Goal: Information Seeking & Learning: Learn about a topic

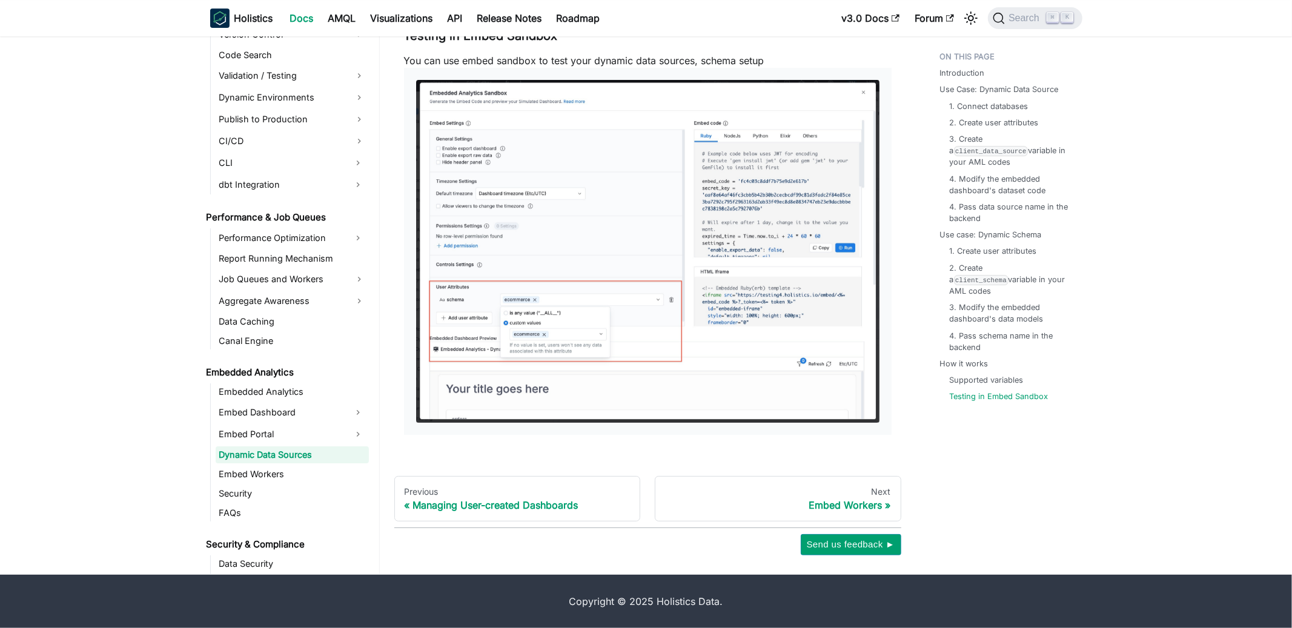
scroll to position [908, 0]
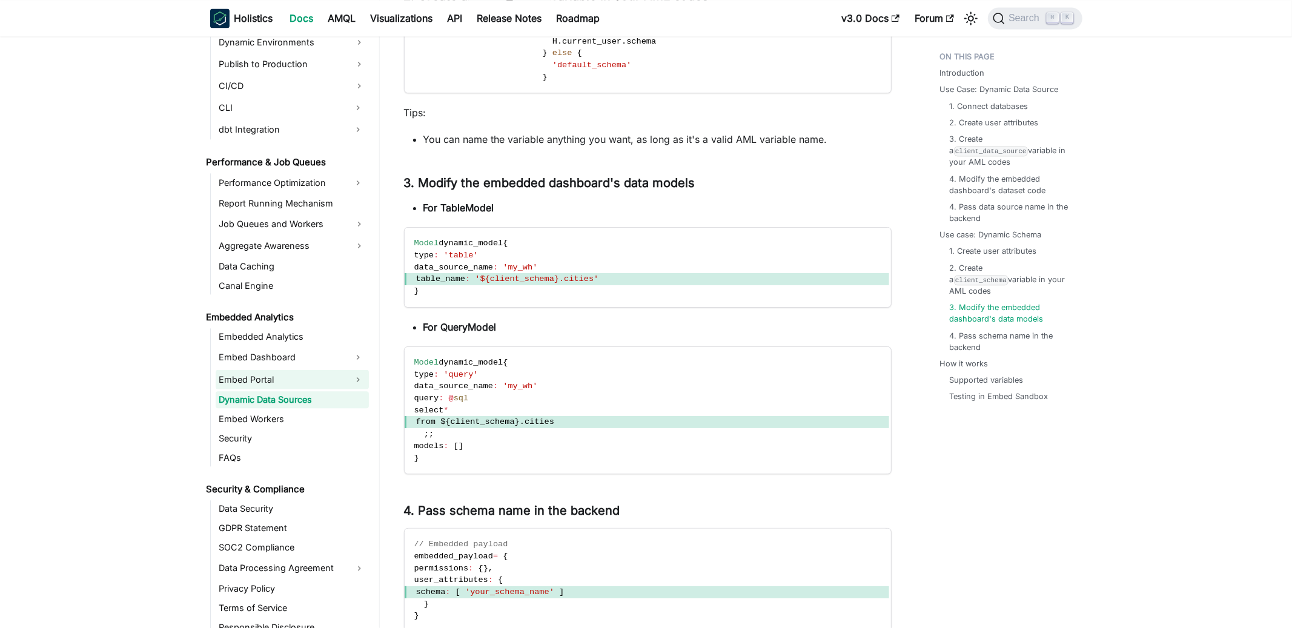
scroll to position [1020, 0]
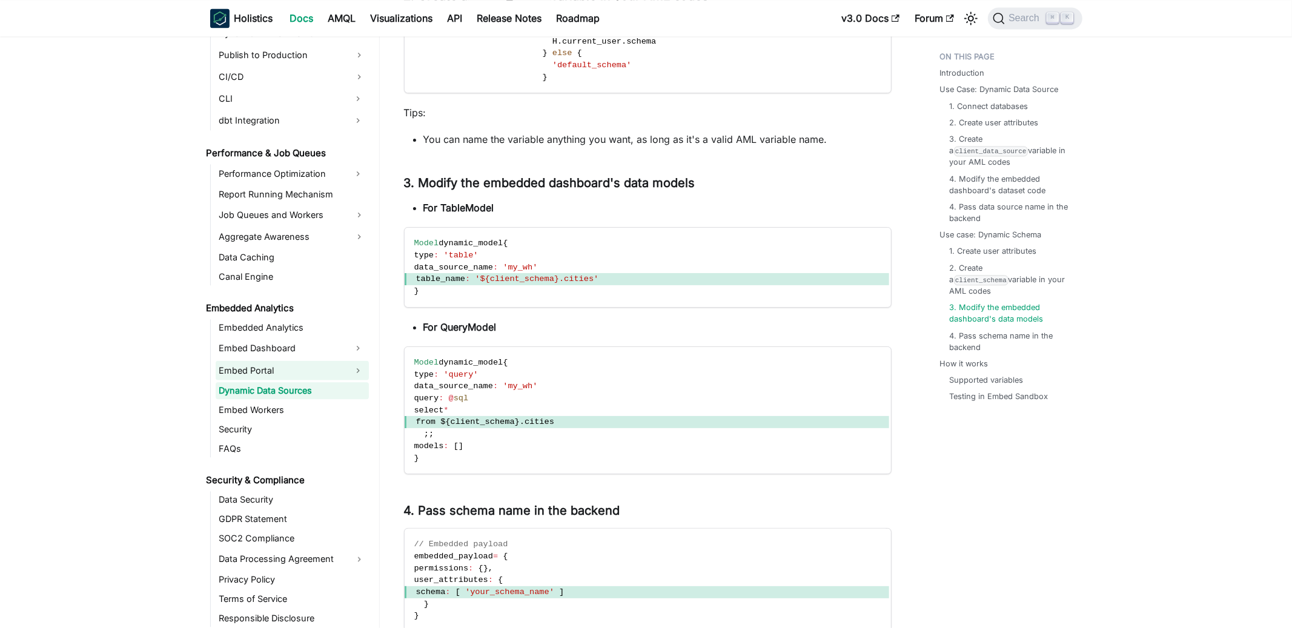
click at [332, 366] on link "Embed Portal" at bounding box center [281, 369] width 131 height 19
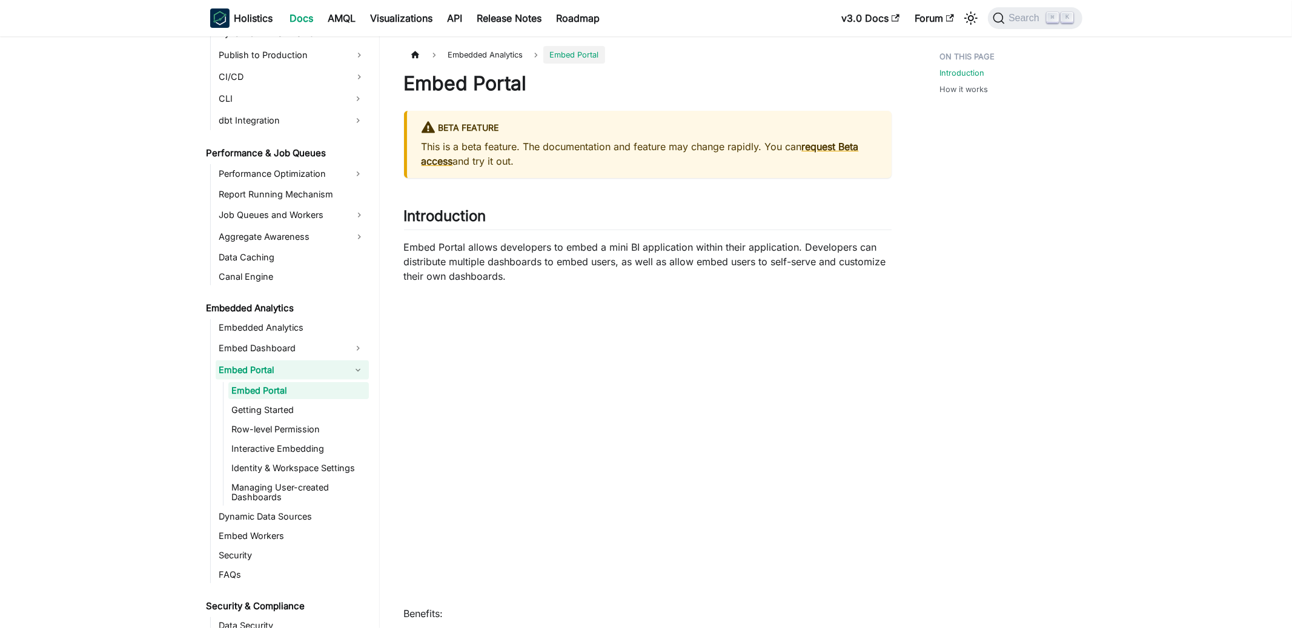
click at [332, 368] on link "Embed Portal" at bounding box center [281, 369] width 131 height 19
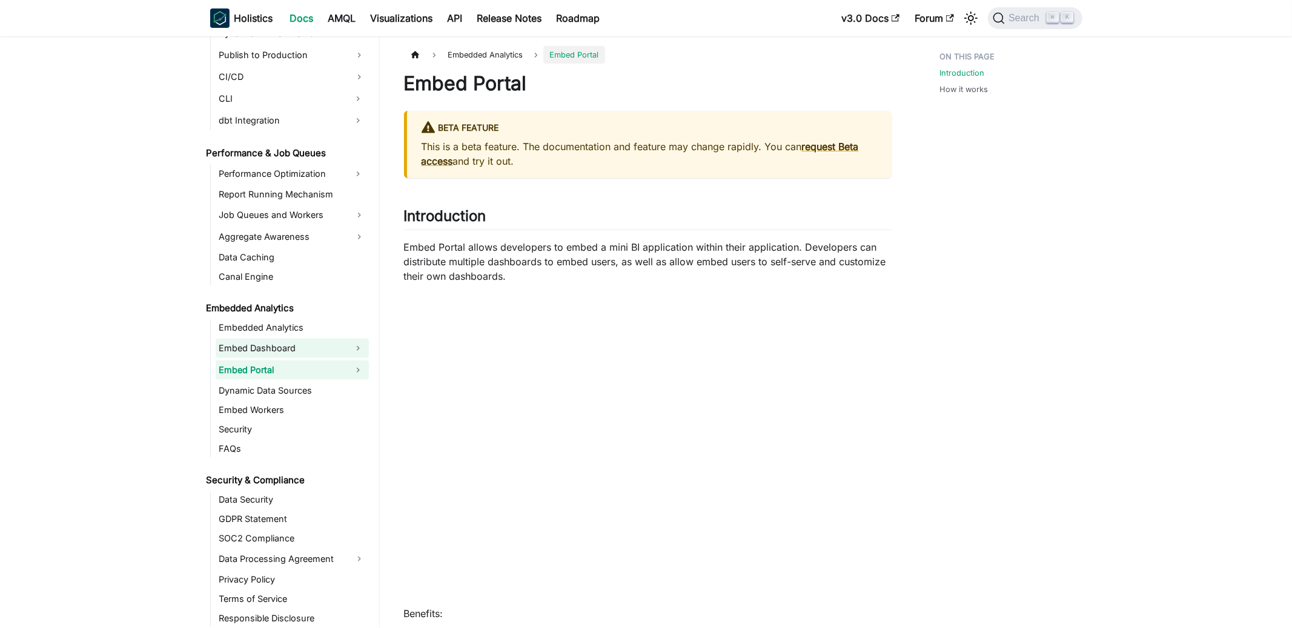
click at [332, 351] on link "Embed Dashboard" at bounding box center [281, 347] width 131 height 19
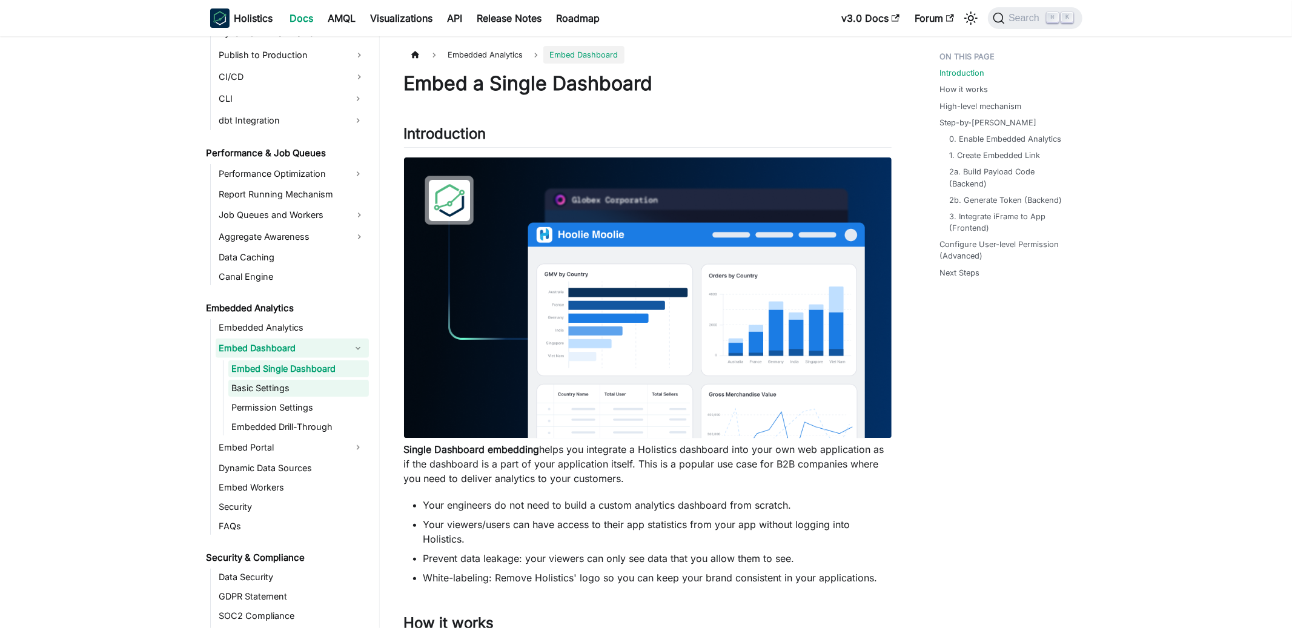
click at [329, 384] on link "Basic Settings" at bounding box center [298, 388] width 140 height 17
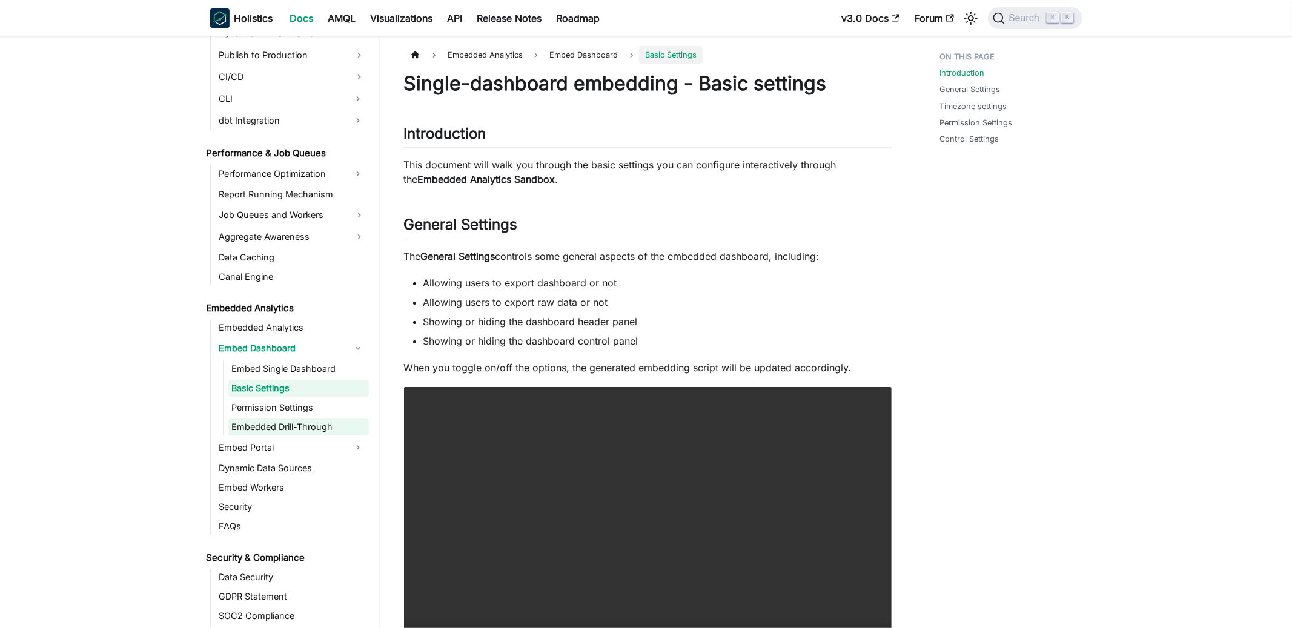
click at [324, 419] on link "Embedded Drill-Through" at bounding box center [298, 426] width 140 height 17
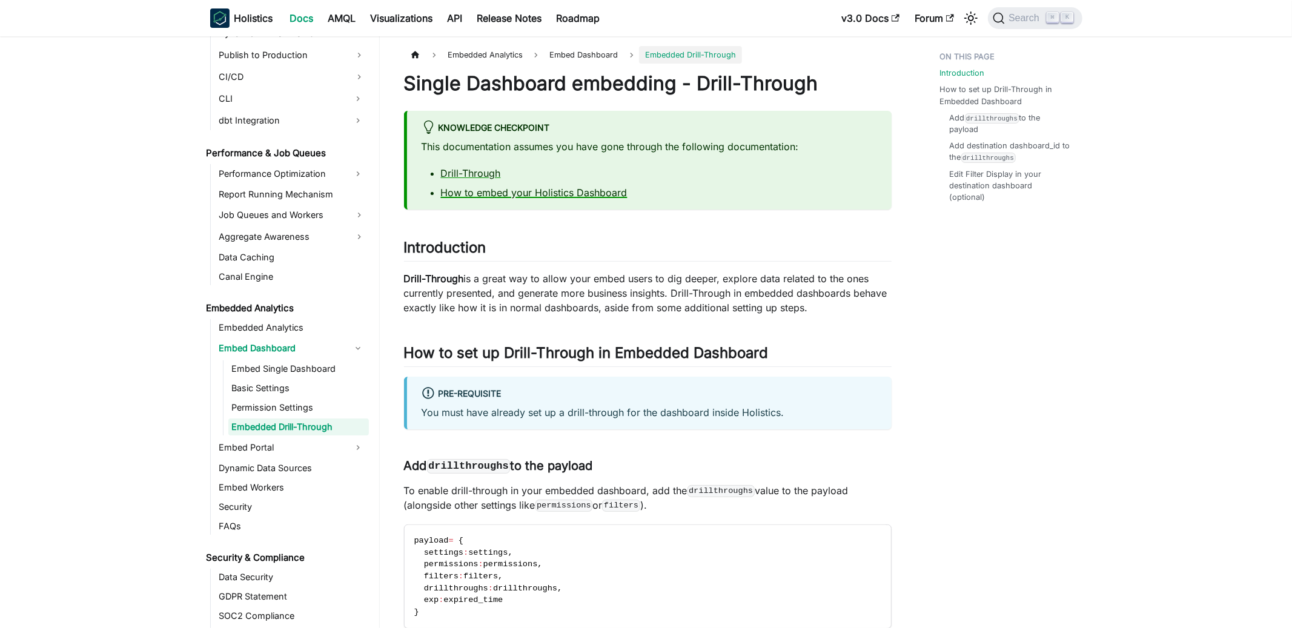
click at [566, 189] on link "How to embed your Holistics Dashboard" at bounding box center [534, 193] width 187 height 12
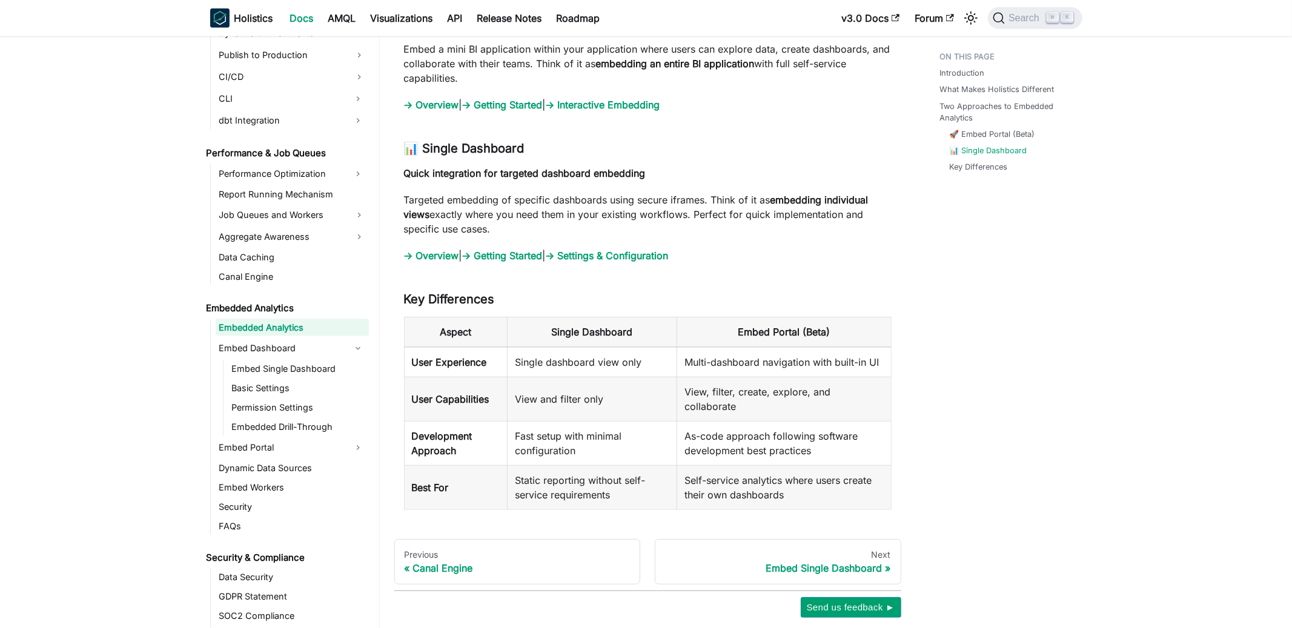
scroll to position [1326, 0]
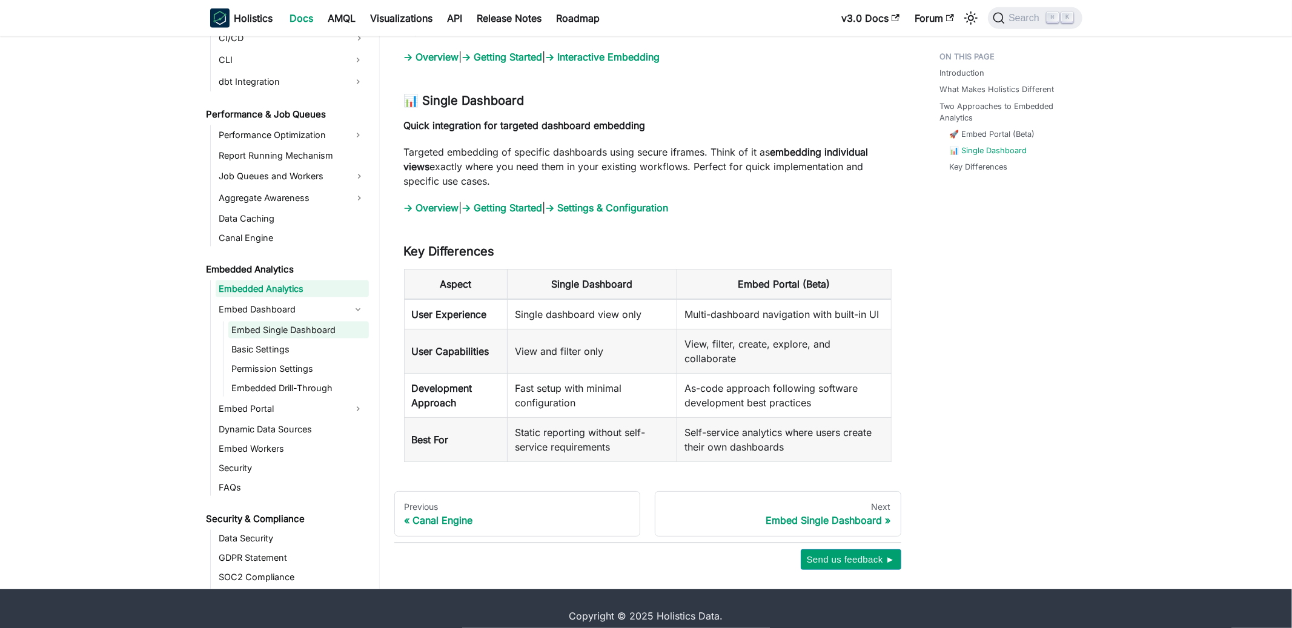
click at [276, 322] on link "Embed Single Dashboard" at bounding box center [298, 330] width 140 height 17
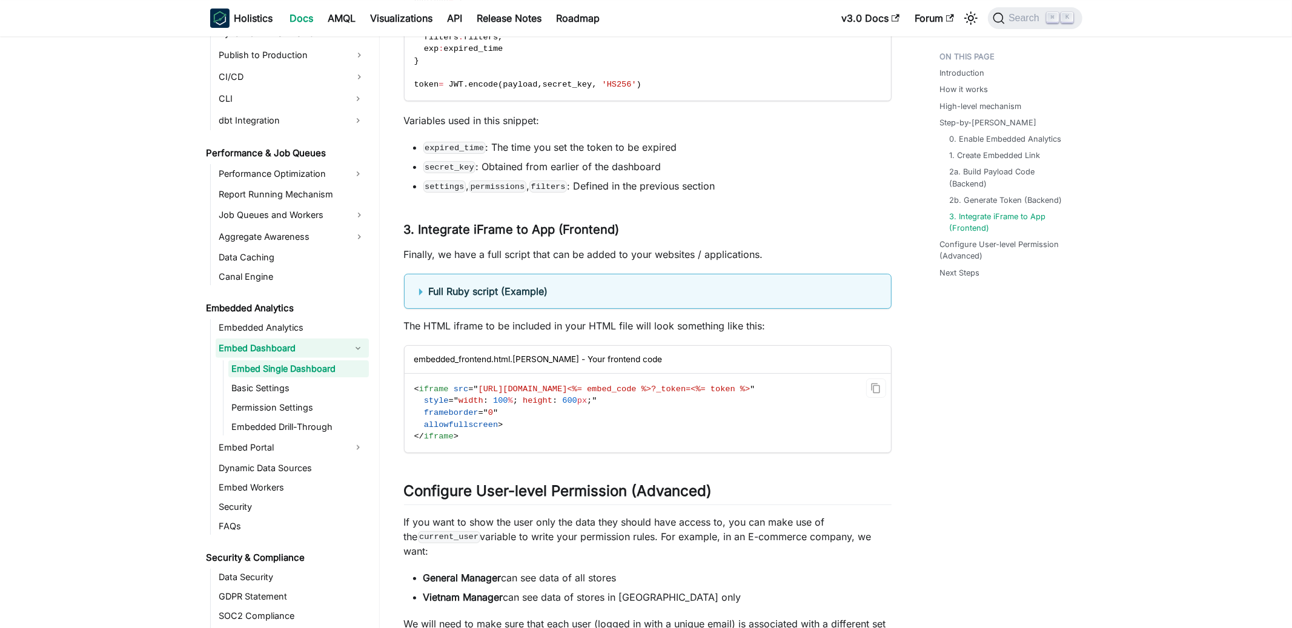
scroll to position [3562, 0]
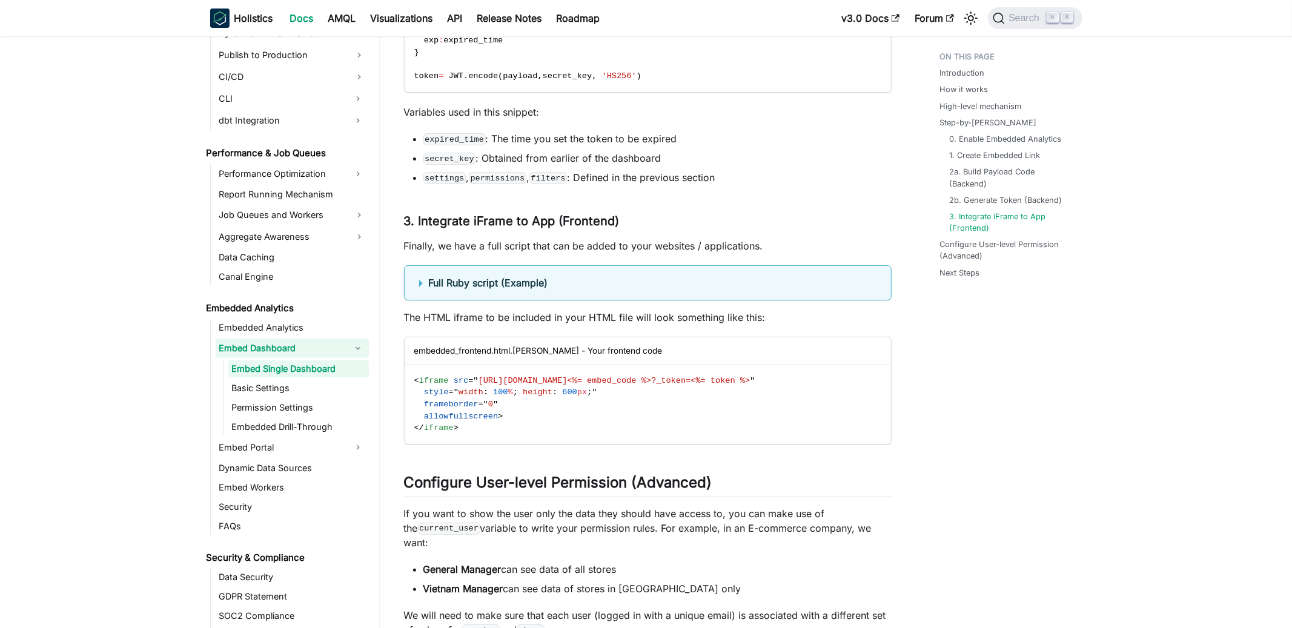
click at [421, 290] on summary "Full Ruby script (Example)" at bounding box center [647, 283] width 457 height 15
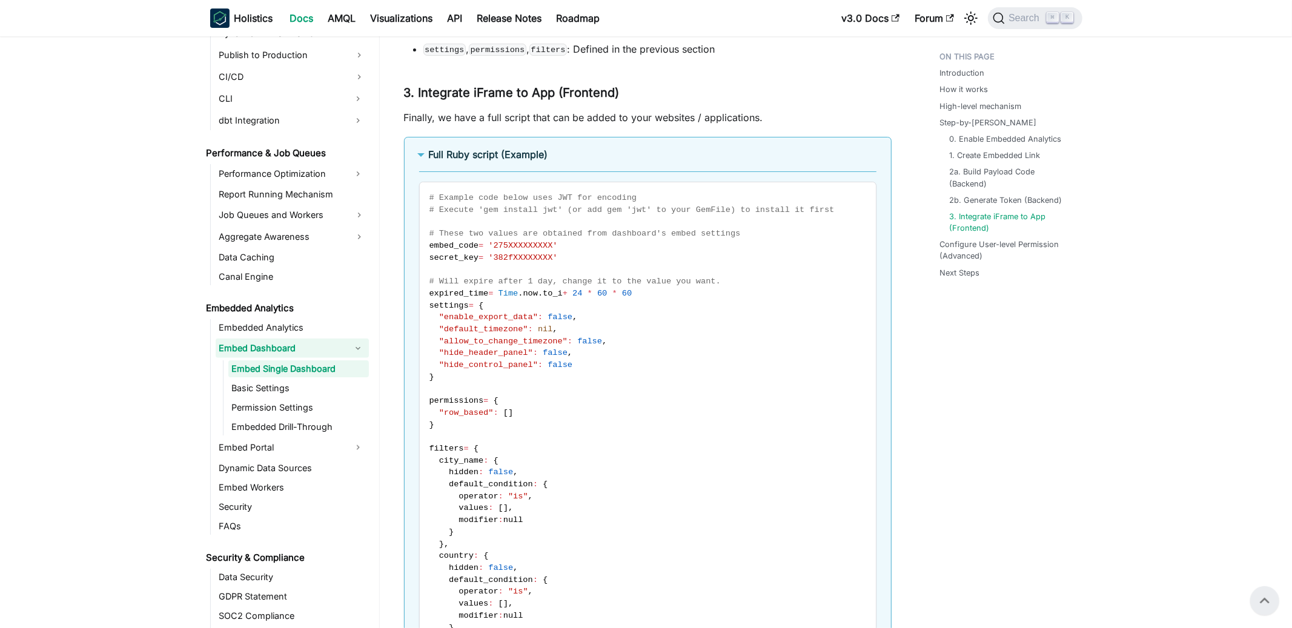
scroll to position [3690, 0]
click at [419, 162] on summary "Full Ruby script (Example)" at bounding box center [647, 155] width 457 height 15
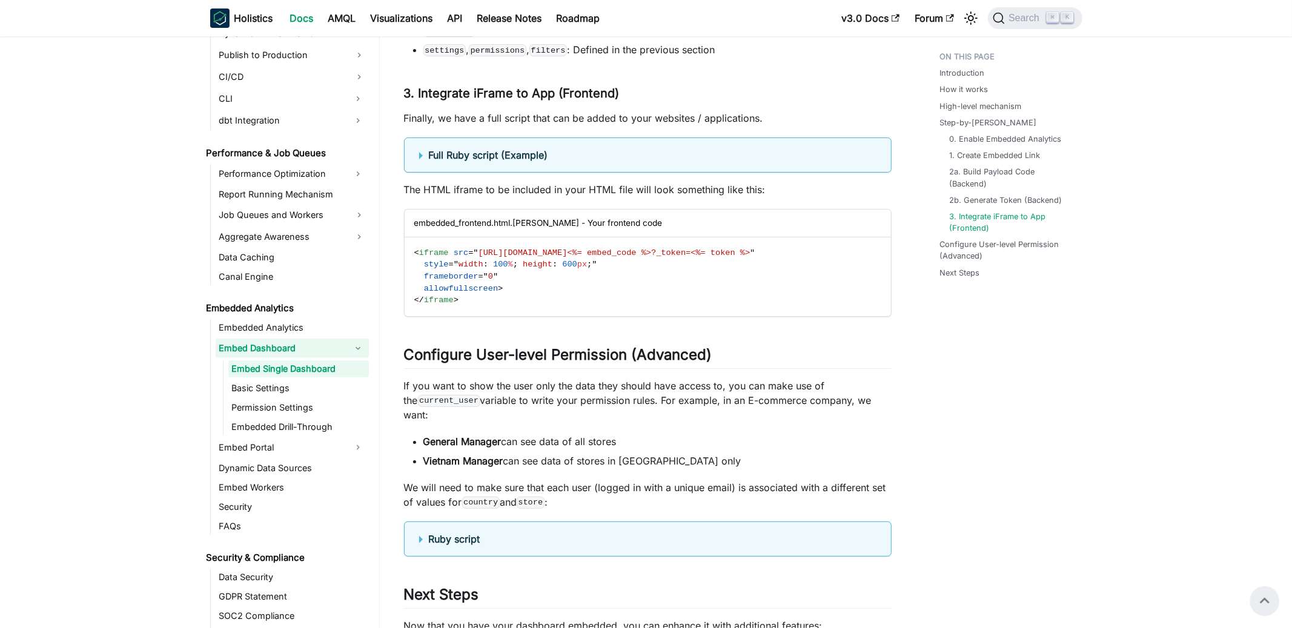
scroll to position [3680, 0]
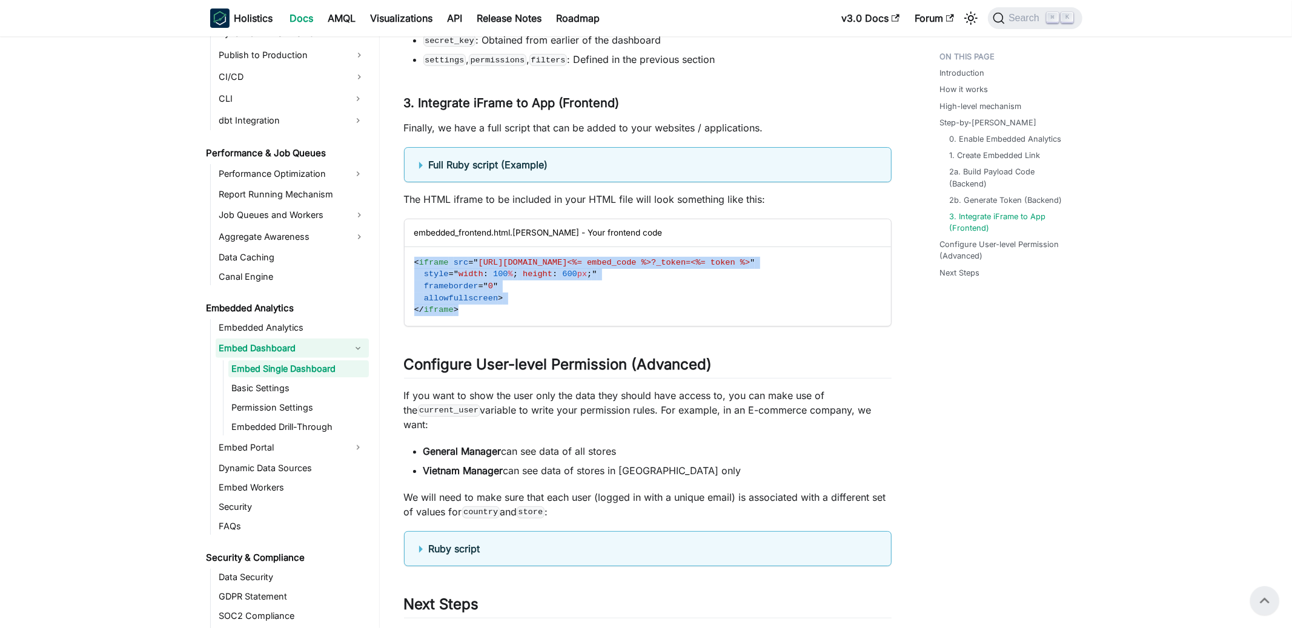
drag, startPoint x: 526, startPoint y: 328, endPoint x: 394, endPoint y: 276, distance: 141.7
copy code "< iframe src = " https://secure.holistics.io/embed/<%= embed_code %>?_token=<%=…"
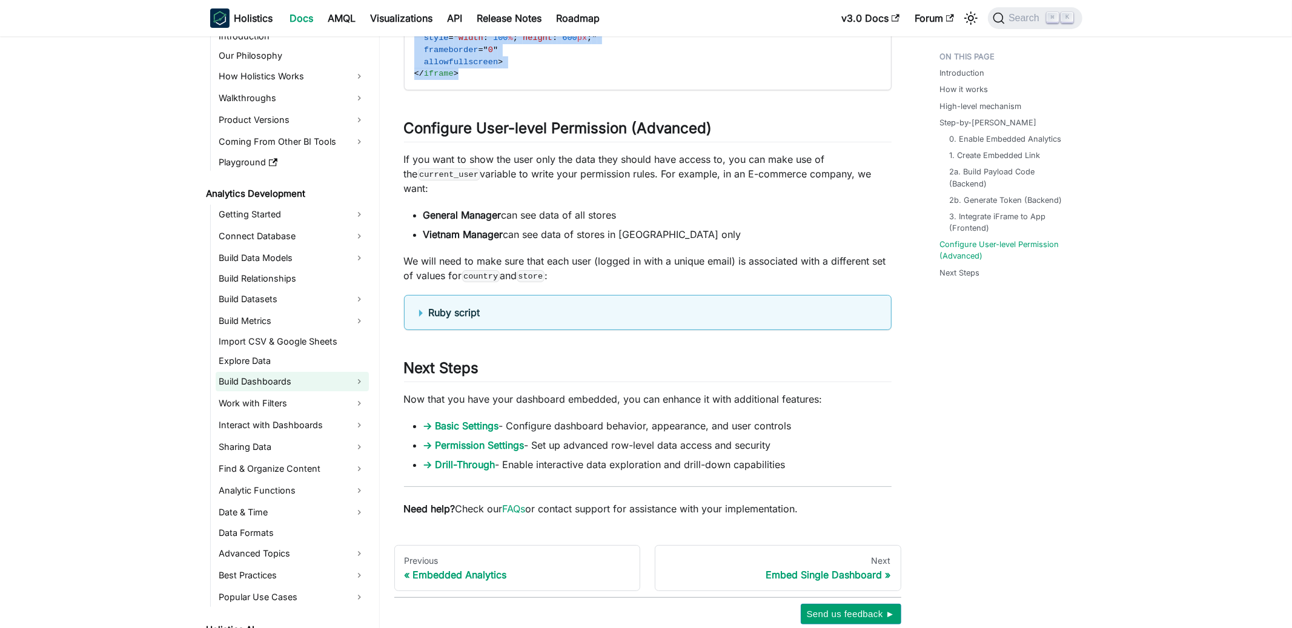
scroll to position [0, 0]
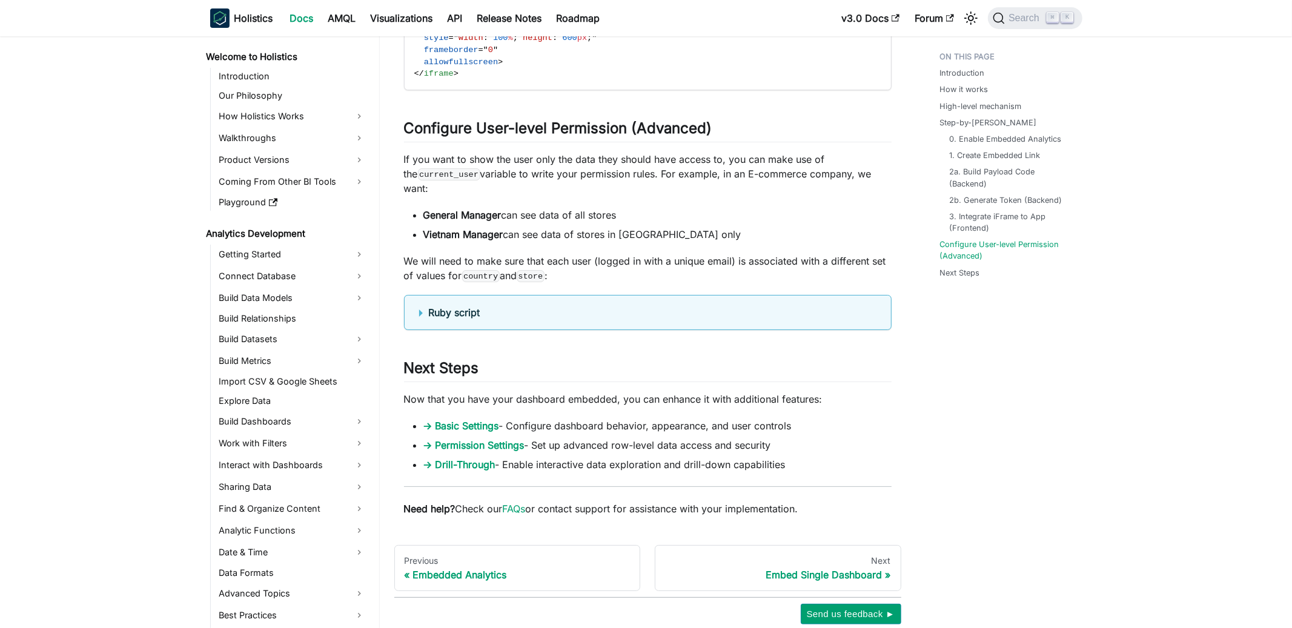
click at [986, 14] on div "Search ⌘ K" at bounding box center [1030, 18] width 101 height 27
click at [991, 14] on button "Search ⌘ K" at bounding box center [1035, 18] width 94 height 22
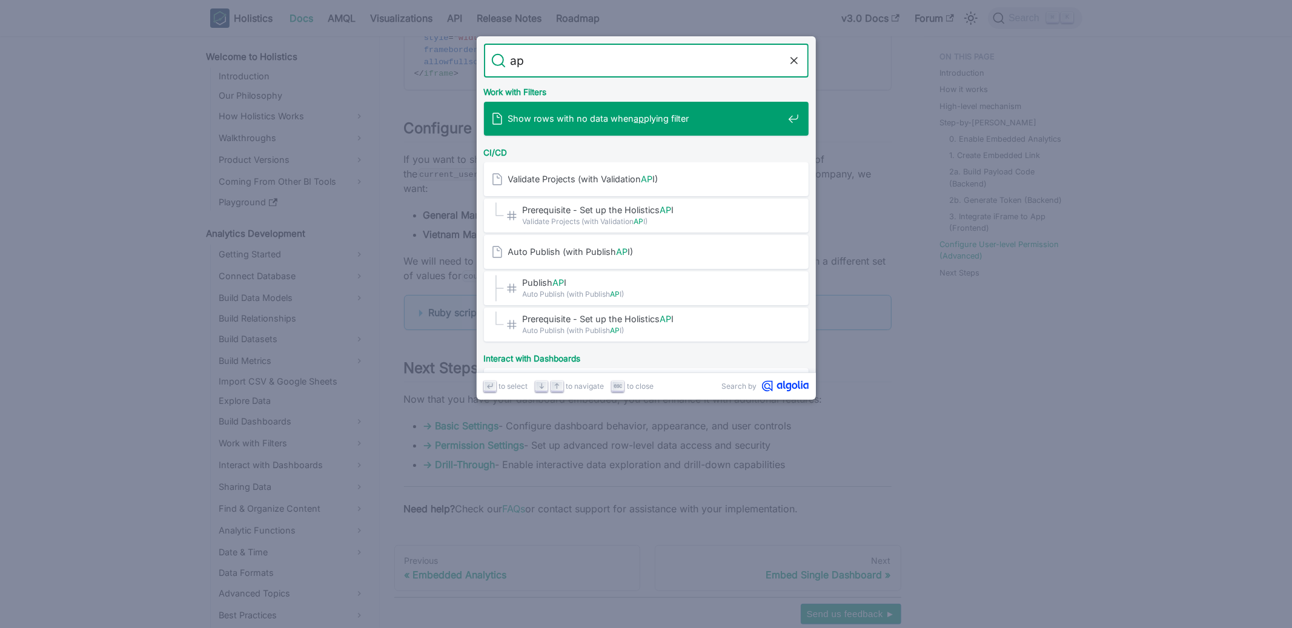
type input "api"
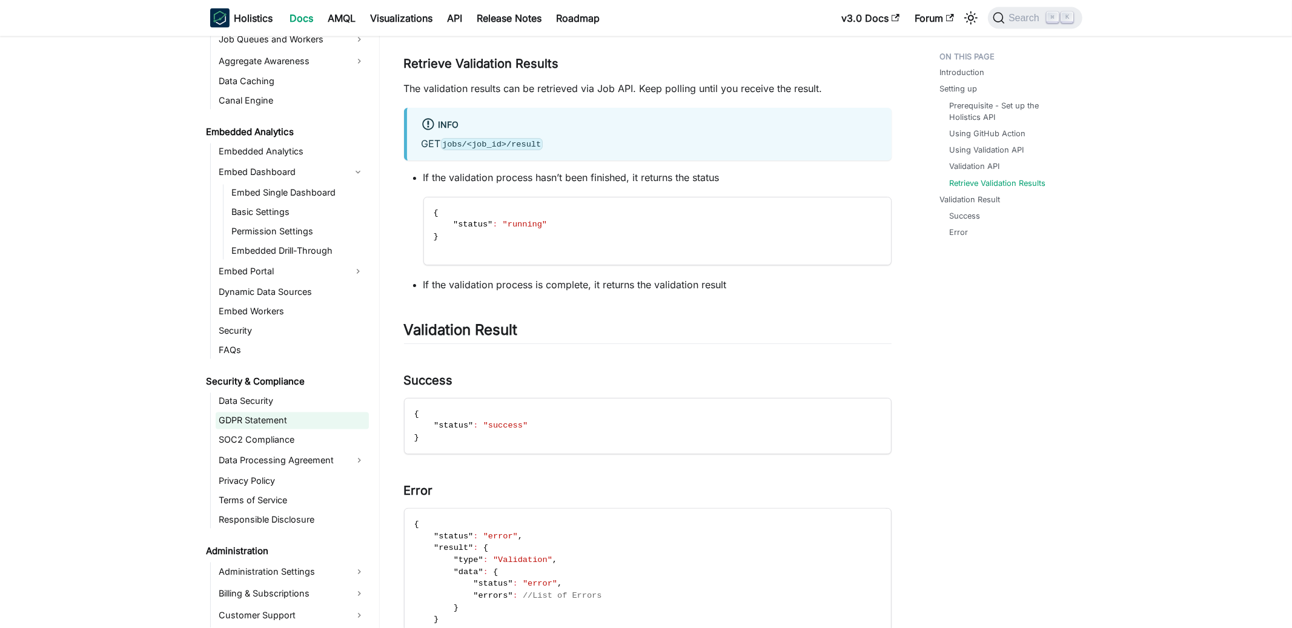
scroll to position [1281, 0]
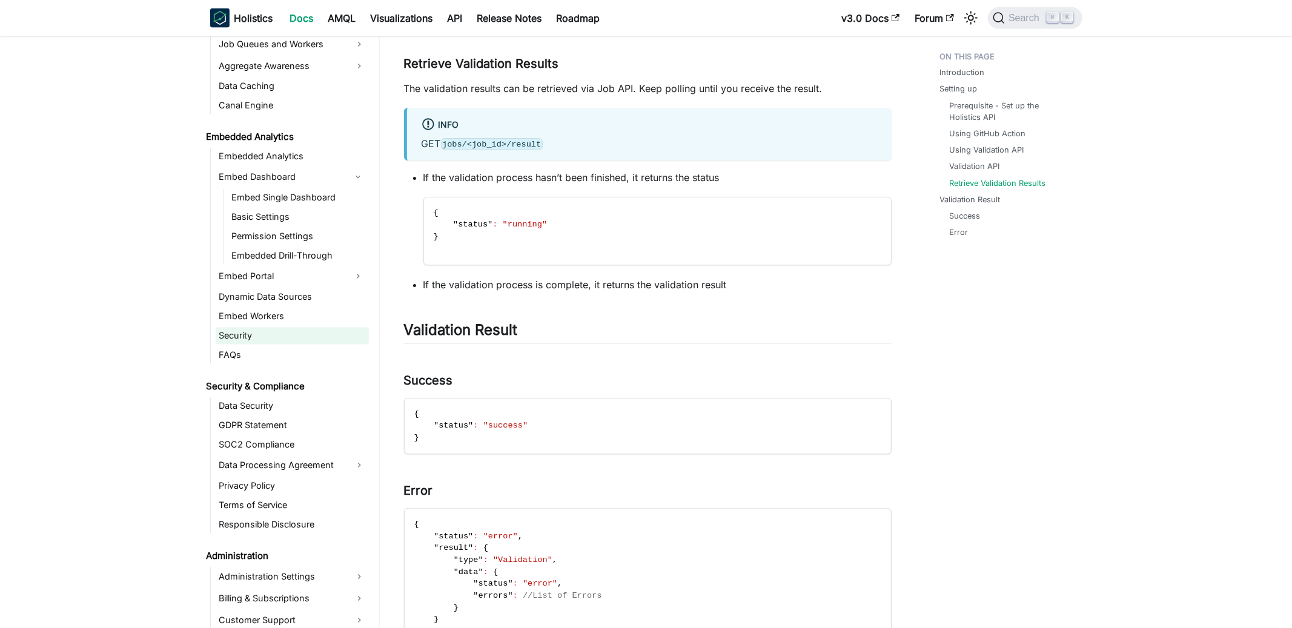
click at [277, 335] on link "Security" at bounding box center [292, 336] width 153 height 17
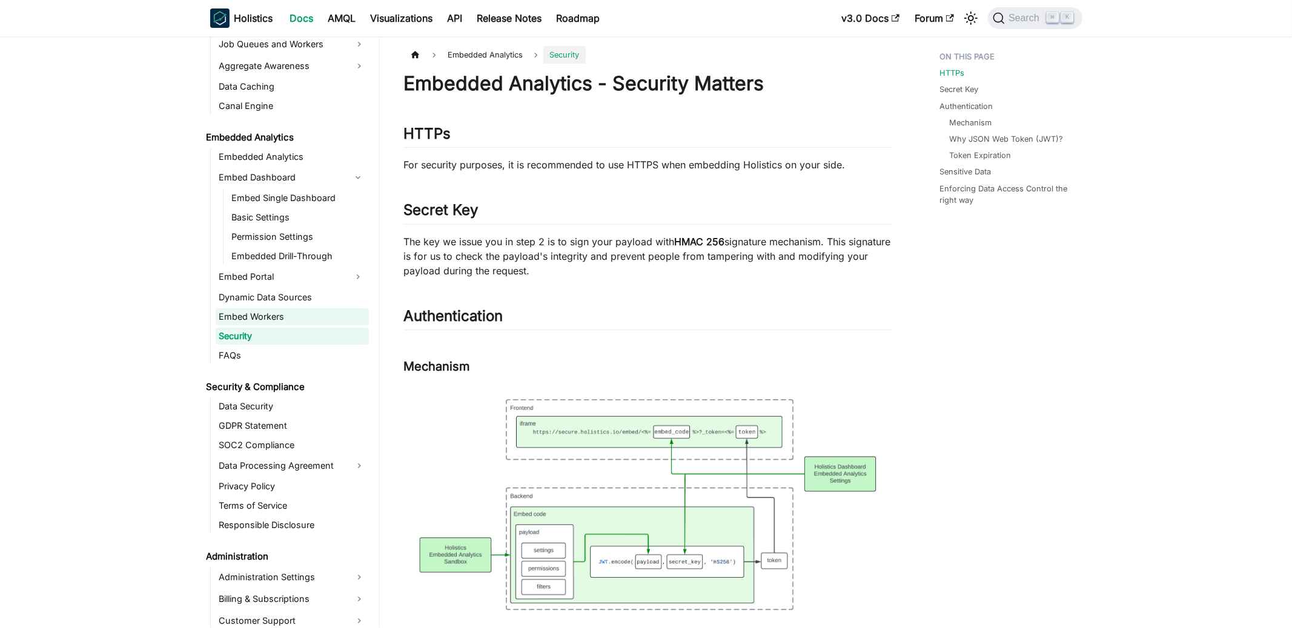
click at [281, 319] on link "Embed Workers" at bounding box center [292, 316] width 153 height 17
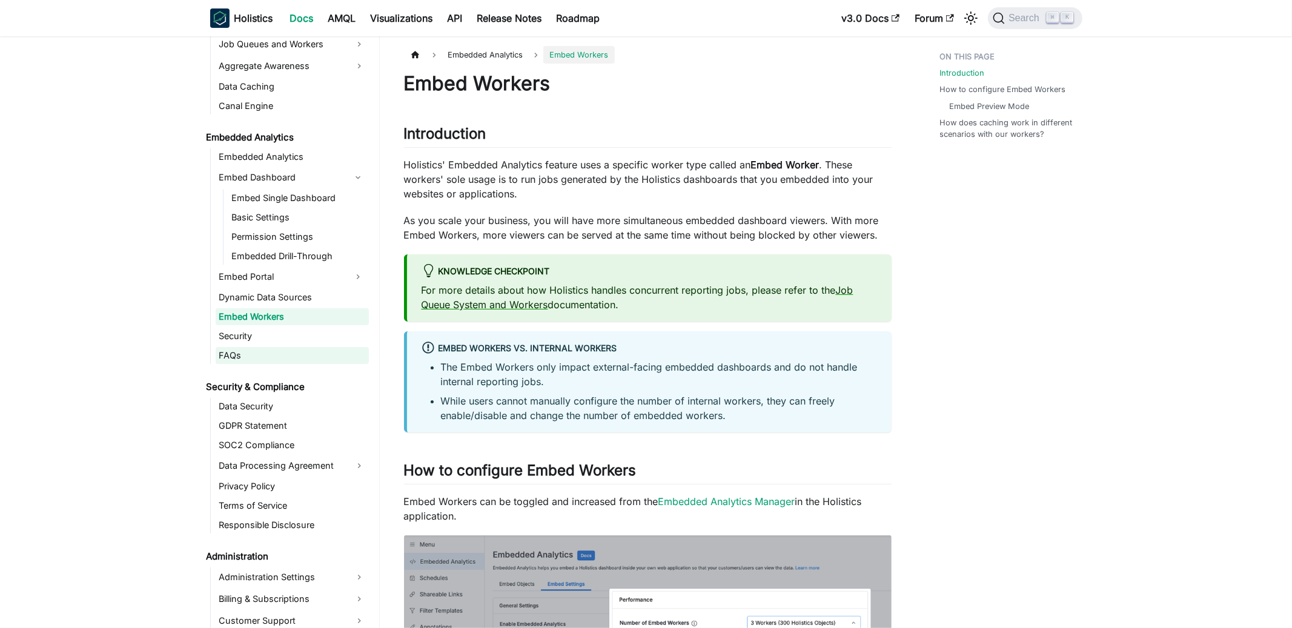
click at [281, 359] on link "FAQs" at bounding box center [292, 355] width 153 height 17
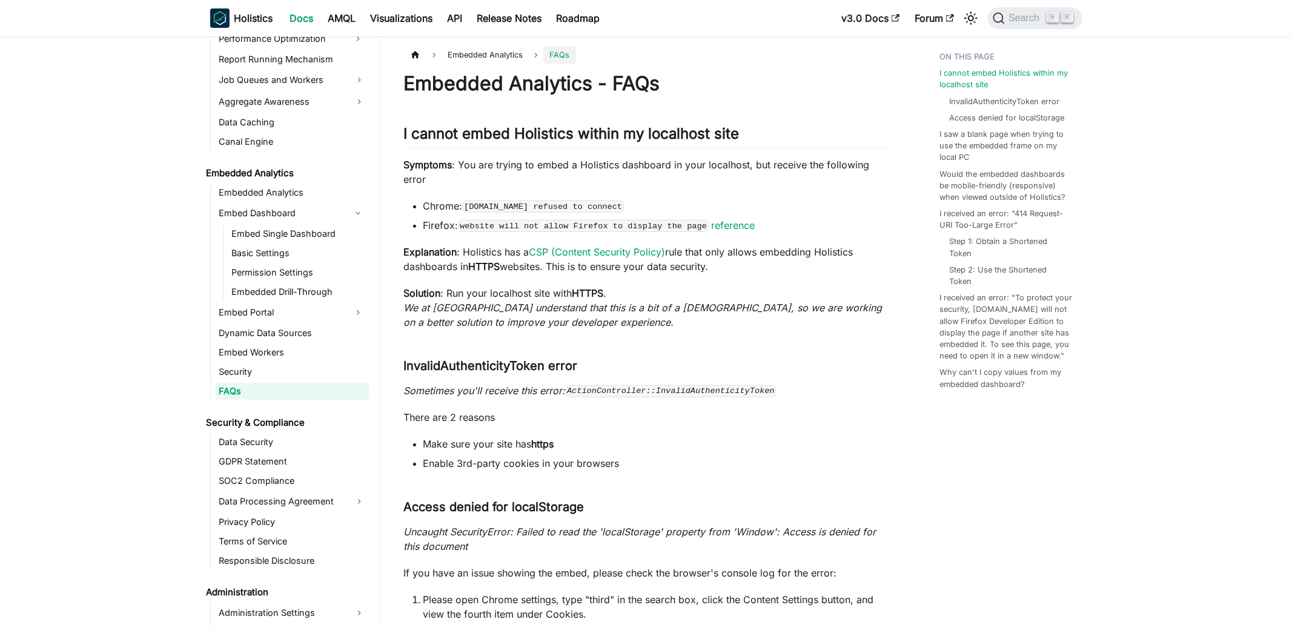
scroll to position [1240, 0]
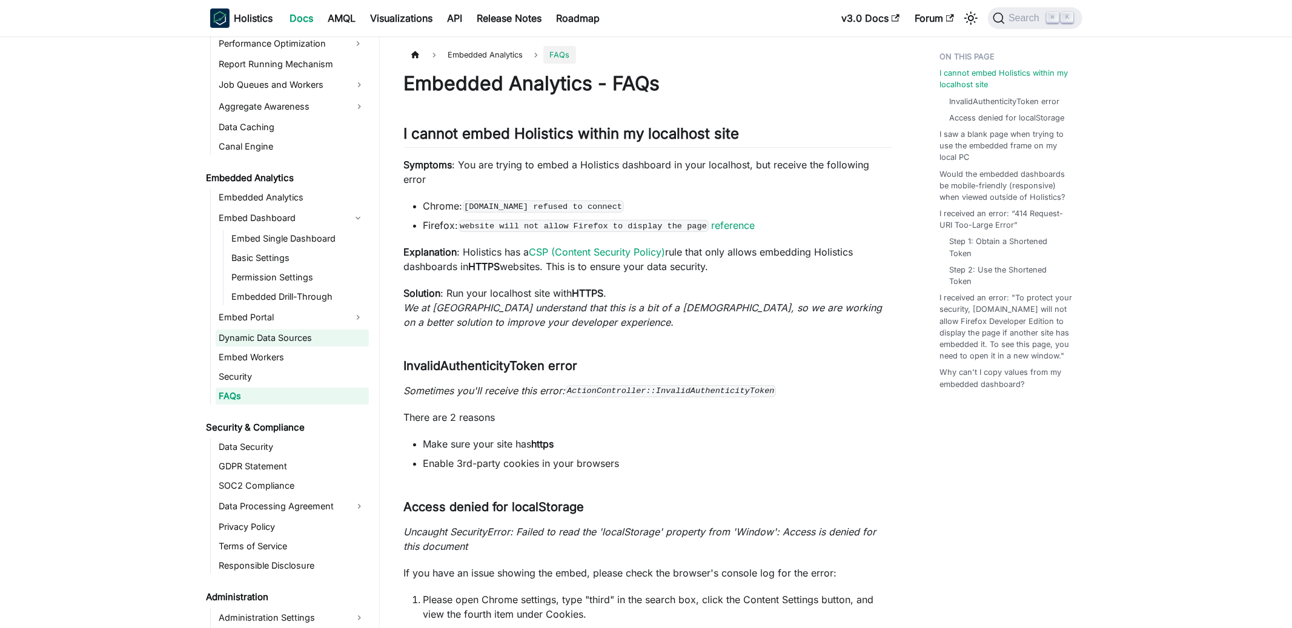
click at [242, 339] on link "Dynamic Data Sources" at bounding box center [292, 337] width 153 height 17
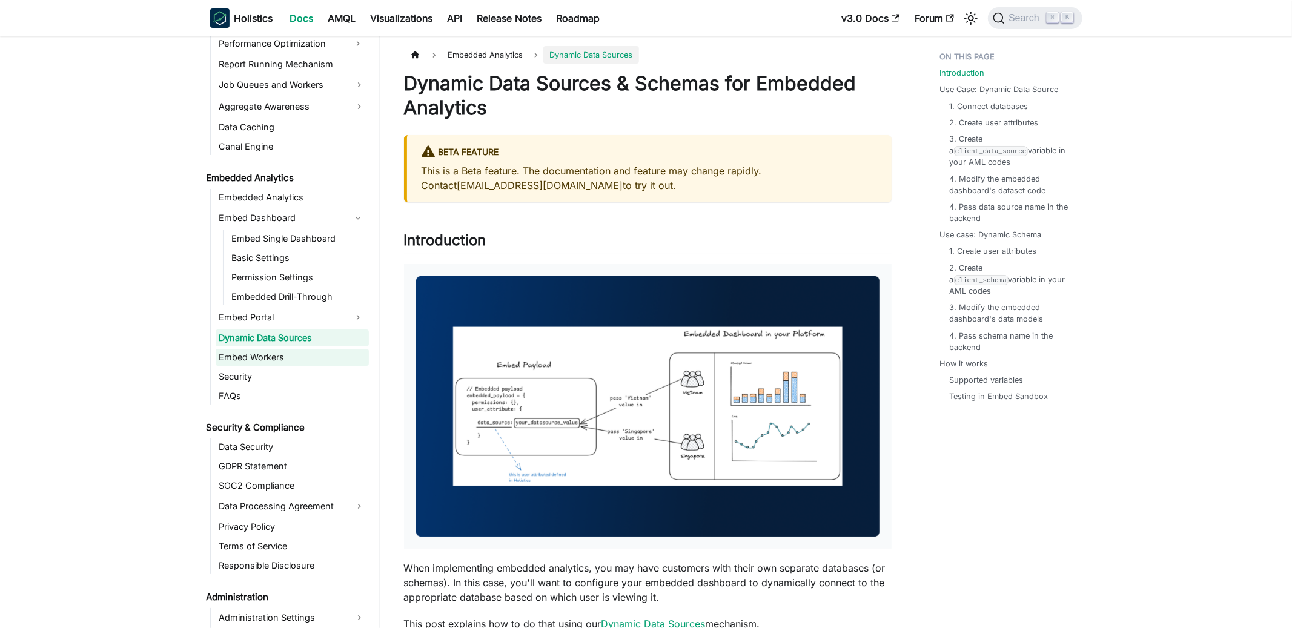
click at [242, 354] on link "Embed Workers" at bounding box center [292, 357] width 153 height 17
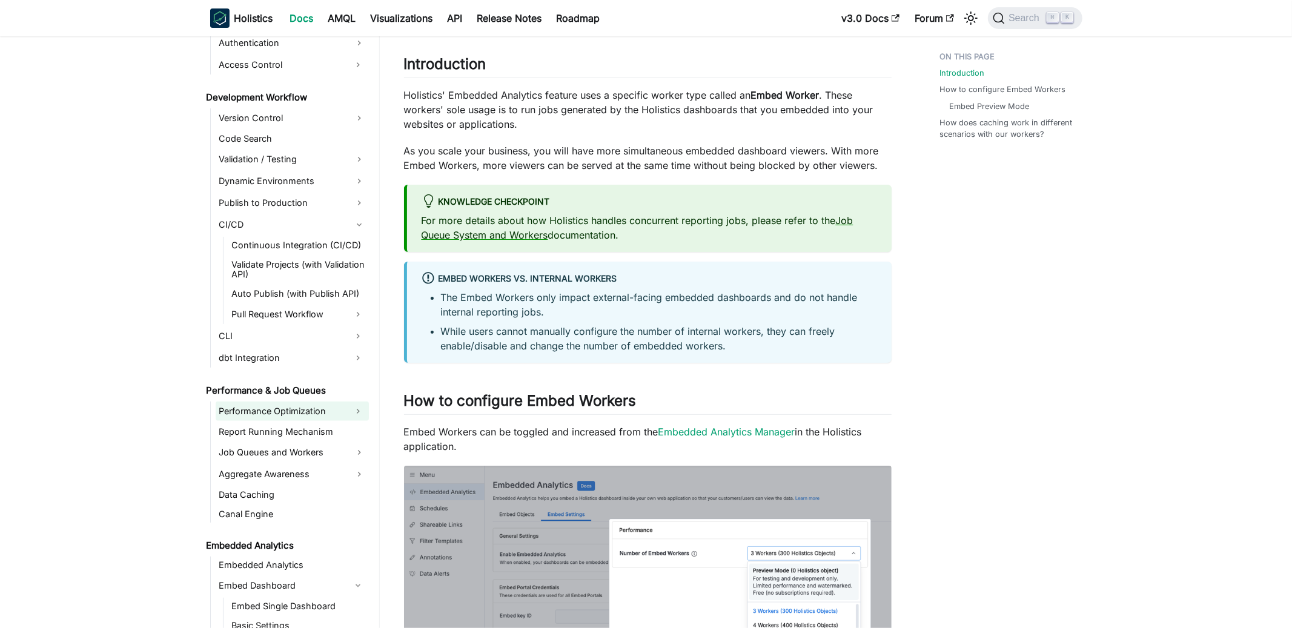
scroll to position [850, 0]
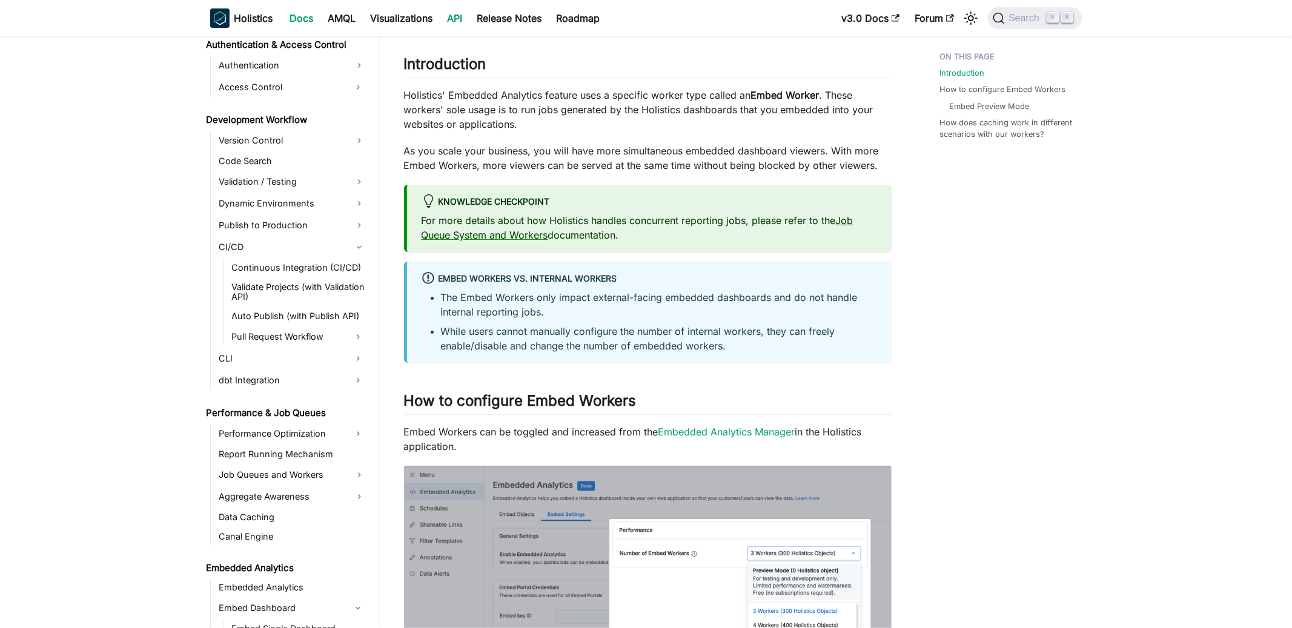
click at [458, 10] on link "API" at bounding box center [455, 17] width 30 height 19
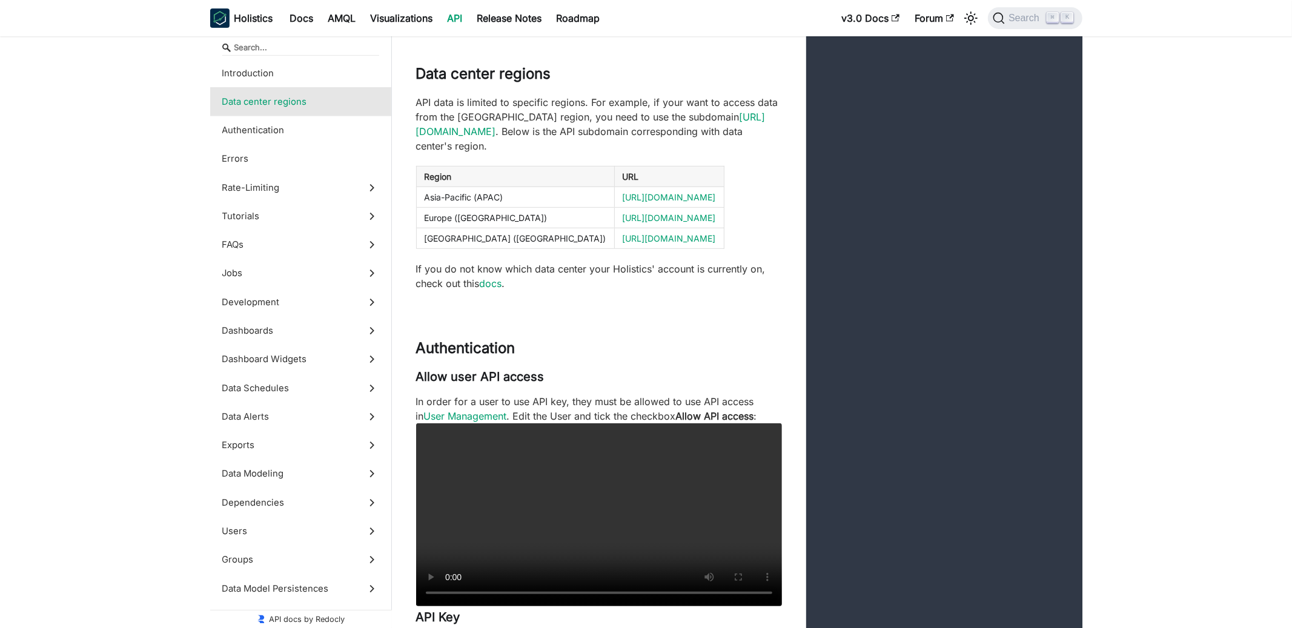
scroll to position [573, 0]
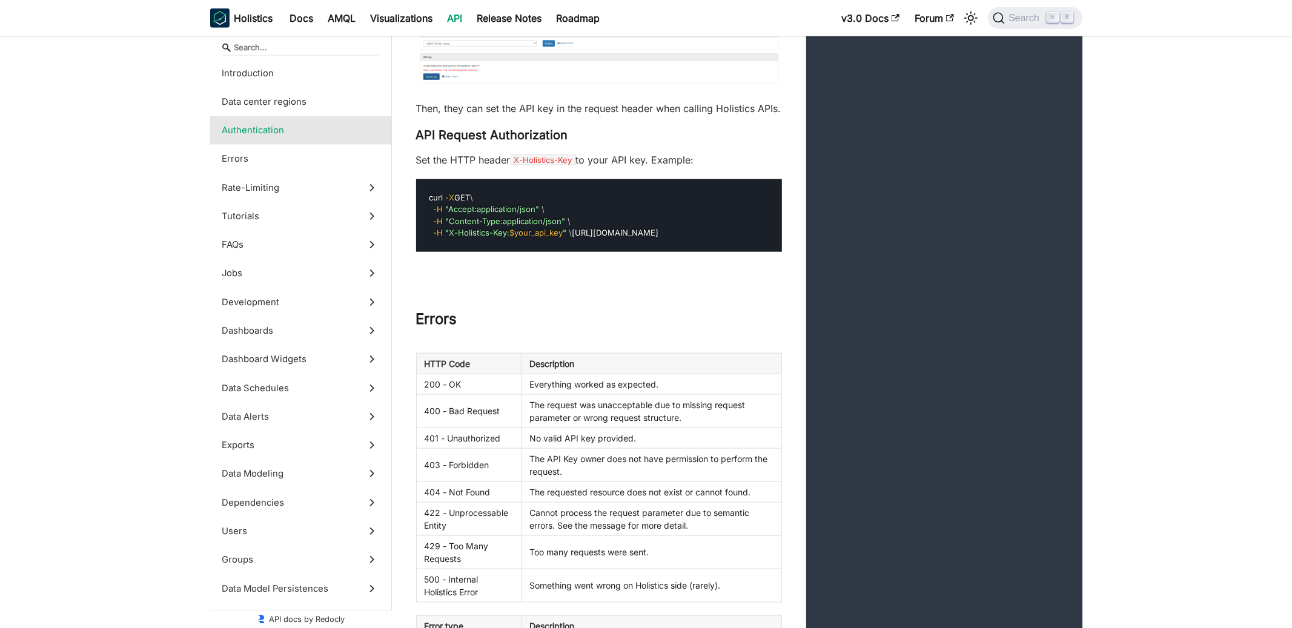
scroll to position [1151, 0]
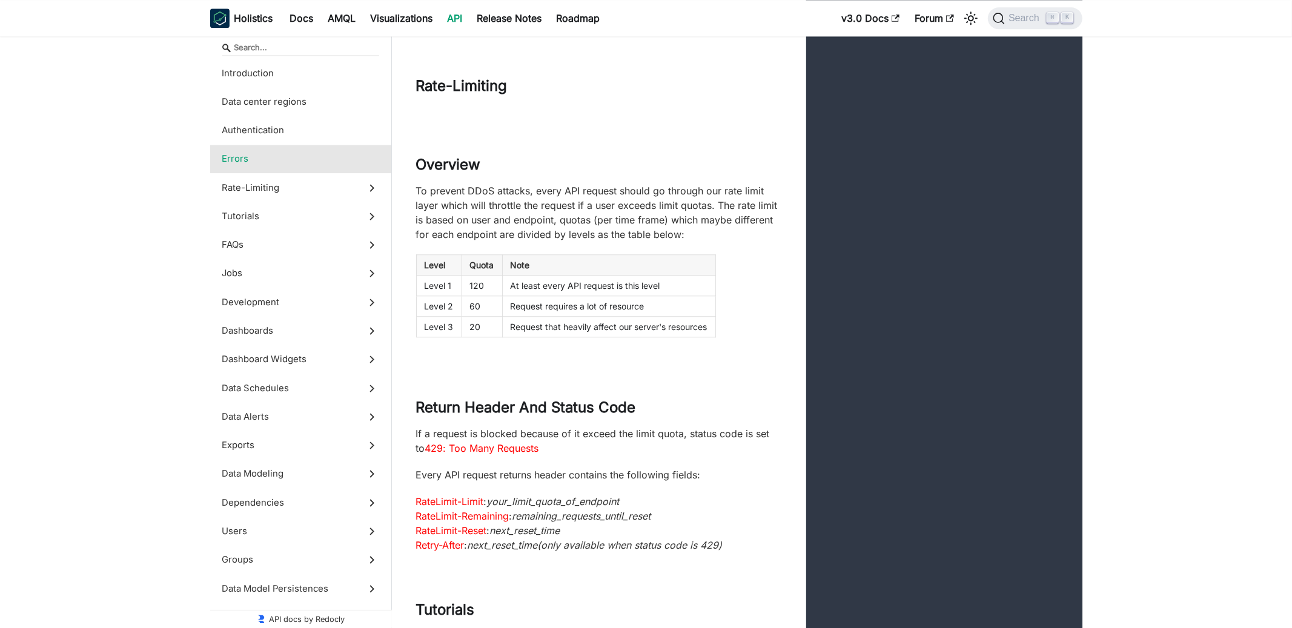
scroll to position [2515, 0]
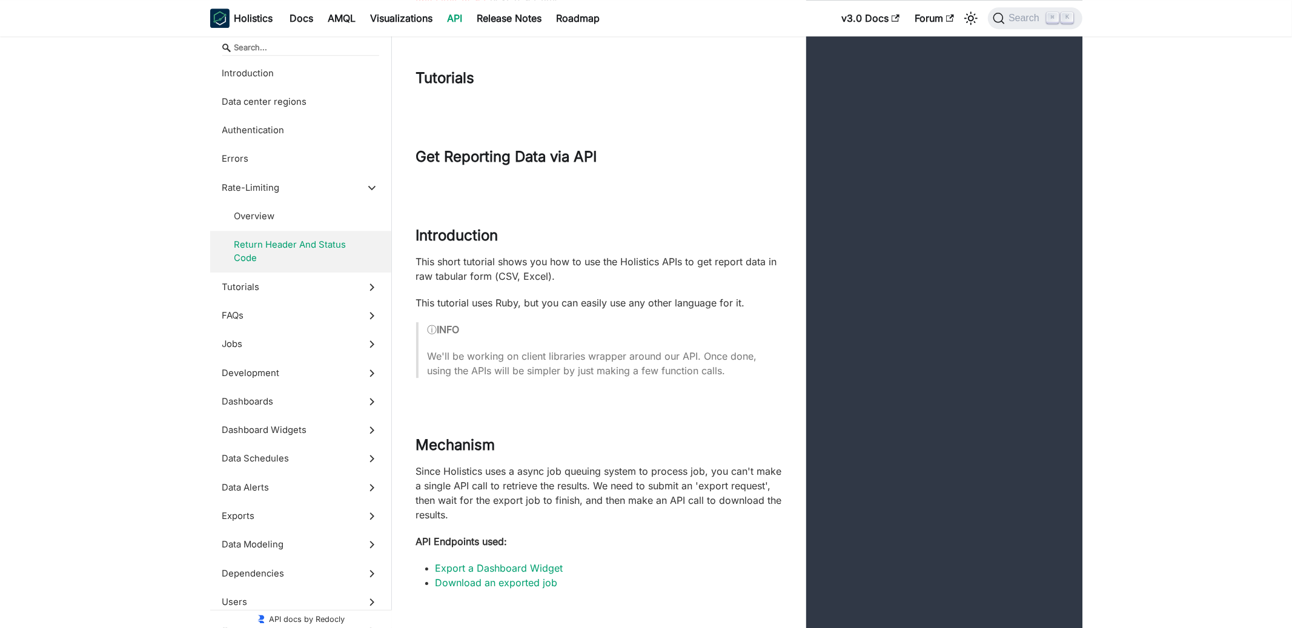
scroll to position [3062, 0]
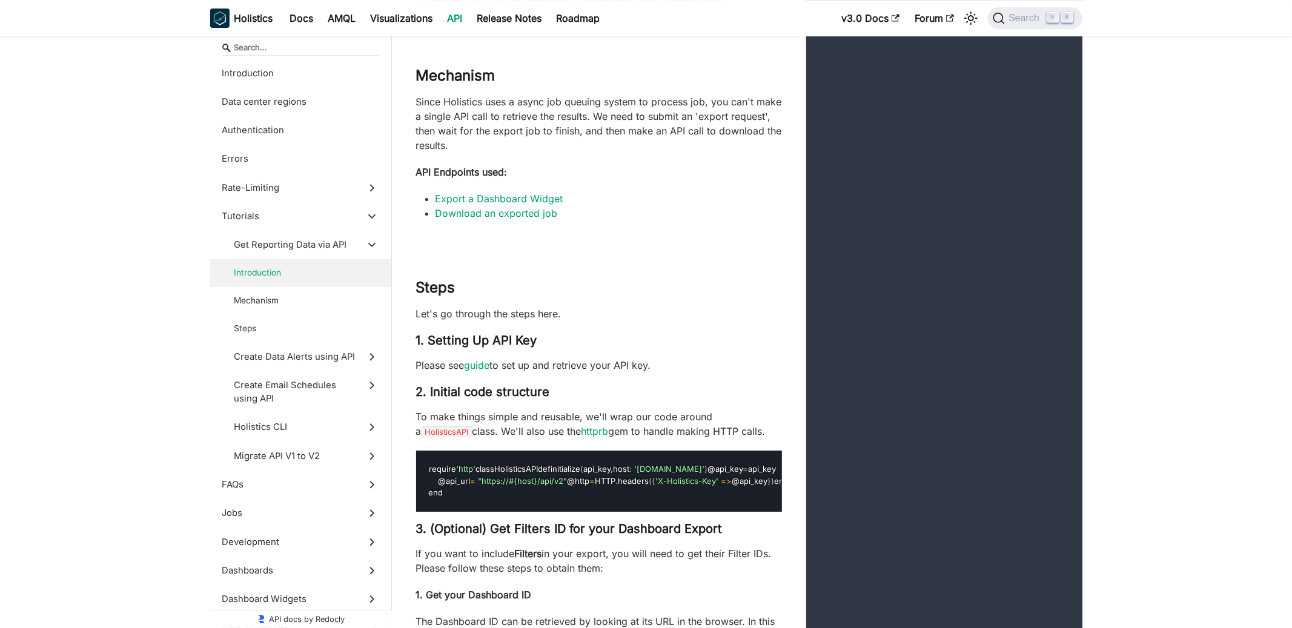
scroll to position [3437, 0]
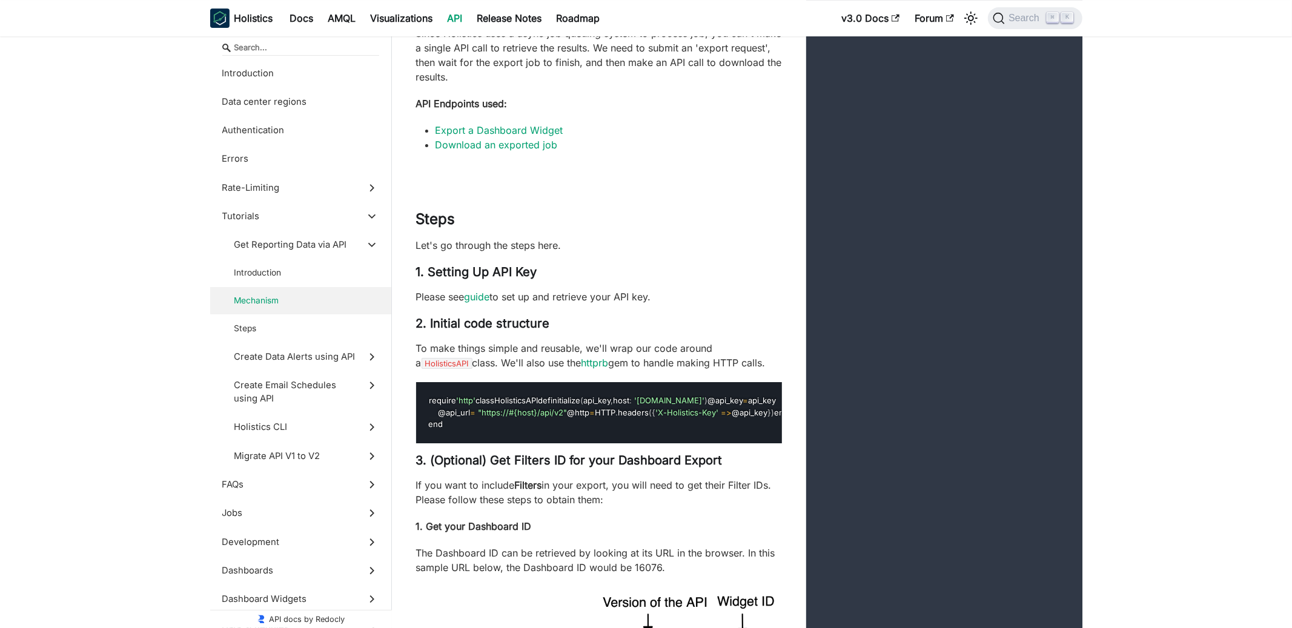
scroll to position [3485, 0]
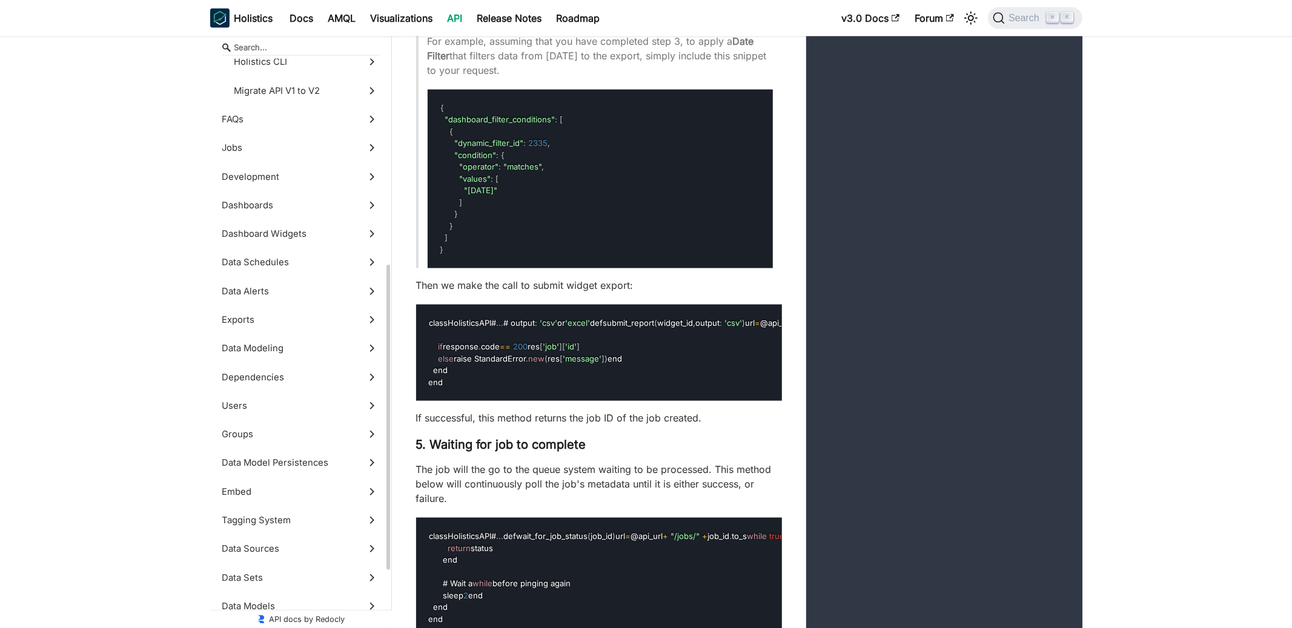
scroll to position [372, 0]
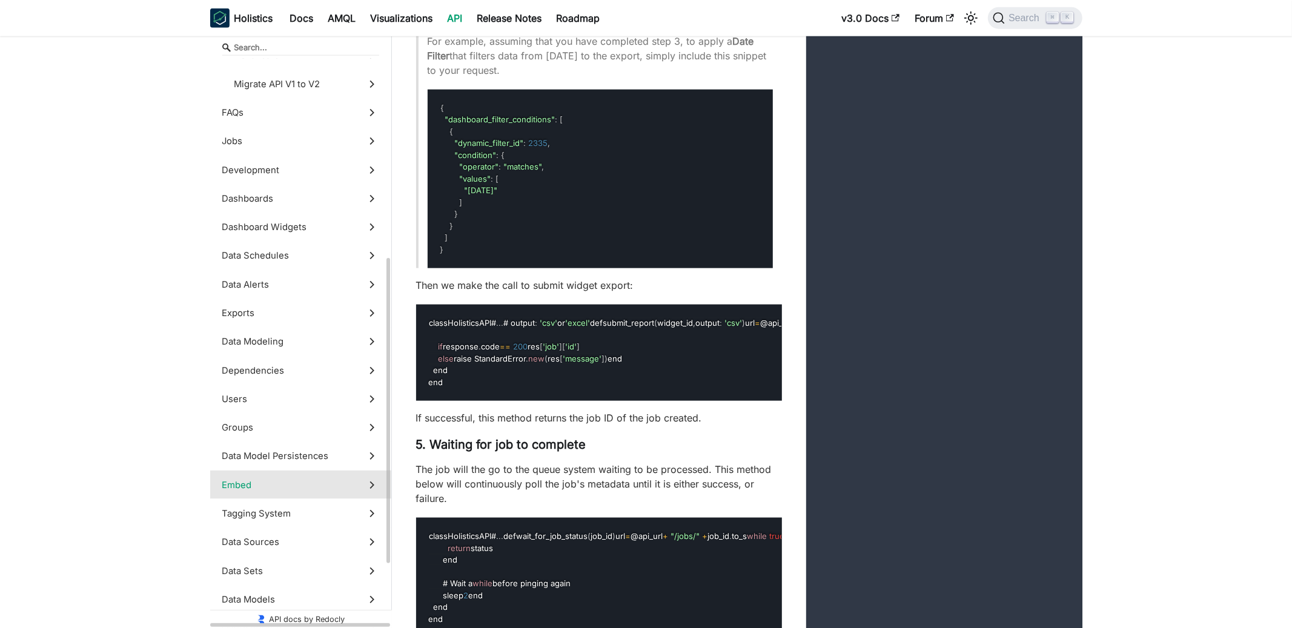
click at [257, 478] on span "Embed" at bounding box center [289, 484] width 134 height 13
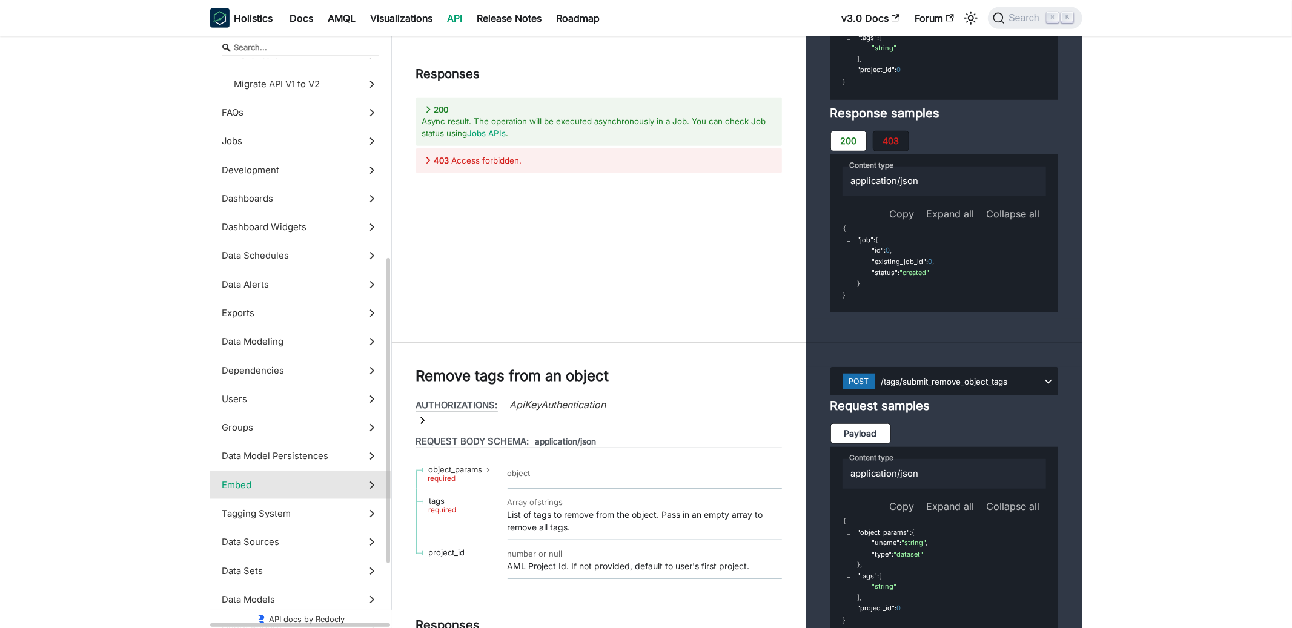
scroll to position [293, 0]
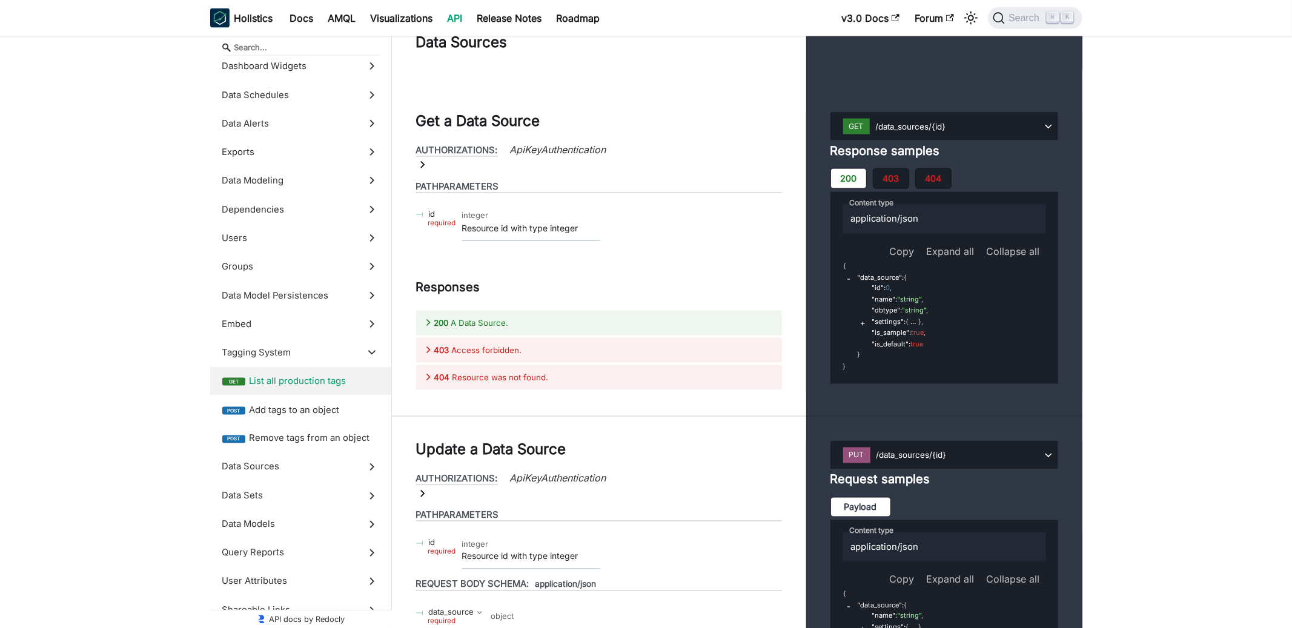
scroll to position [44116, 0]
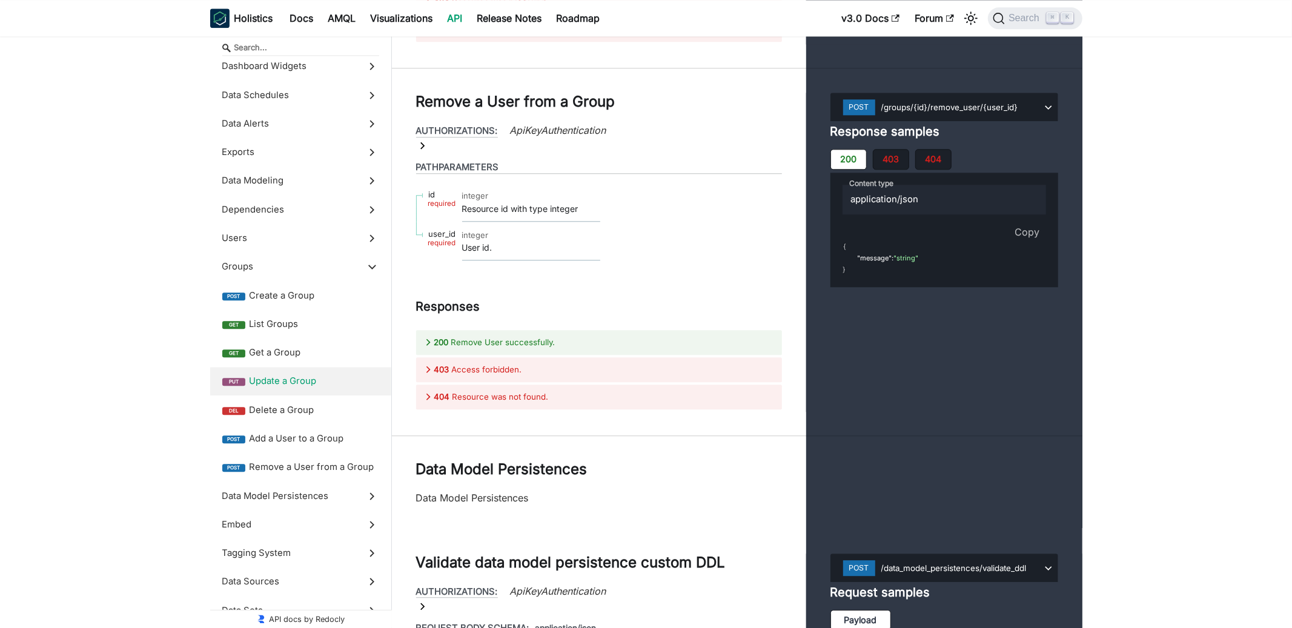
scroll to position [41056, 0]
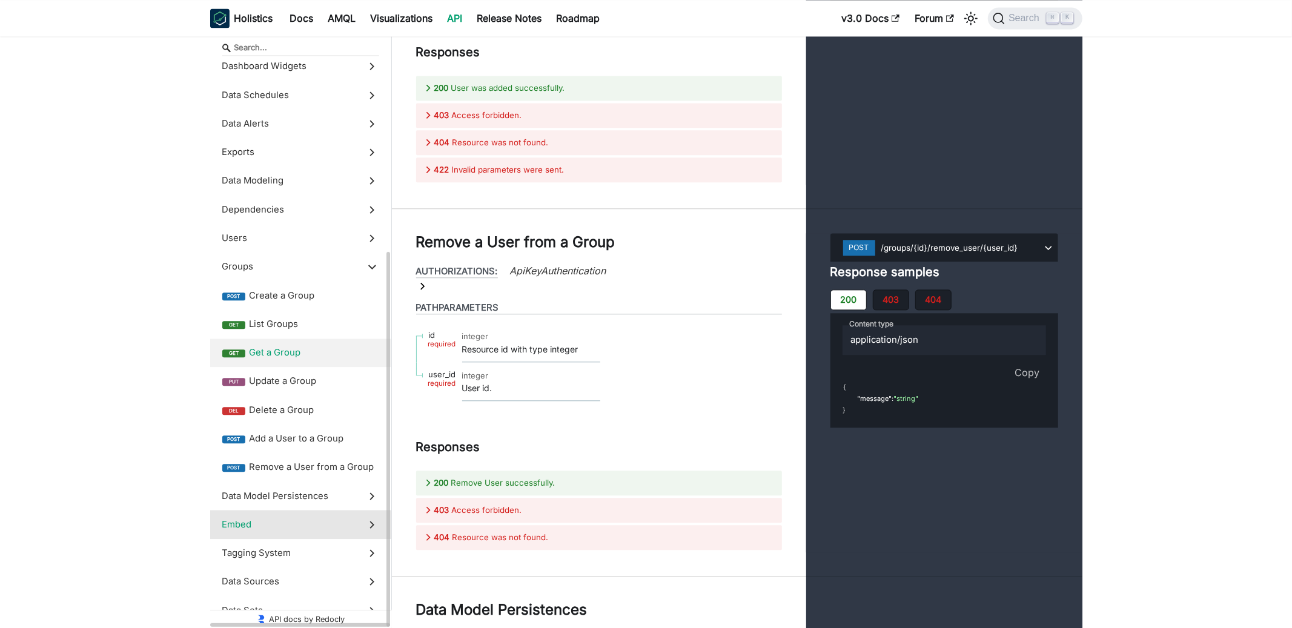
click at [255, 526] on span "Embed" at bounding box center [289, 524] width 134 height 13
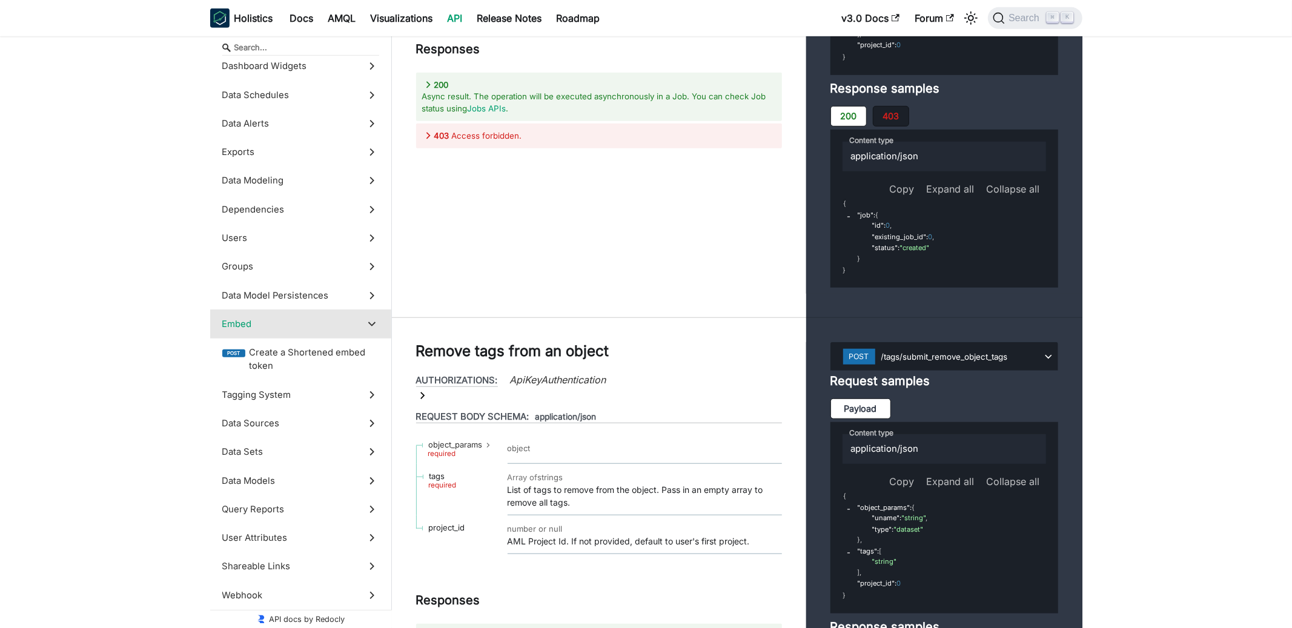
scroll to position [43262, 0]
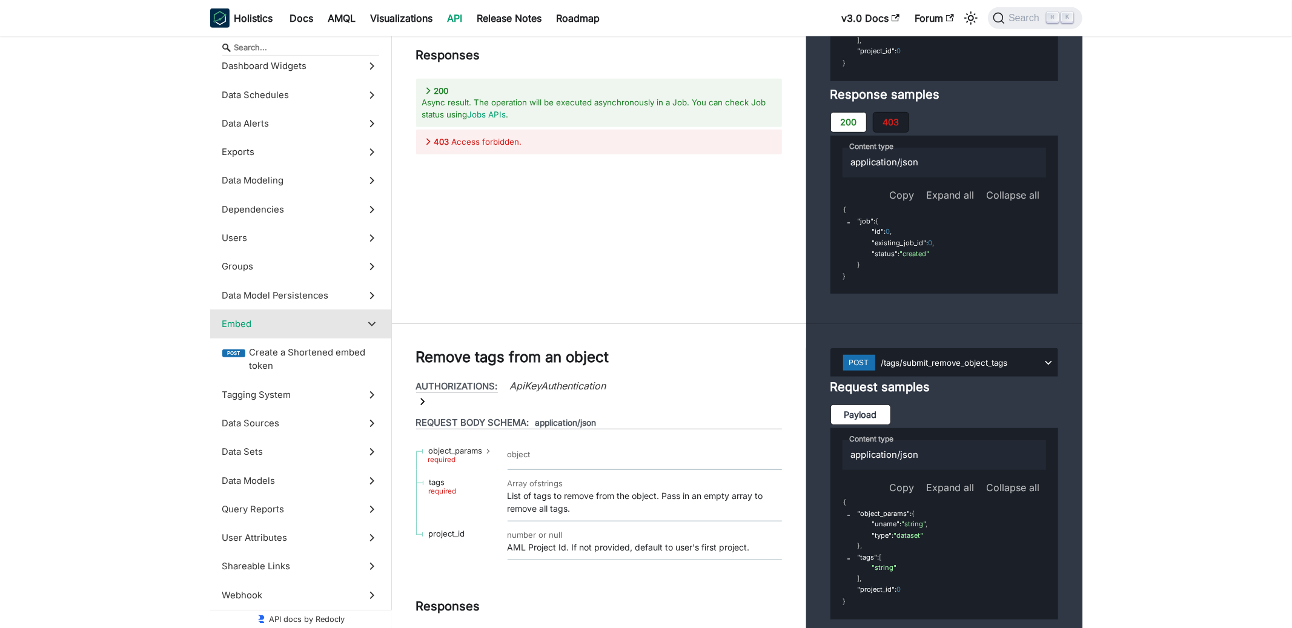
click at [289, 230] on label "Users" at bounding box center [300, 238] width 181 height 28
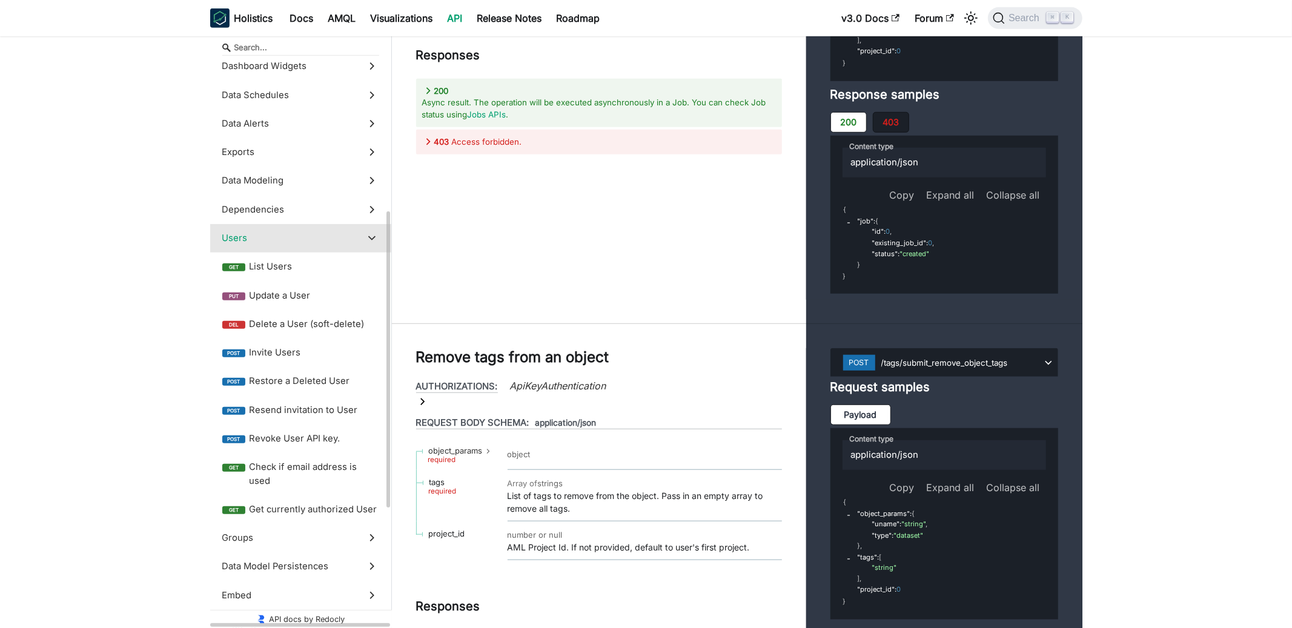
scroll to position [35179, 0]
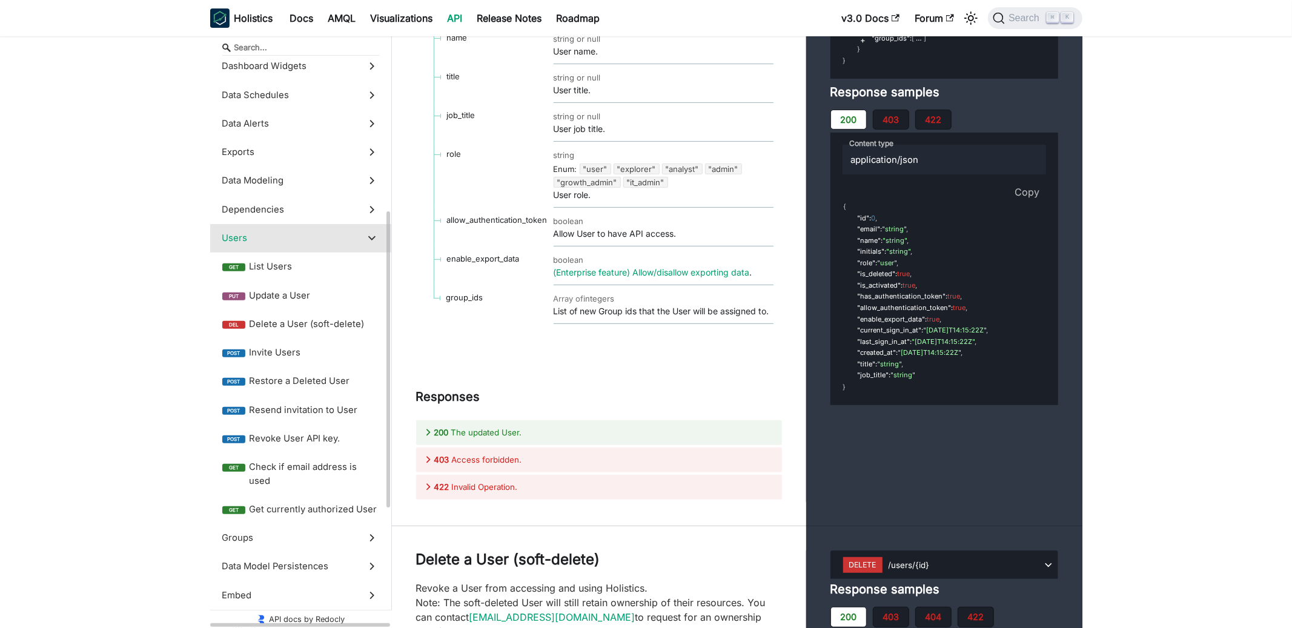
click at [289, 232] on span "Users" at bounding box center [289, 237] width 134 height 13
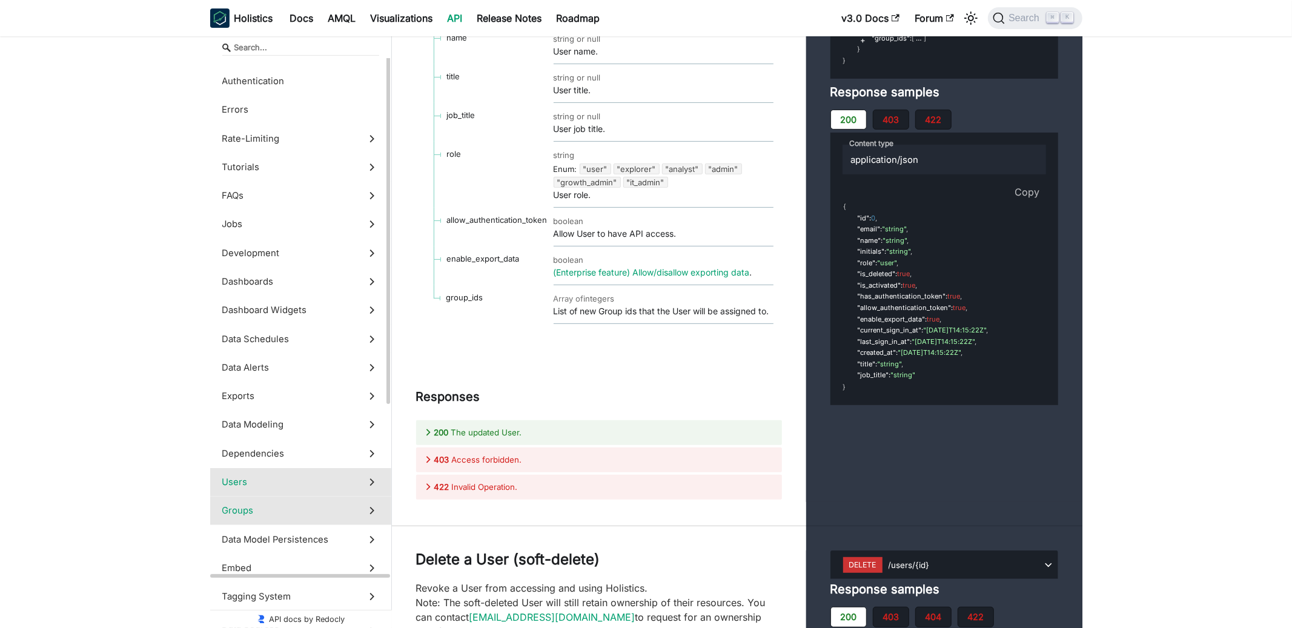
scroll to position [0, 0]
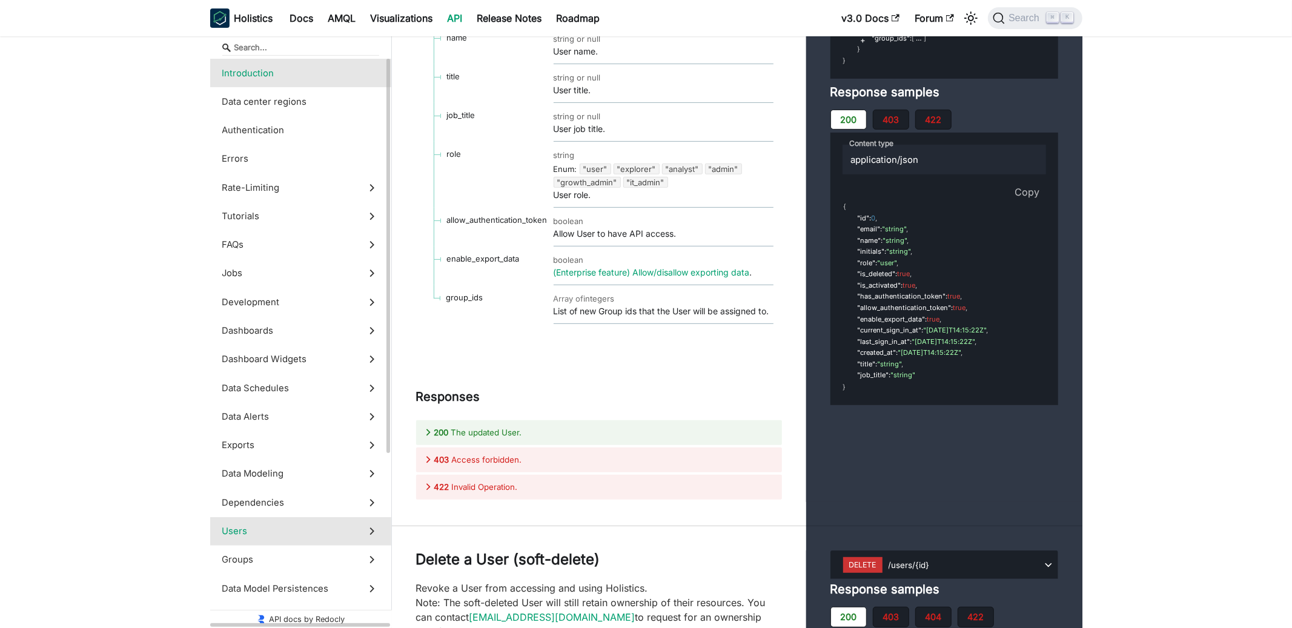
click at [290, 80] on label "Introduction" at bounding box center [300, 73] width 181 height 28
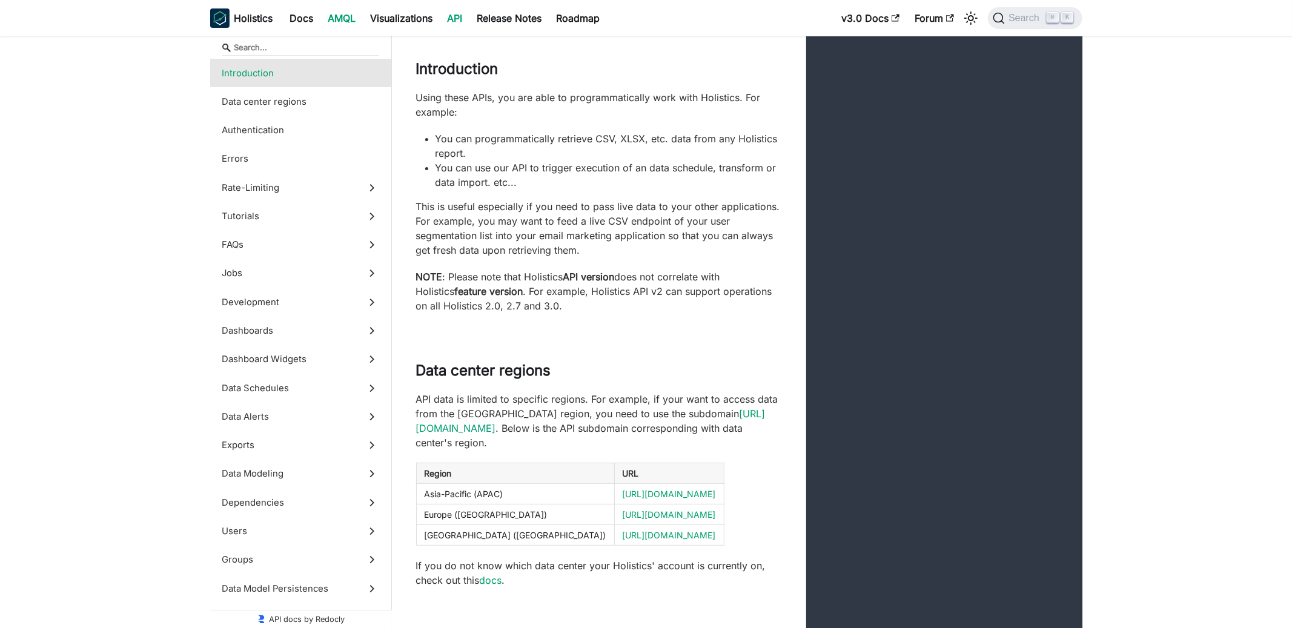
click at [339, 15] on link "AMQL" at bounding box center [342, 17] width 42 height 19
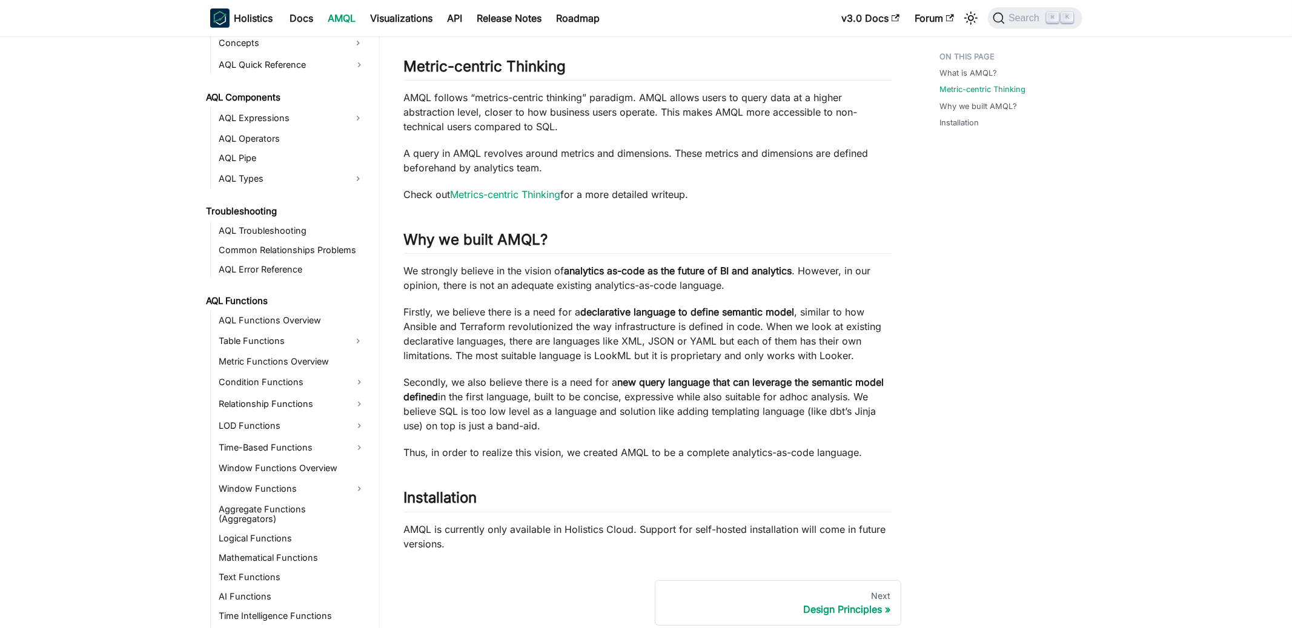
scroll to position [669, 0]
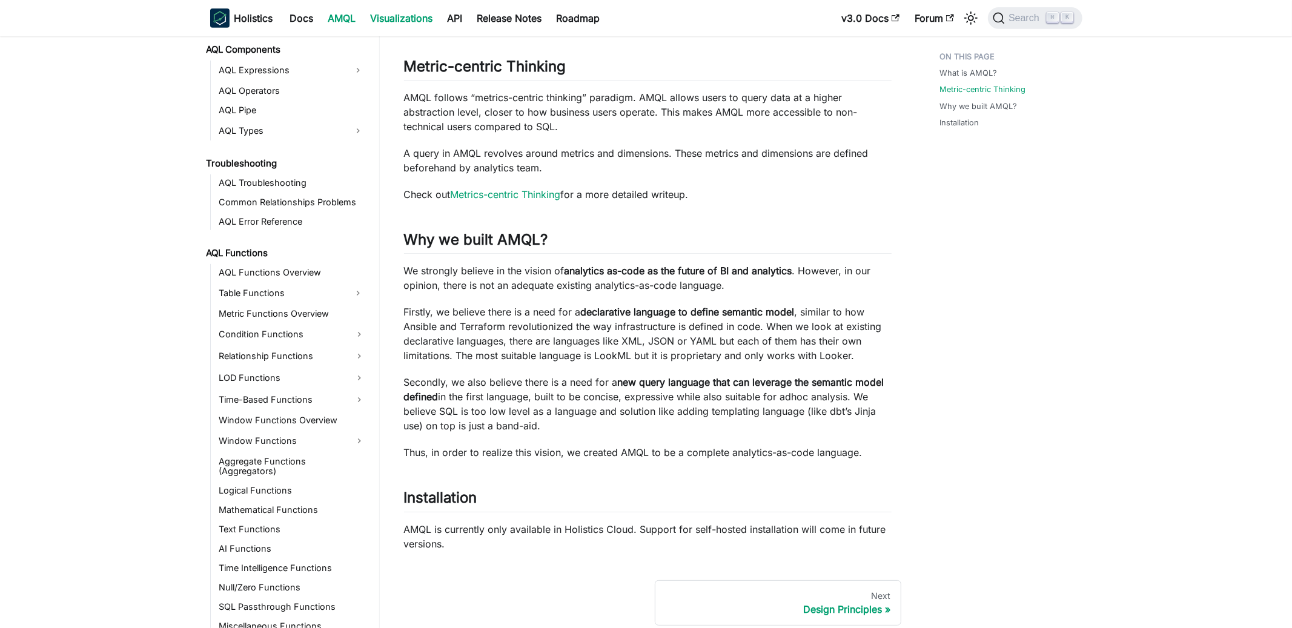
click at [412, 25] on link "Visualizations" at bounding box center [401, 17] width 77 height 19
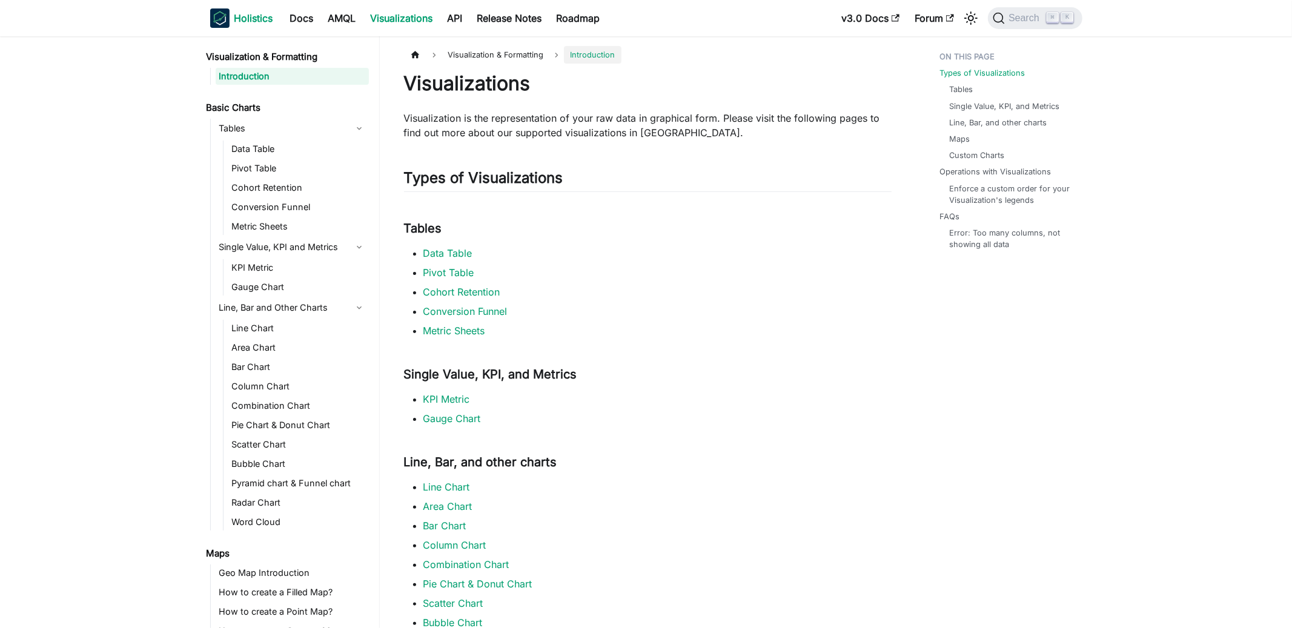
click at [256, 21] on b "Holistics" at bounding box center [253, 18] width 39 height 15
click at [454, 16] on link "API" at bounding box center [455, 17] width 30 height 19
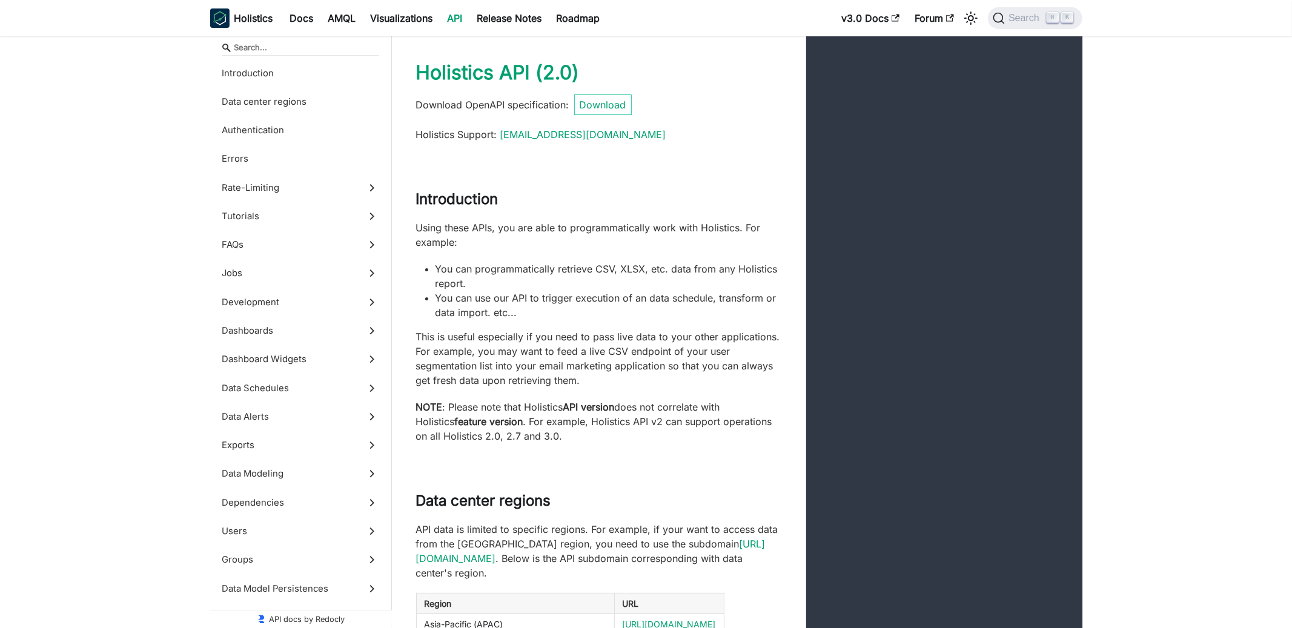
scroll to position [11, 0]
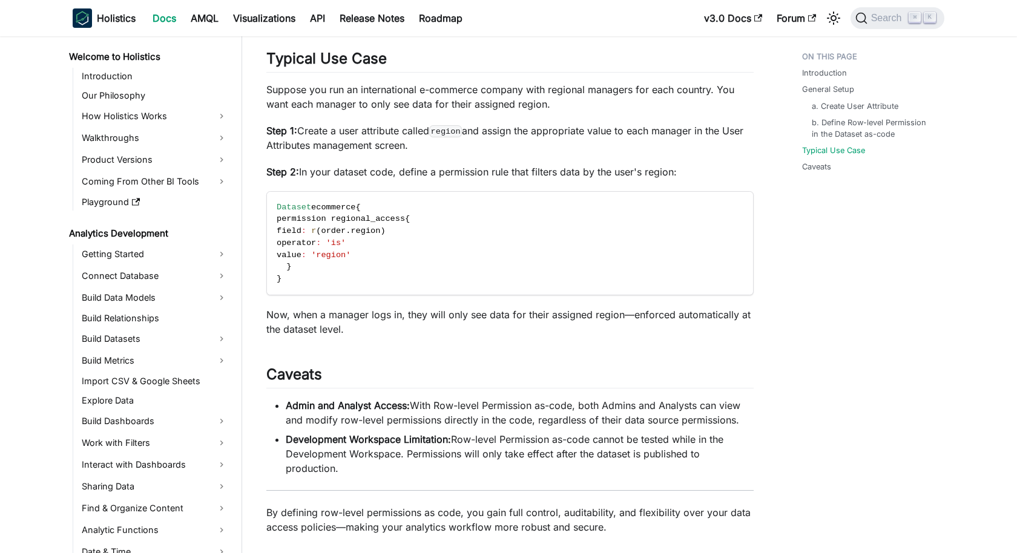
scroll to position [1032, 0]
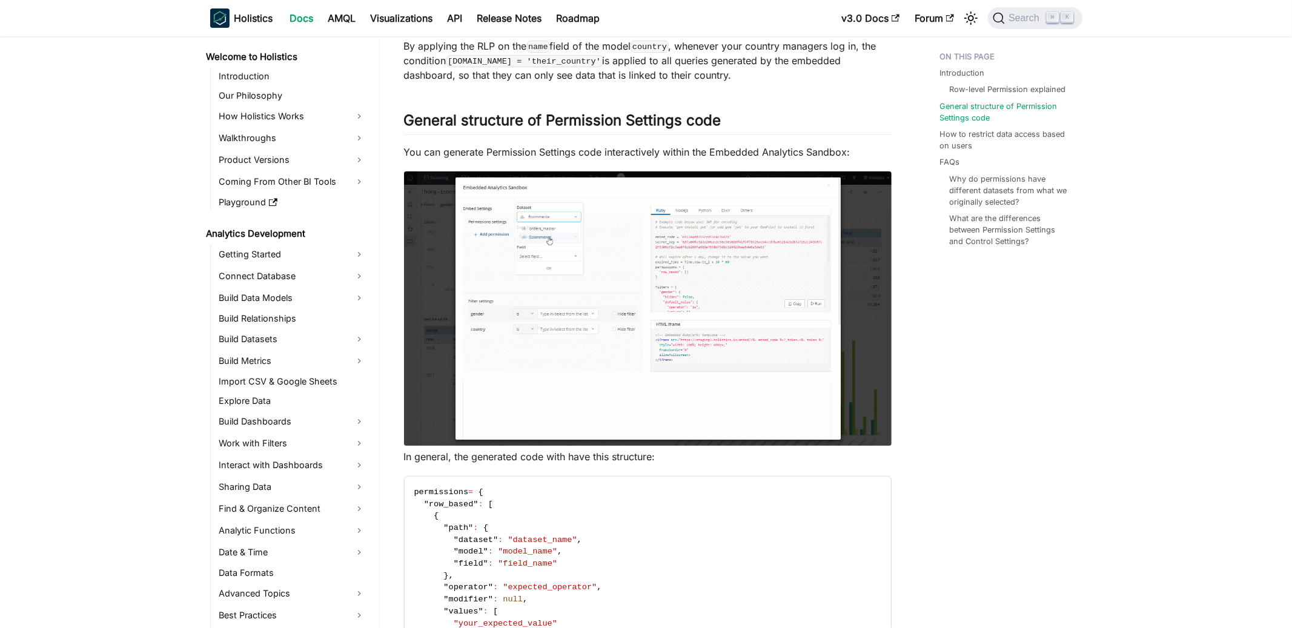
scroll to position [925, 0]
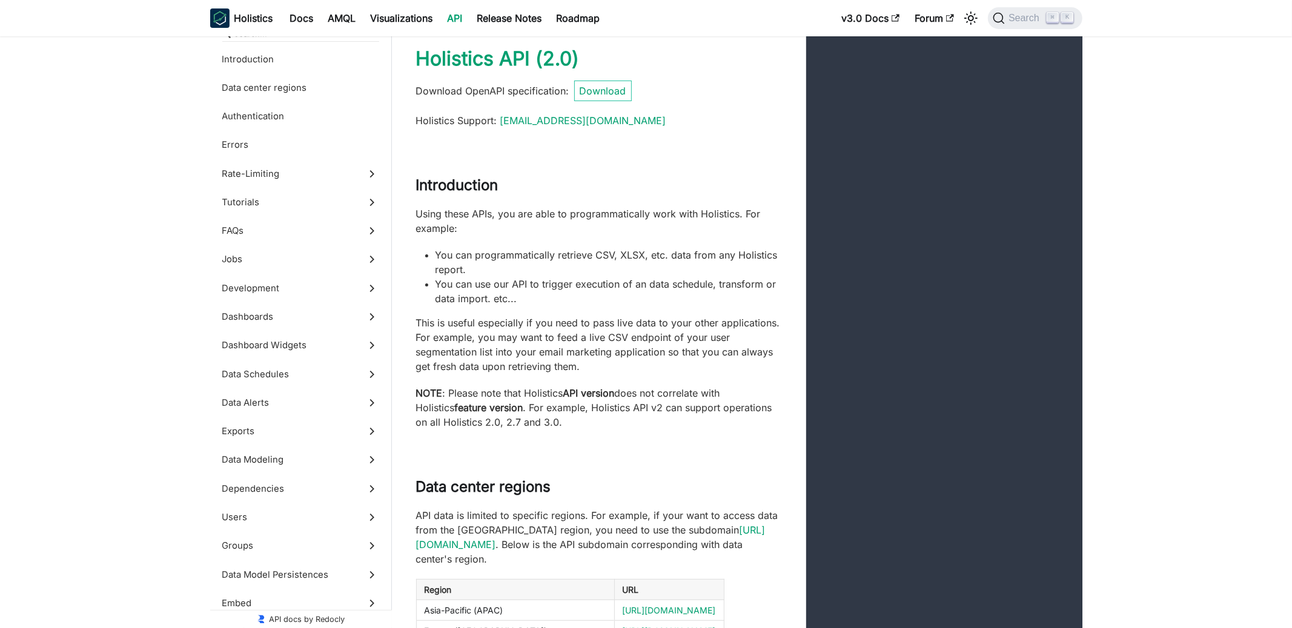
scroll to position [17, 0]
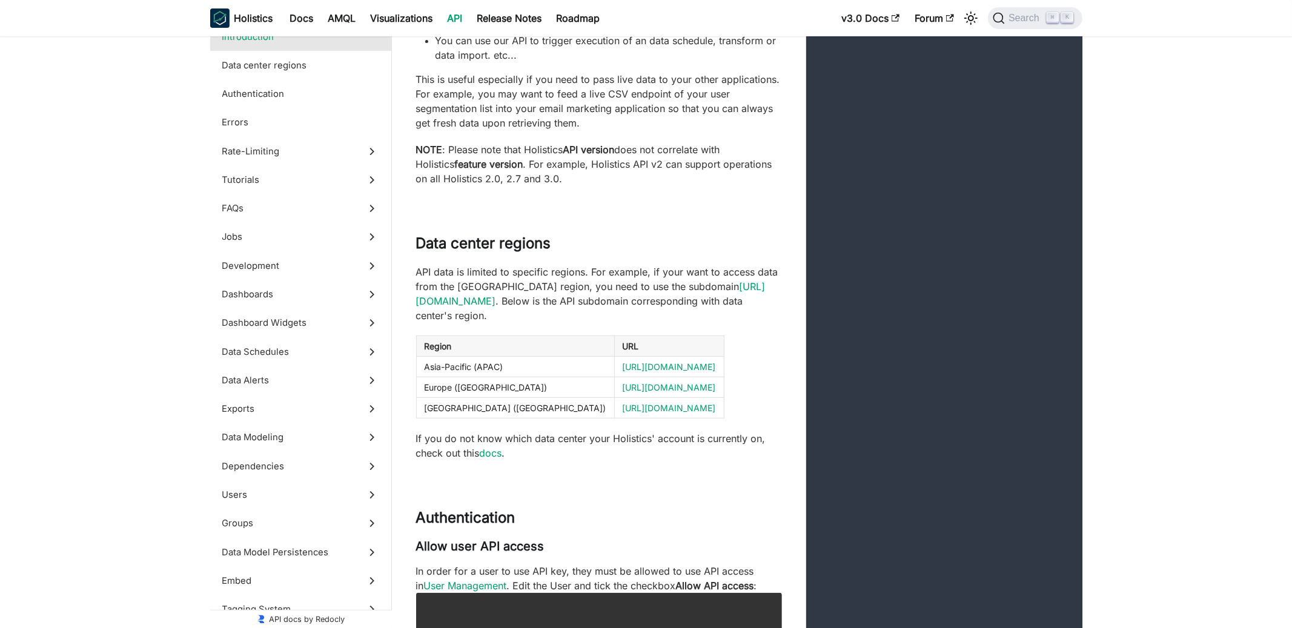
scroll to position [258, 0]
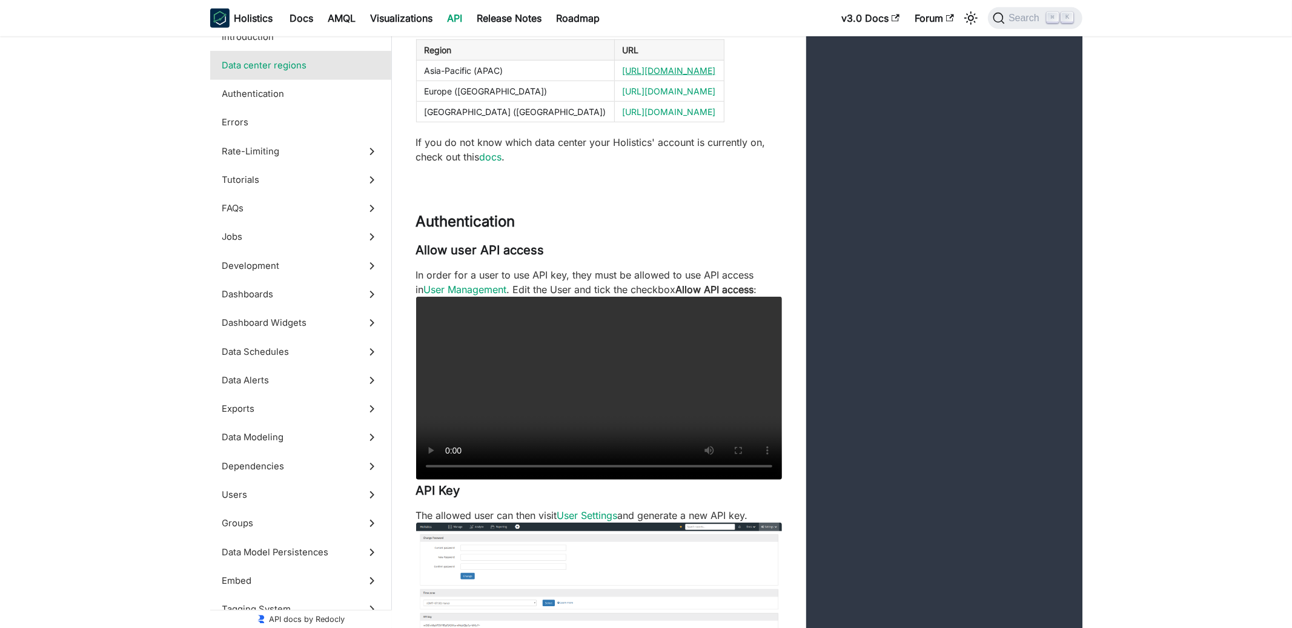
scroll to position [557, 0]
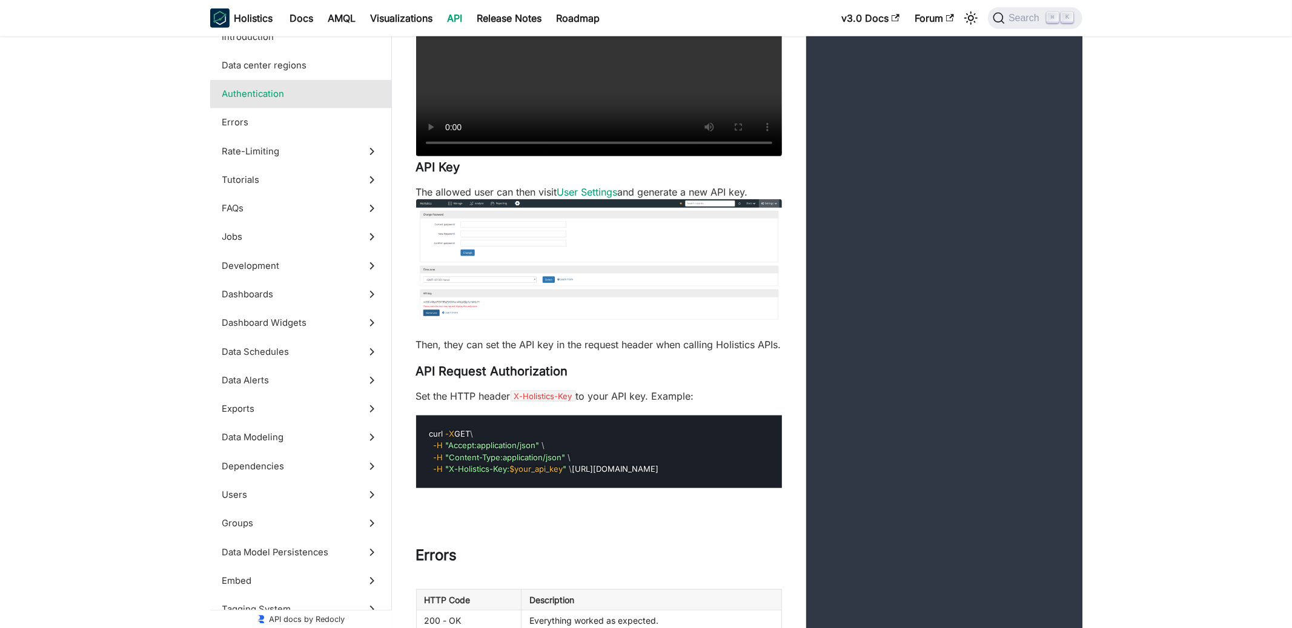
scroll to position [873, 0]
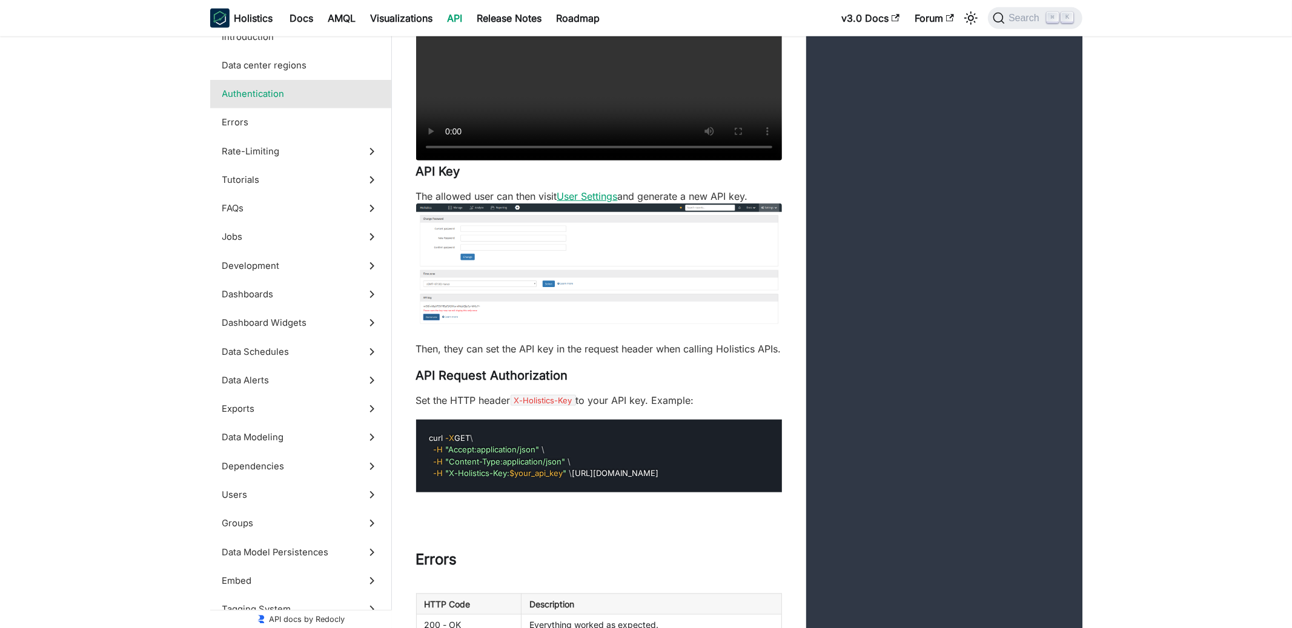
click at [594, 202] on link "User Settings" at bounding box center [587, 196] width 61 height 12
click at [570, 201] on link "User Settings" at bounding box center [587, 196] width 61 height 12
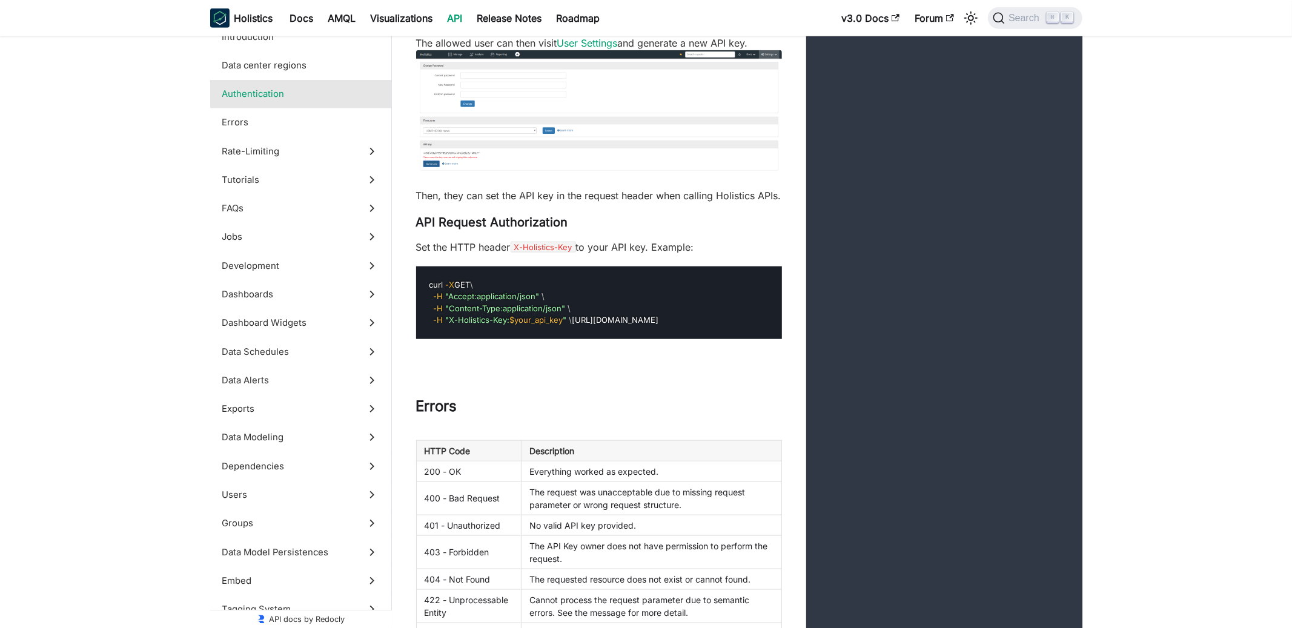
scroll to position [1015, 0]
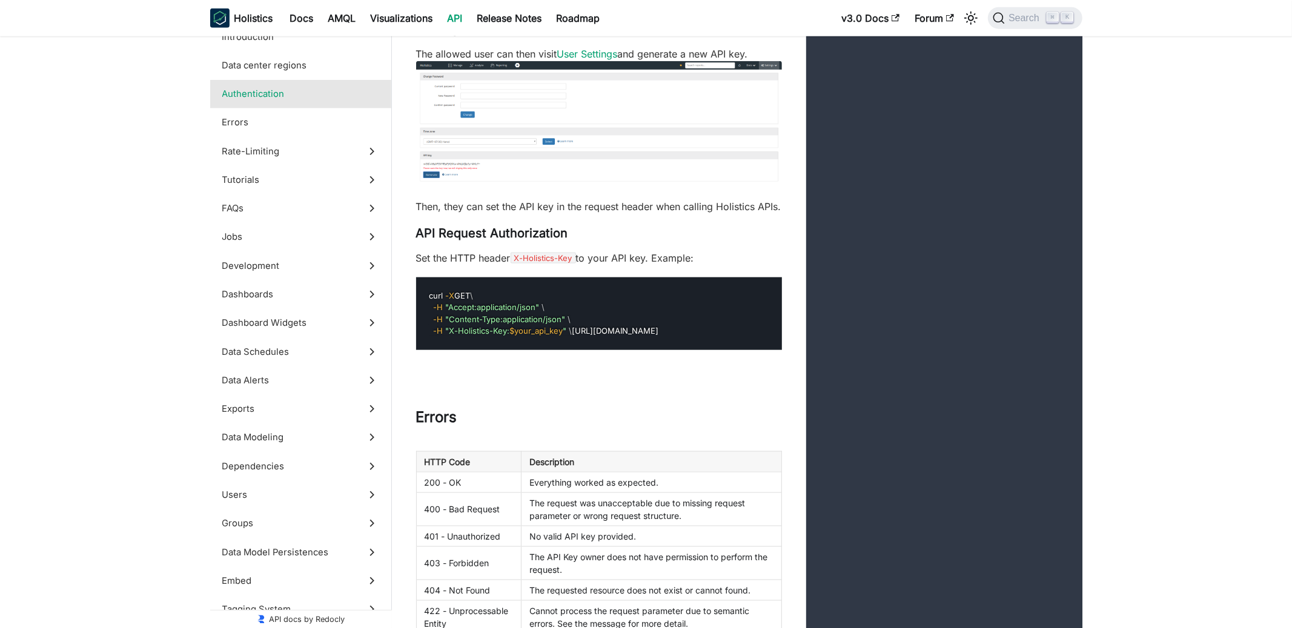
drag, startPoint x: 428, startPoint y: 315, endPoint x: 607, endPoint y: 372, distance: 187.5
click at [607, 350] on pre "curl -X GET \ -H "Accept:application/json" \ -H "Content-Type:application/json"…" at bounding box center [599, 313] width 366 height 73
click at [626, 350] on pre "curl -X GET \ -H "Accept:application/json" \ -H "Content-Type:application/json"…" at bounding box center [599, 313] width 366 height 73
drag, startPoint x: 624, startPoint y: 367, endPoint x: 426, endPoint y: 319, distance: 203.9
click at [425, 318] on pre "curl -X GET \ -H "Accept:application/json" \ -H "Content-Type:application/json"…" at bounding box center [599, 313] width 366 height 73
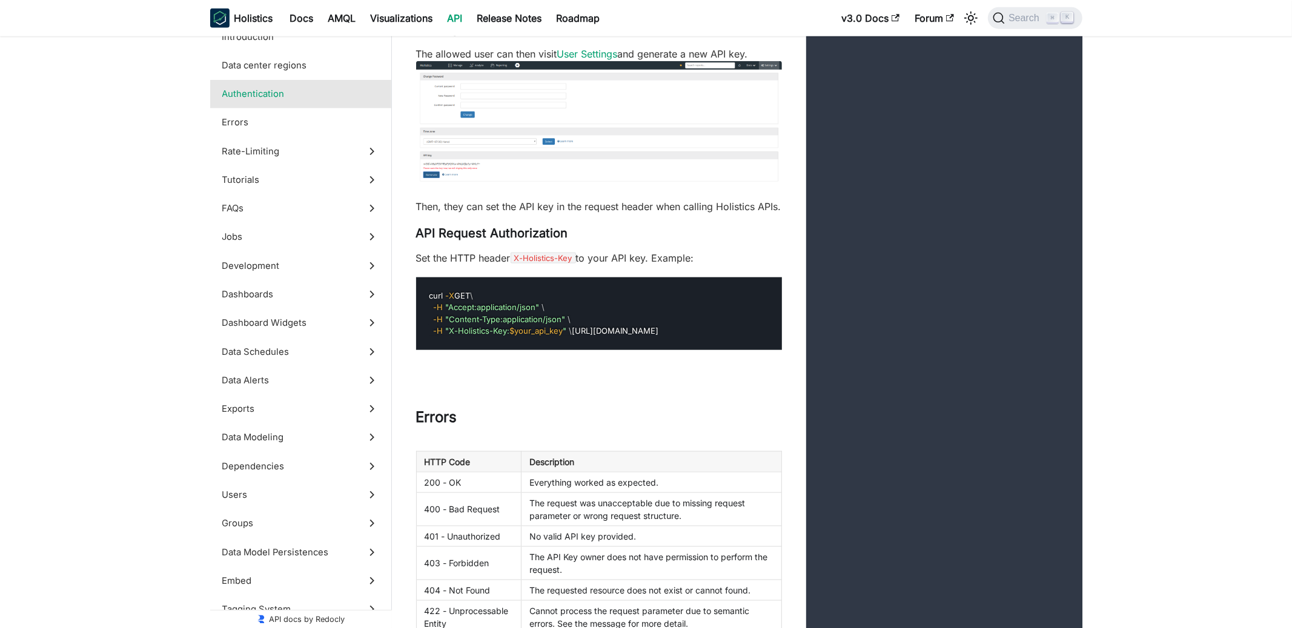
copy code "curl -X GET \ -H "Accept:application/json" \ -H "Content-Type:application/json"…"
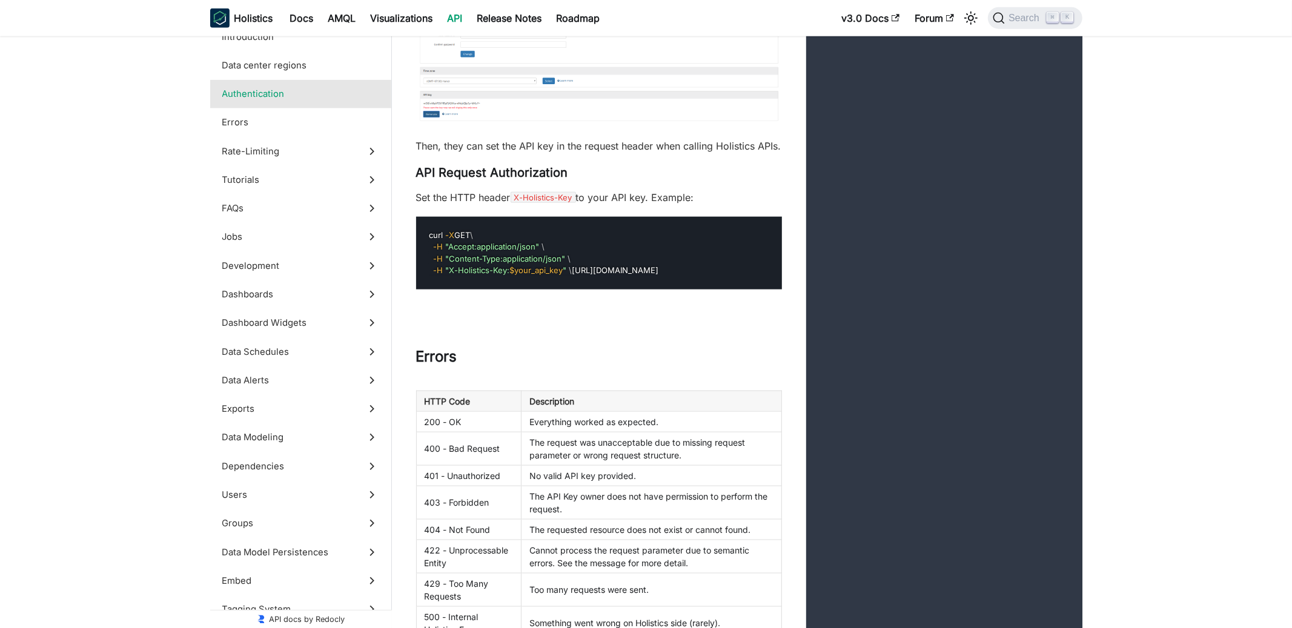
scroll to position [1075, 0]
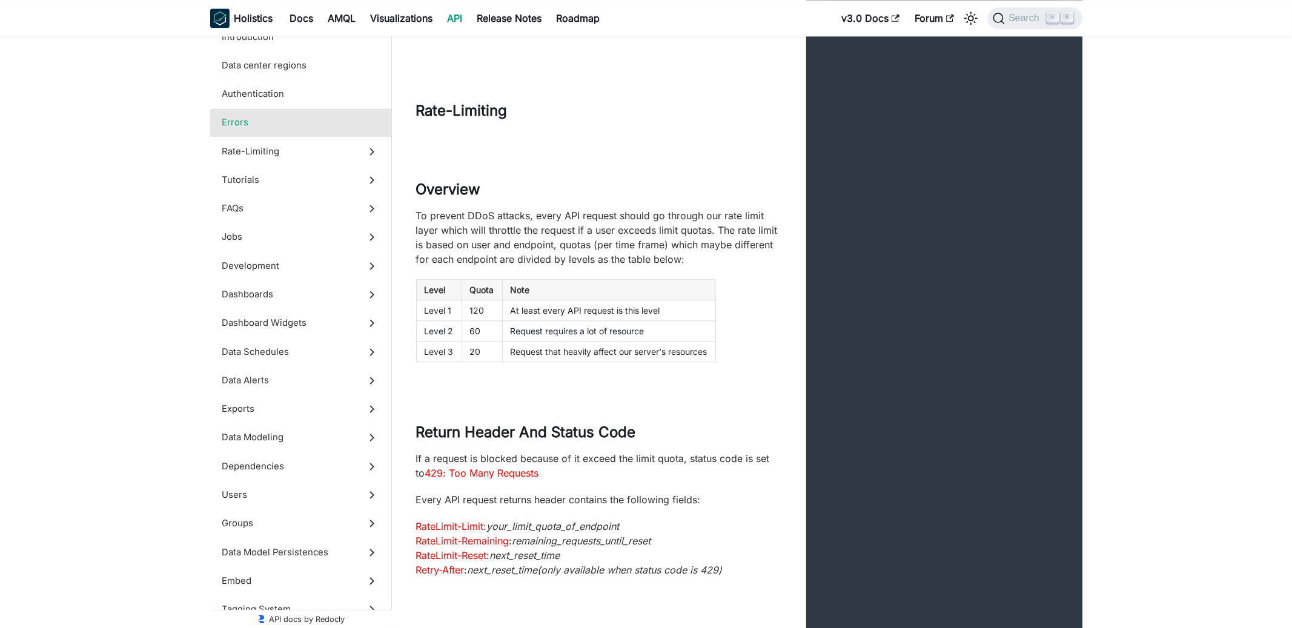
scroll to position [2492, 0]
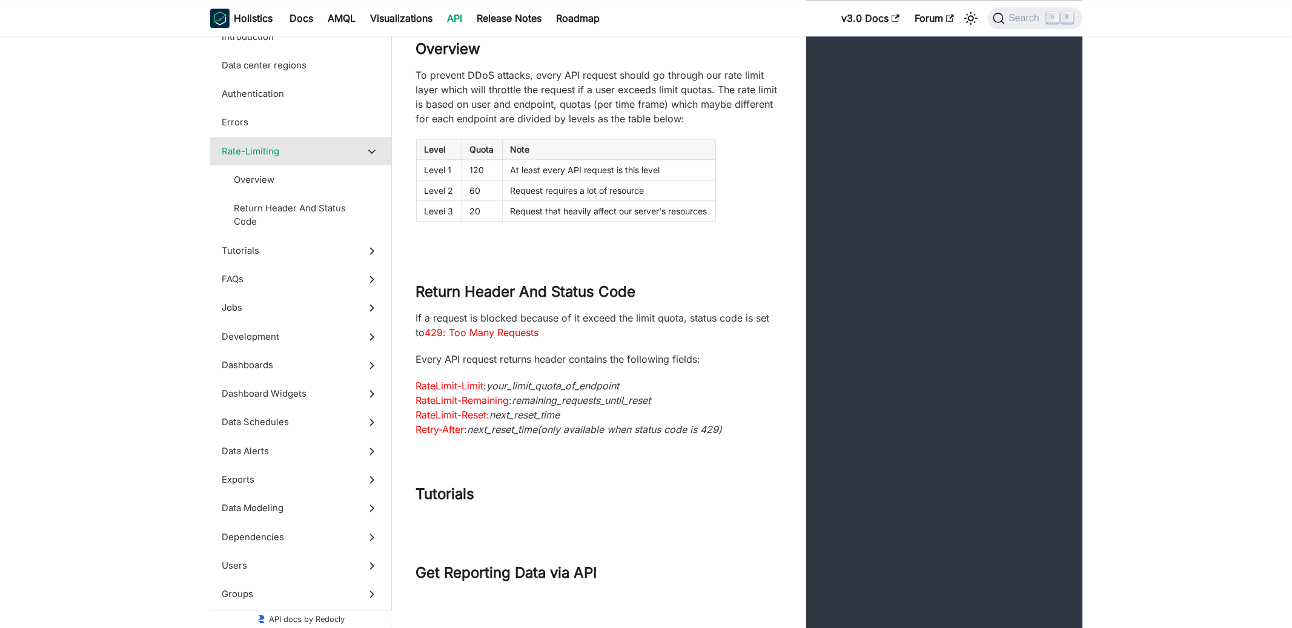
scroll to position [2631, 0]
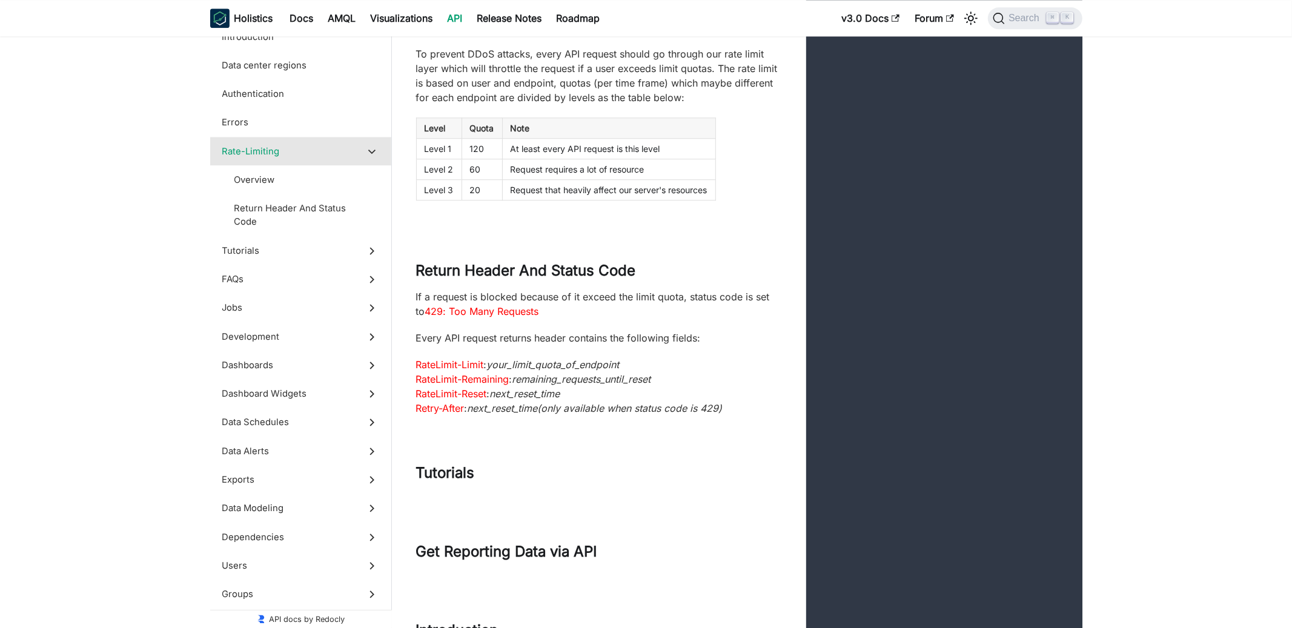
scroll to position [2655, 0]
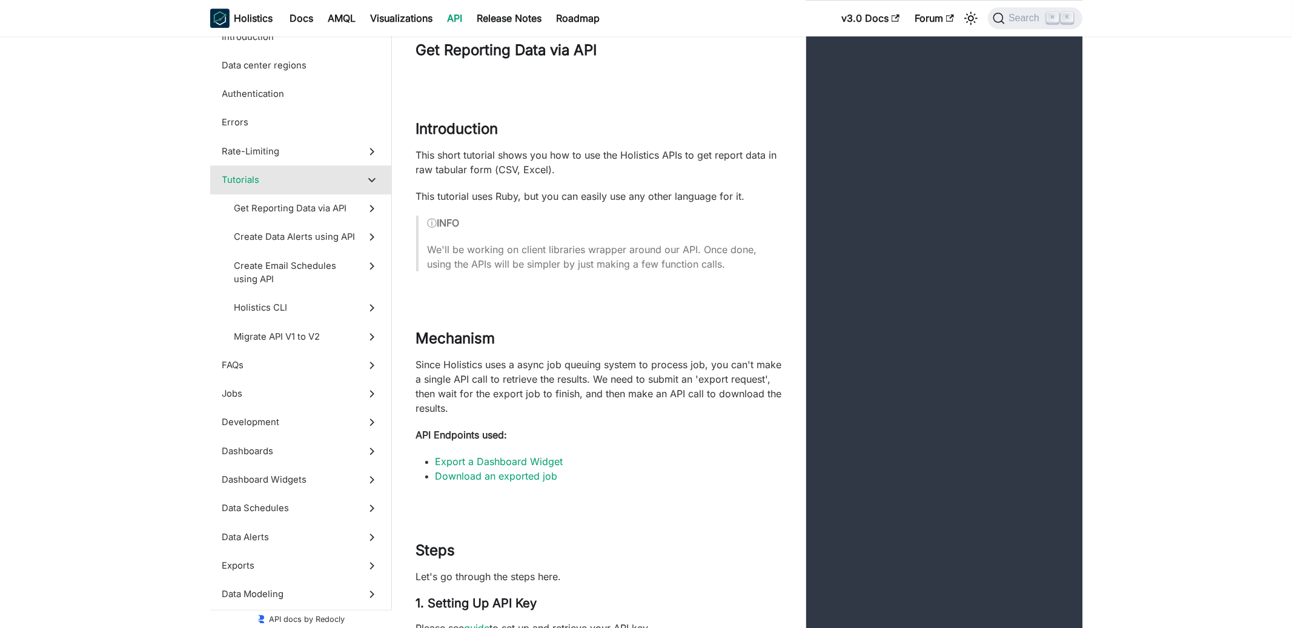
scroll to position [3152, 0]
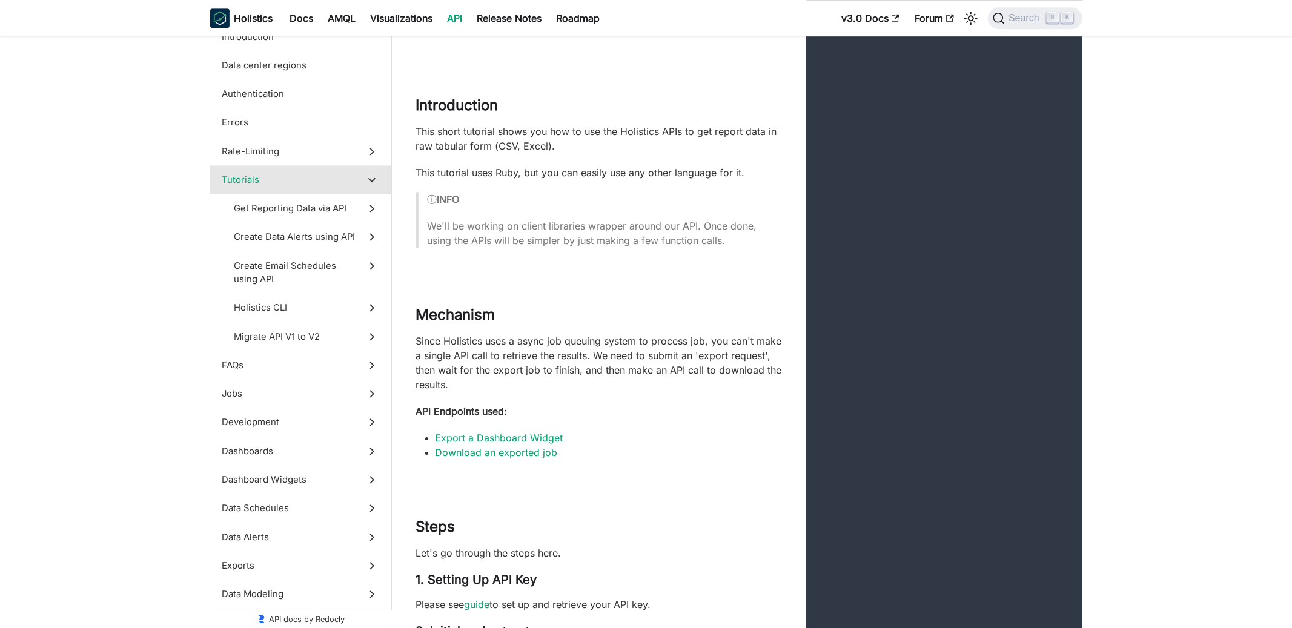
scroll to position [3175, 0]
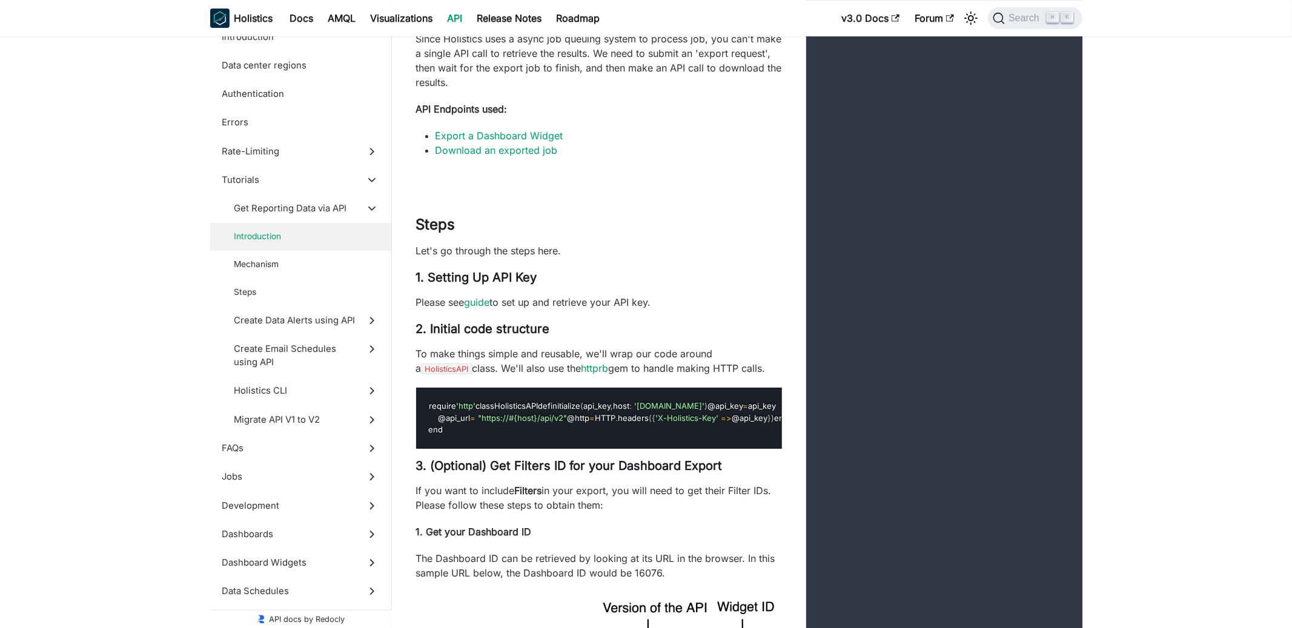
scroll to position [3479, 0]
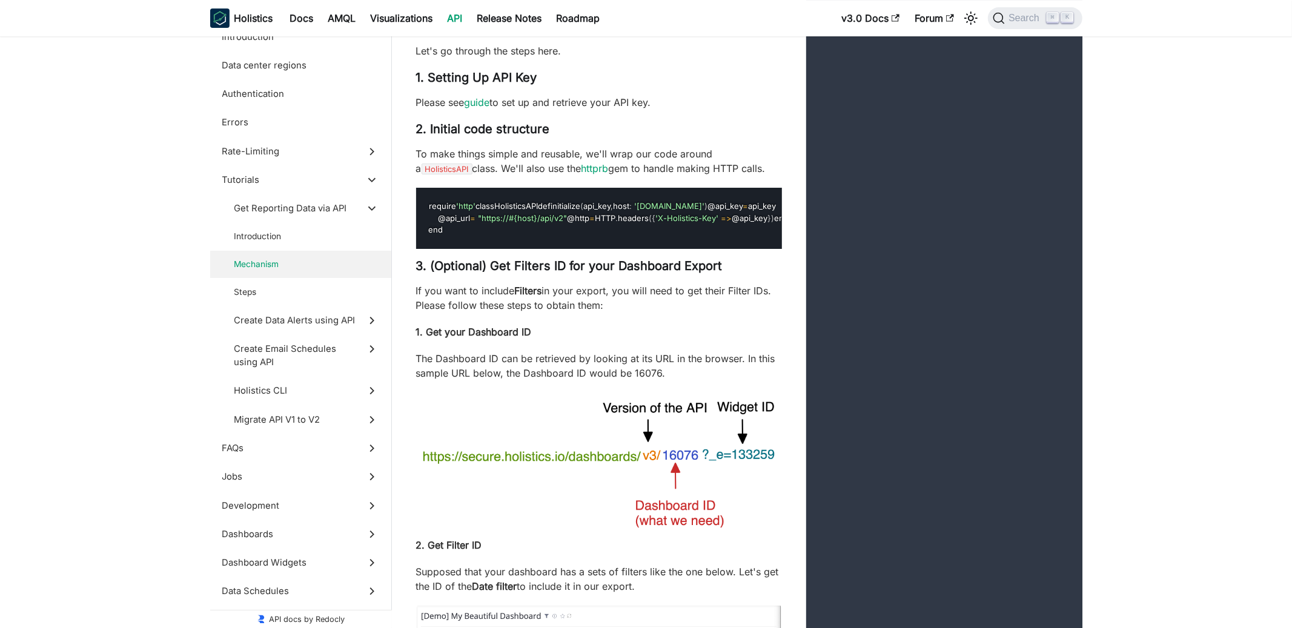
scroll to position [3679, 0]
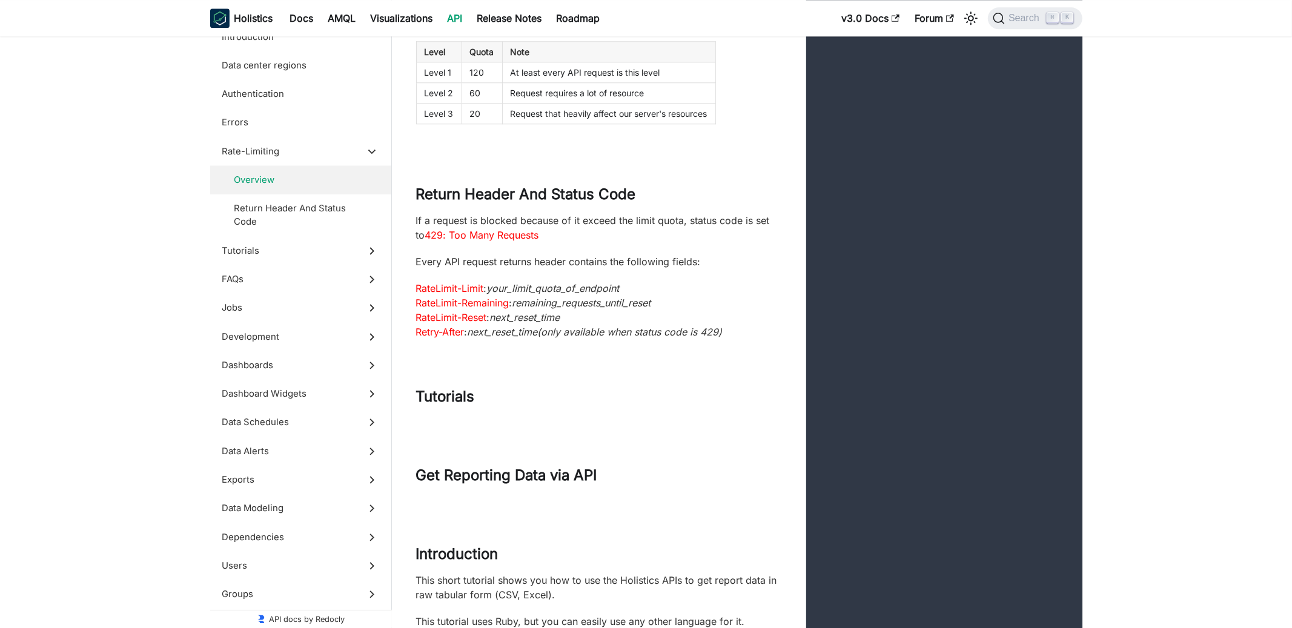
scroll to position [2732, 0]
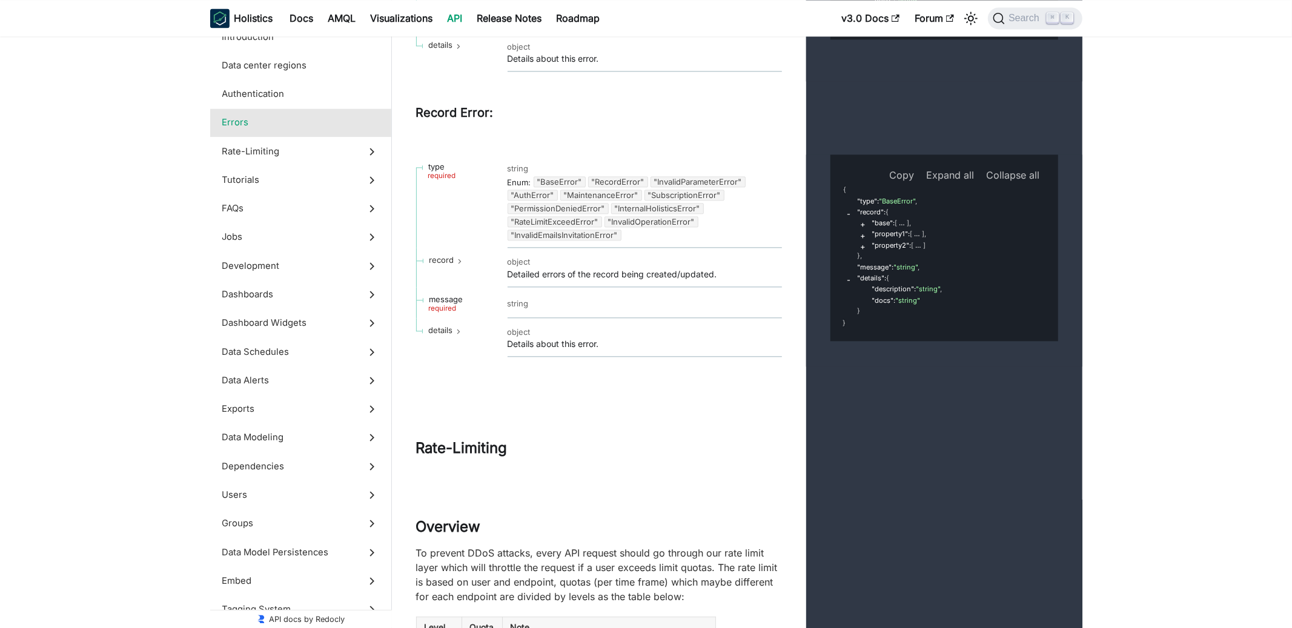
scroll to position [2075, 0]
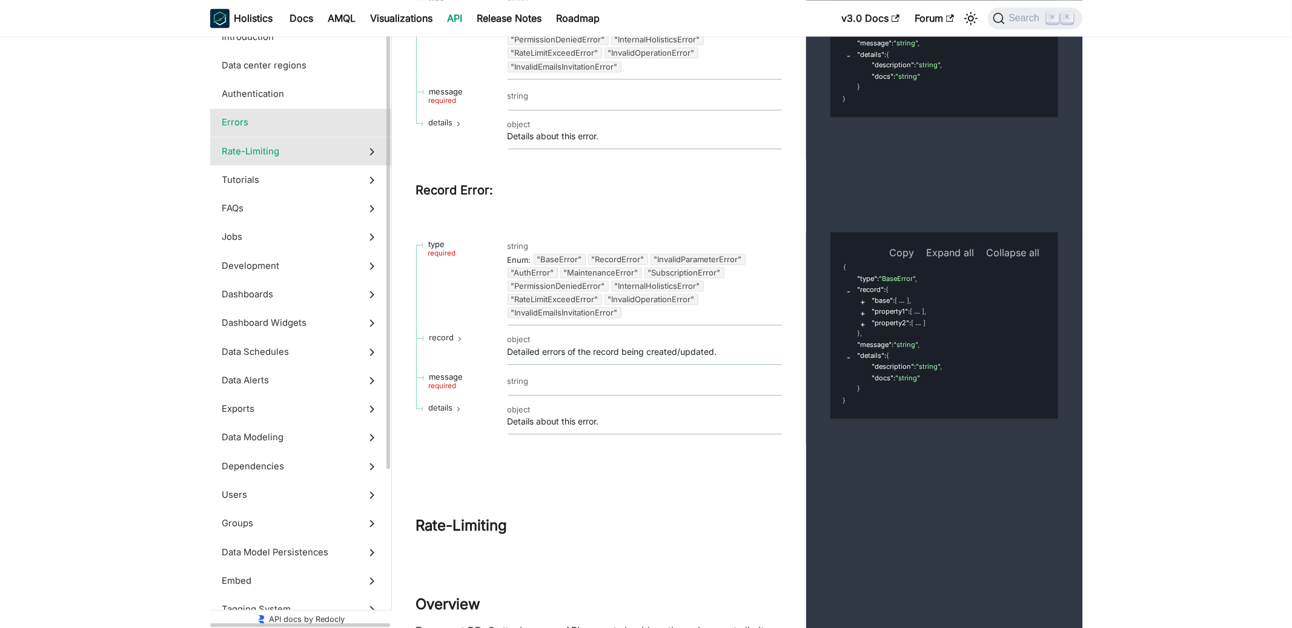
click at [357, 153] on label "Rate-Limiting" at bounding box center [300, 151] width 181 height 28
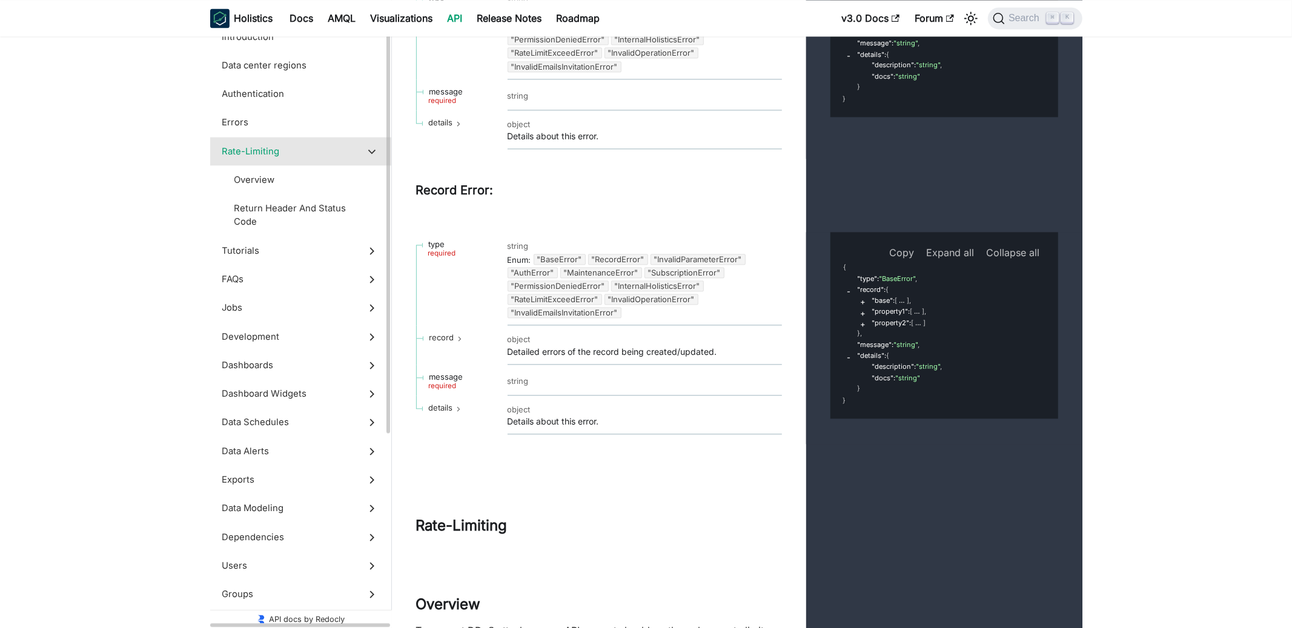
scroll to position [2556, 0]
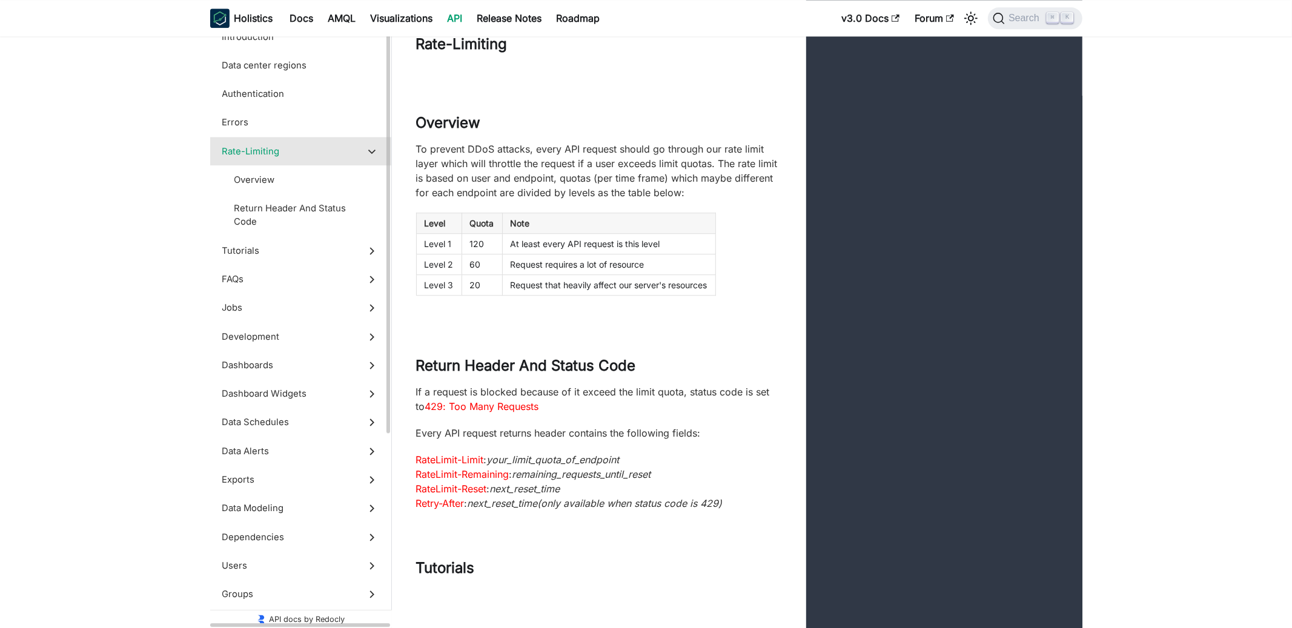
click at [354, 152] on span "Rate-Limiting" at bounding box center [289, 151] width 134 height 13
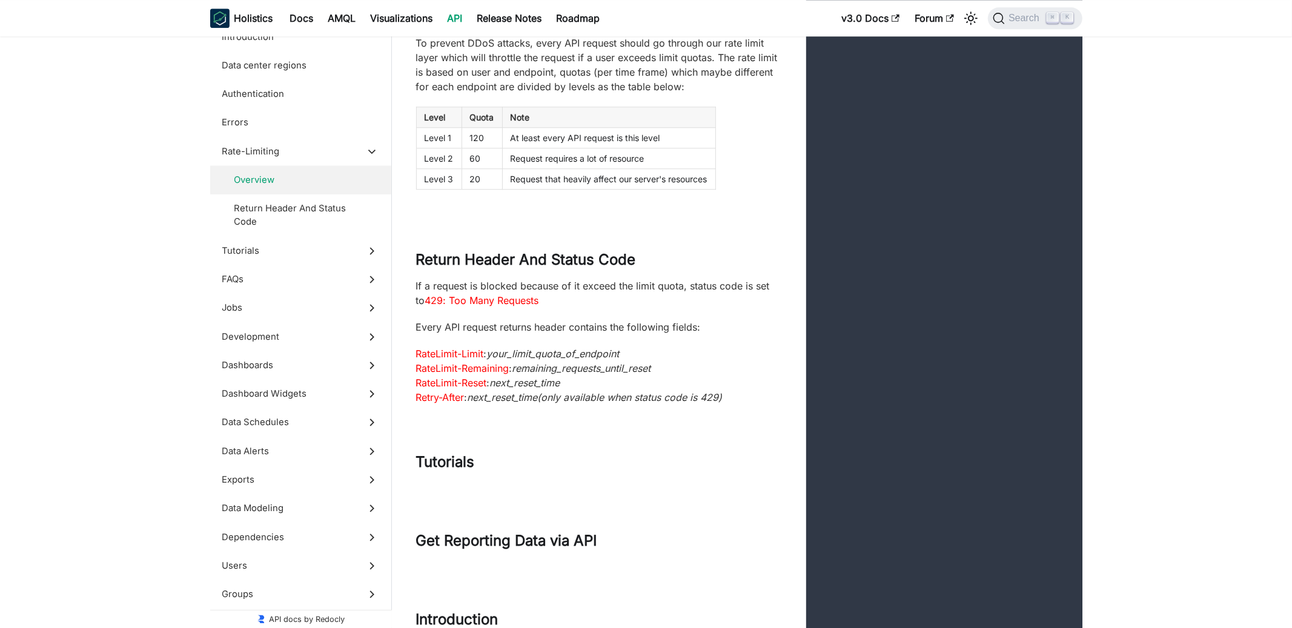
scroll to position [2663, 0]
click at [286, 359] on span "Dashboards" at bounding box center [289, 364] width 134 height 13
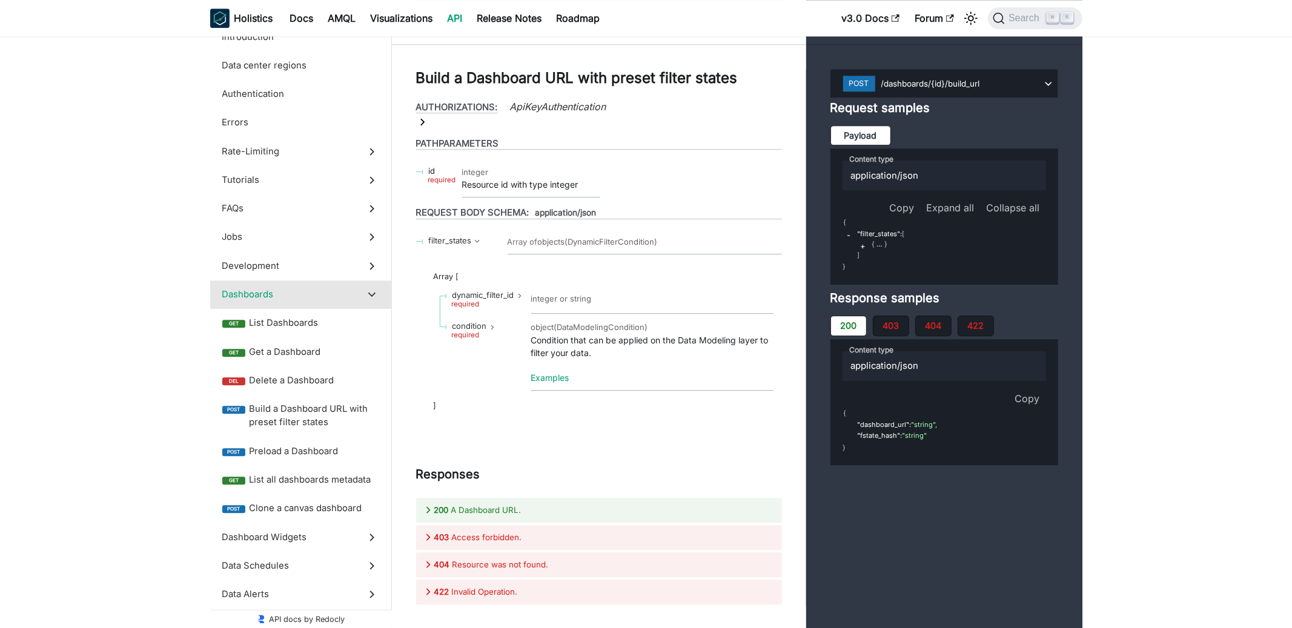
scroll to position [22122, 0]
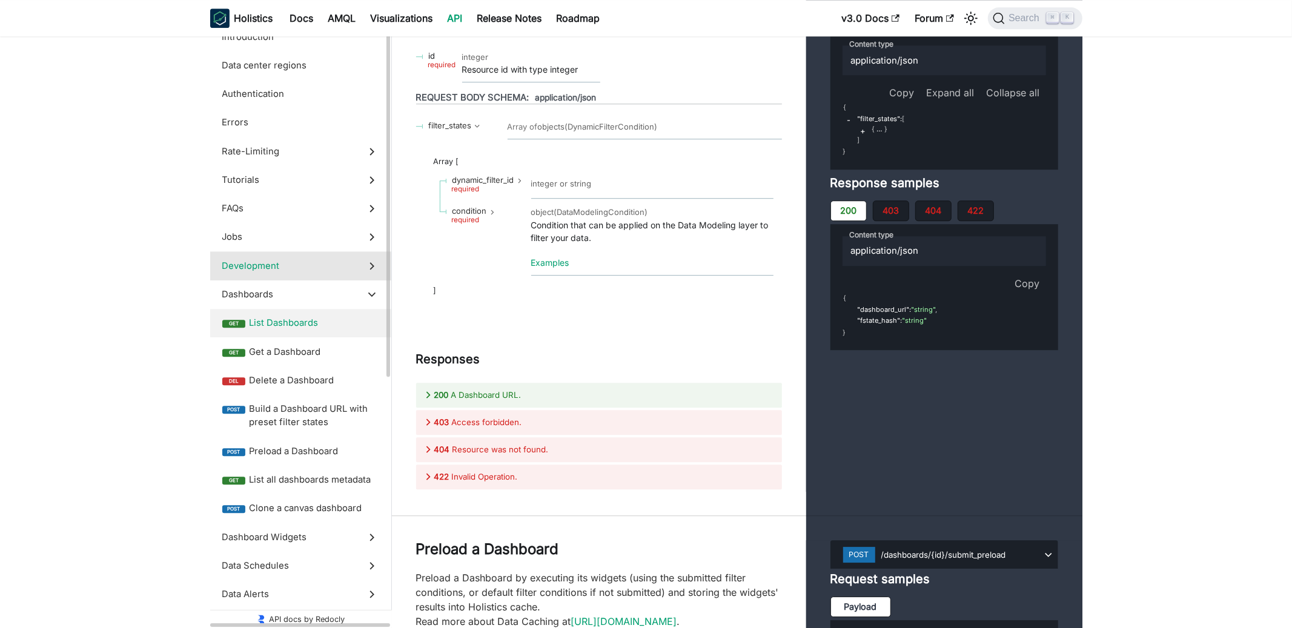
click at [266, 277] on label "Development" at bounding box center [300, 265] width 181 height 28
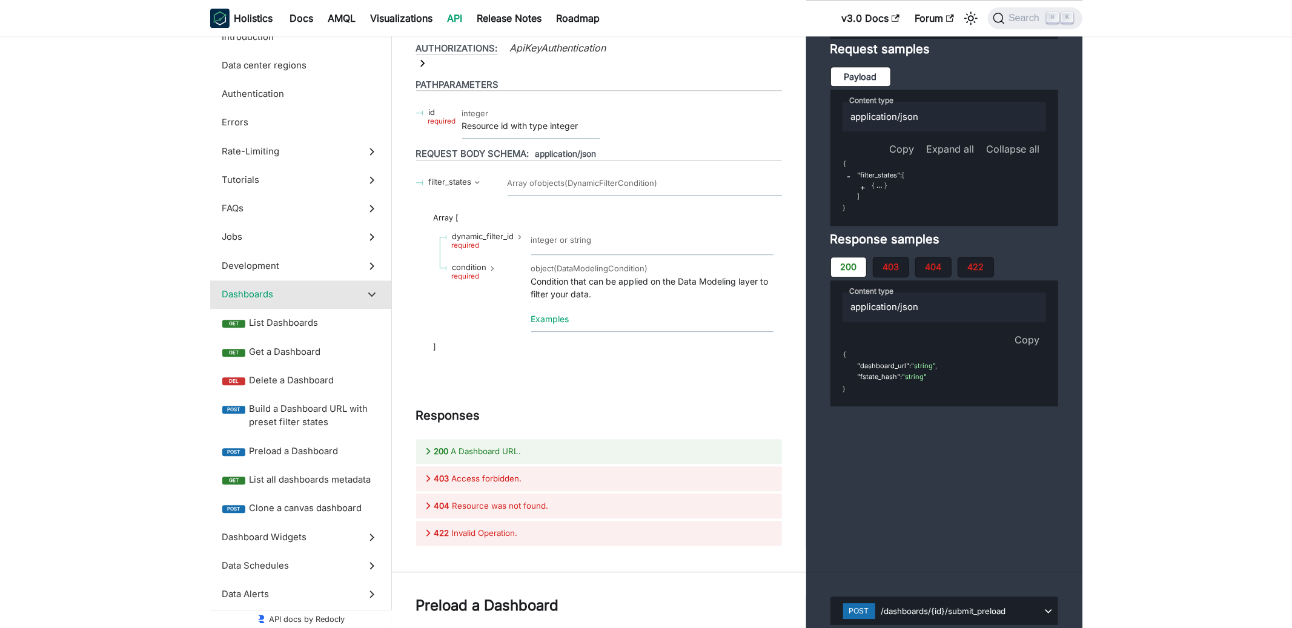
scroll to position [22179, 0]
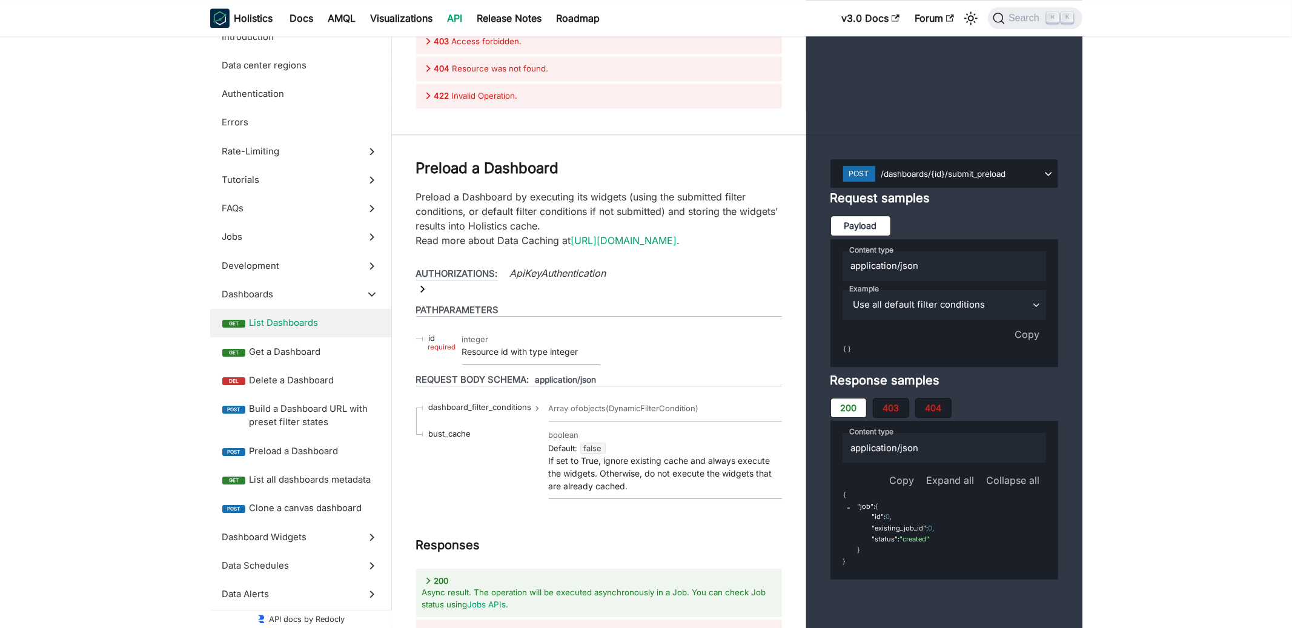
scroll to position [22612, 0]
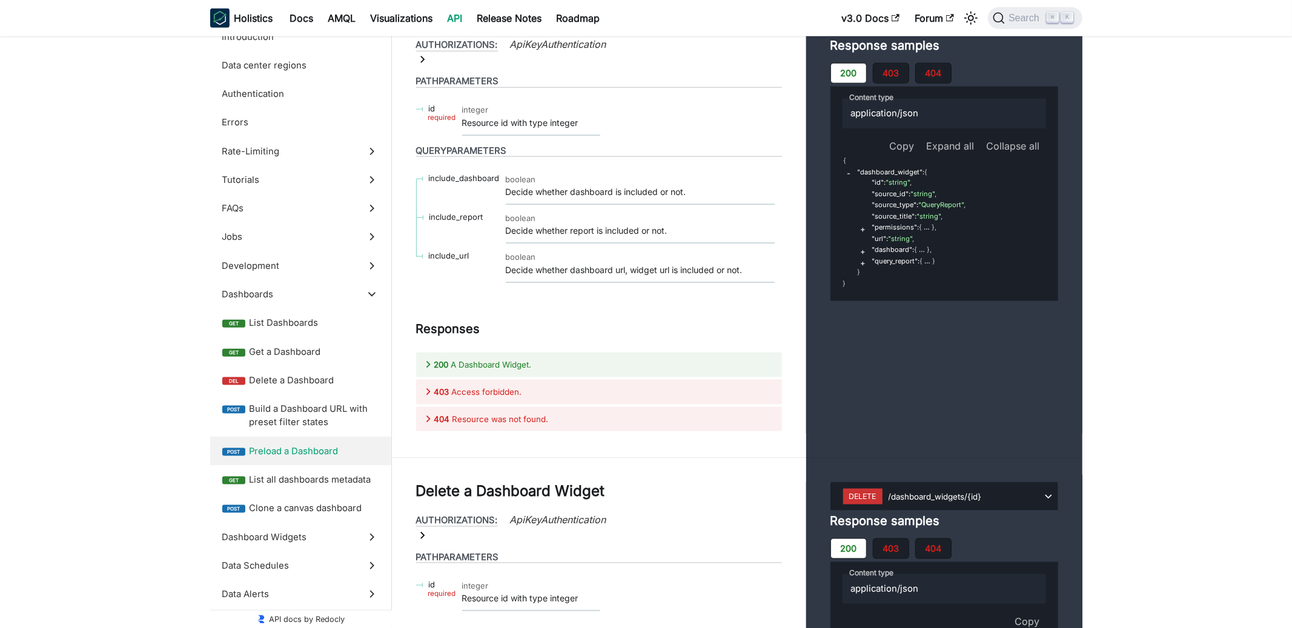
scroll to position [24332, 0]
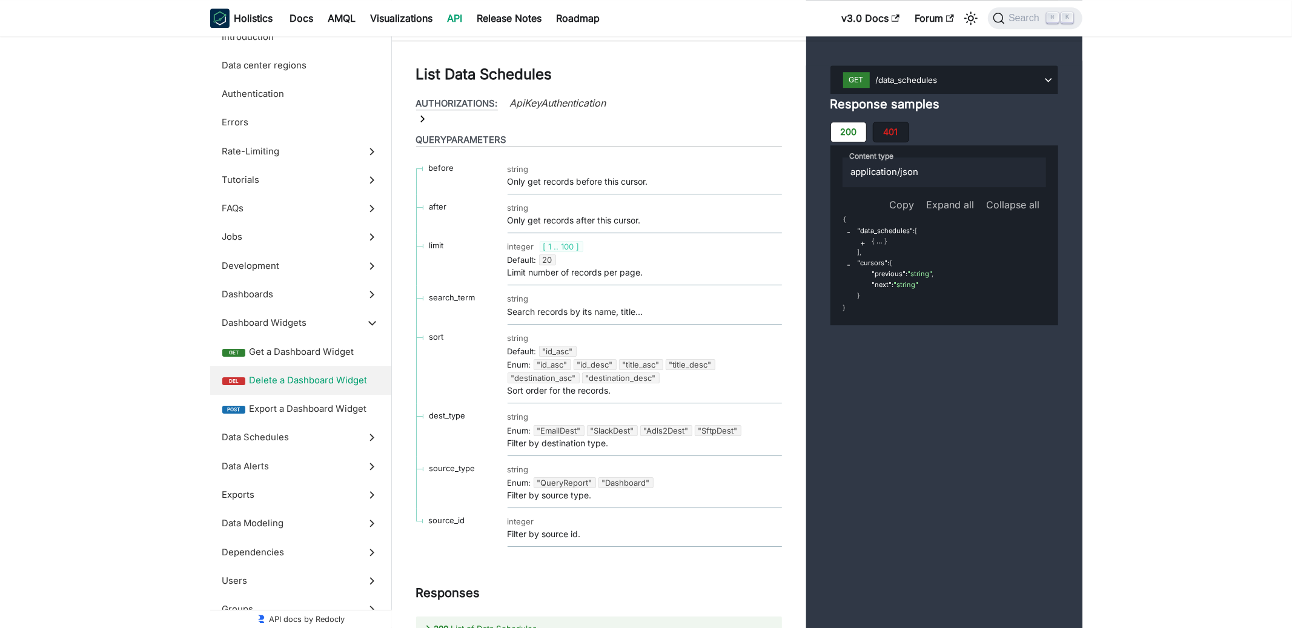
scroll to position [26277, 0]
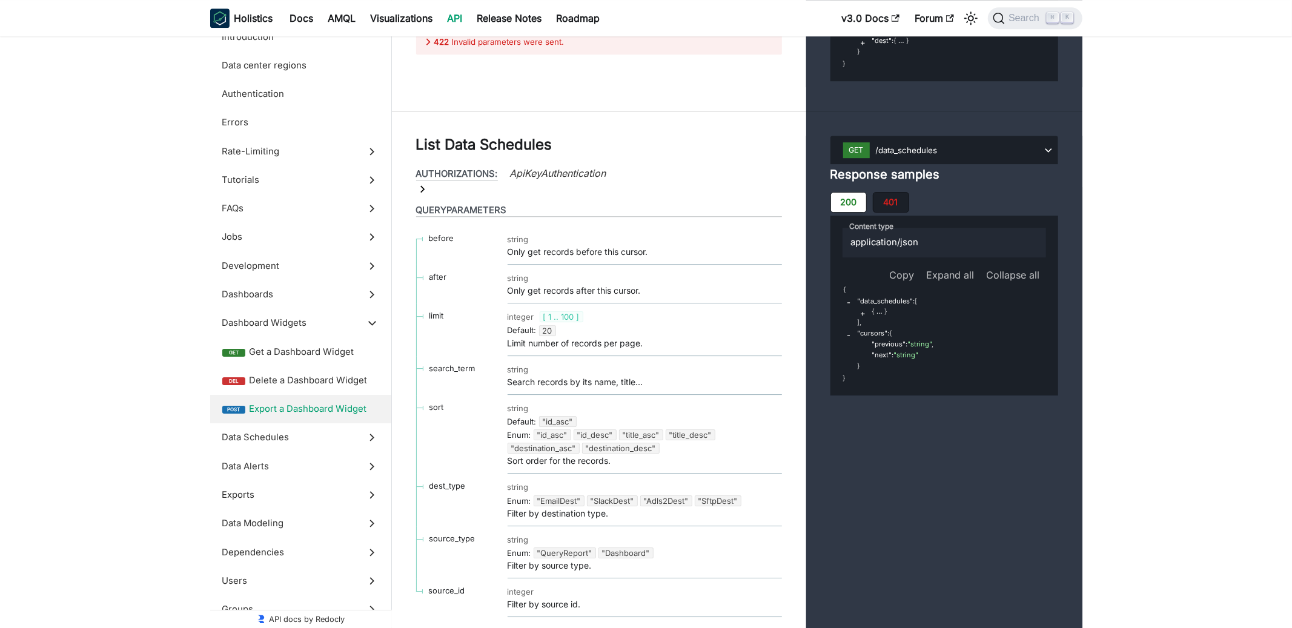
scroll to position [26279, 0]
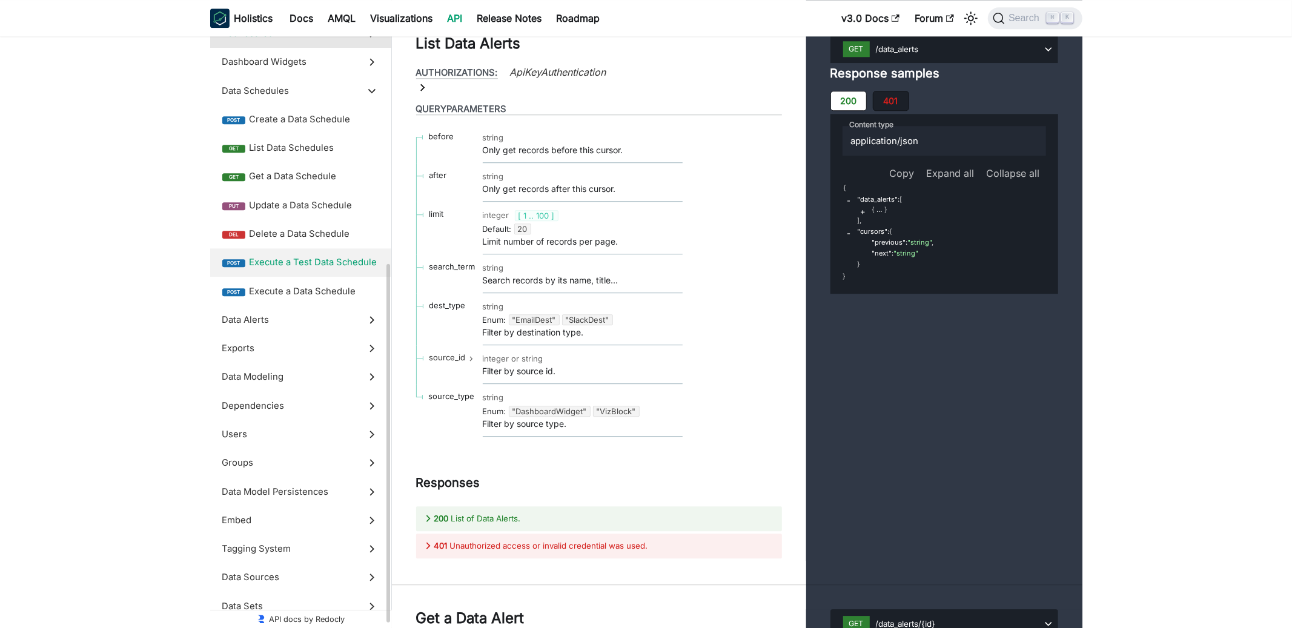
scroll to position [315, 0]
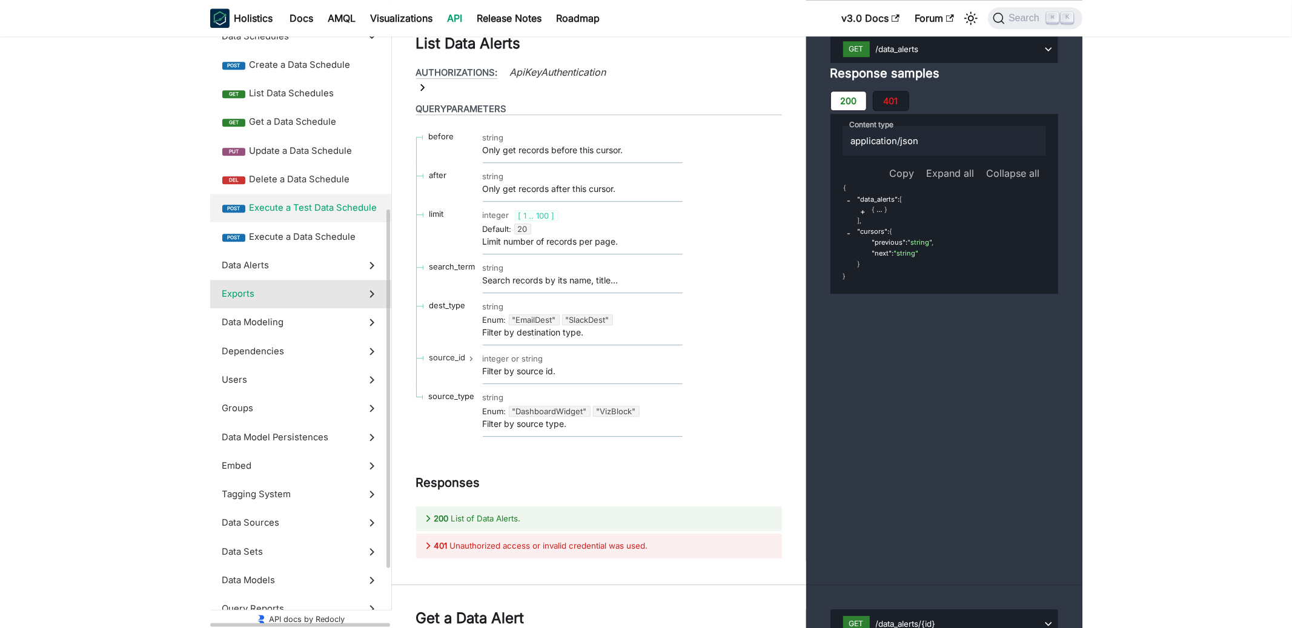
click at [317, 308] on label "Exports" at bounding box center [300, 294] width 181 height 28
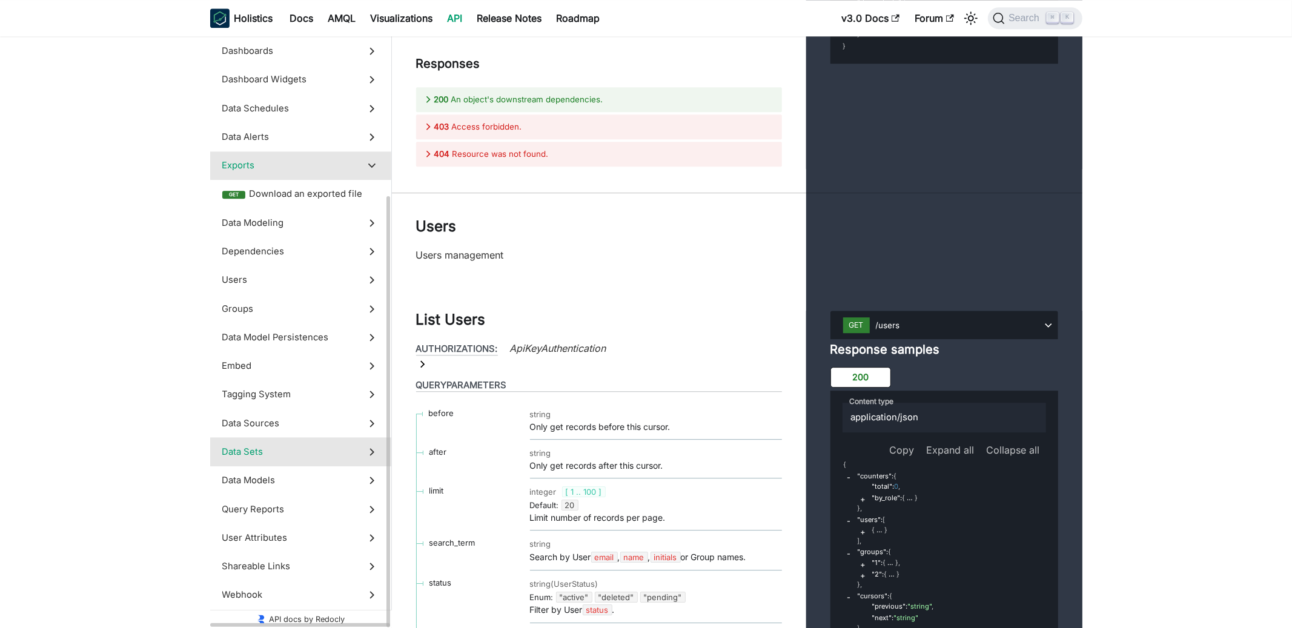
click at [255, 452] on span "Data Sets" at bounding box center [289, 451] width 134 height 13
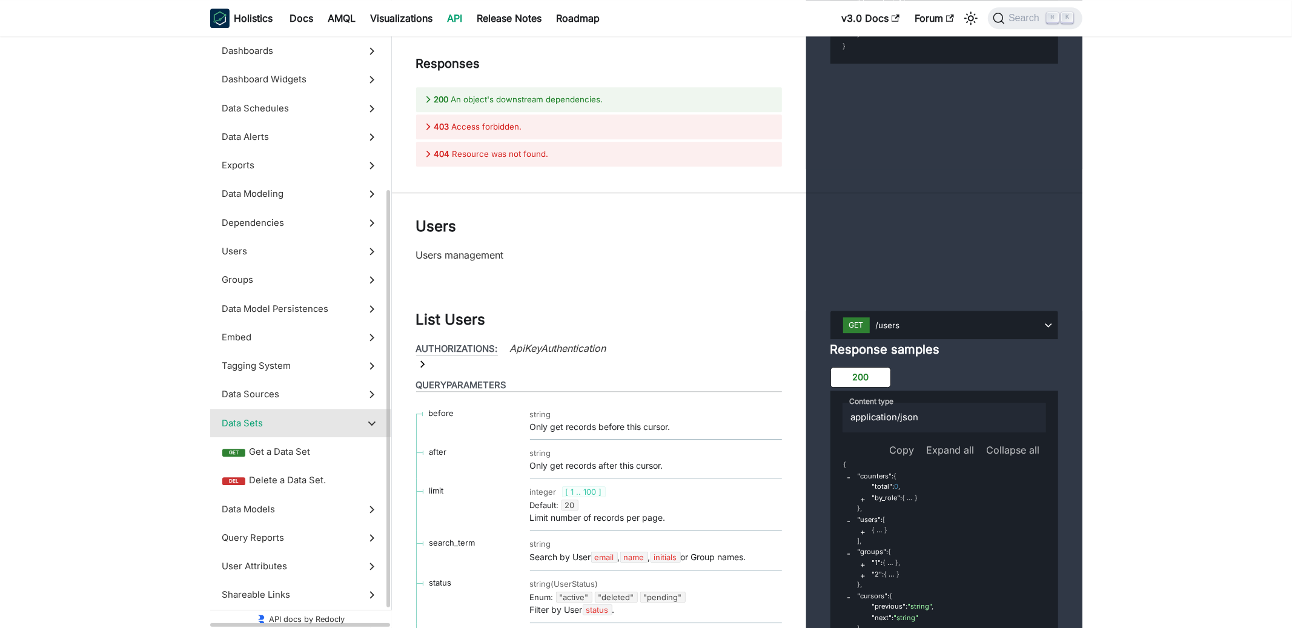
scroll to position [47061, 0]
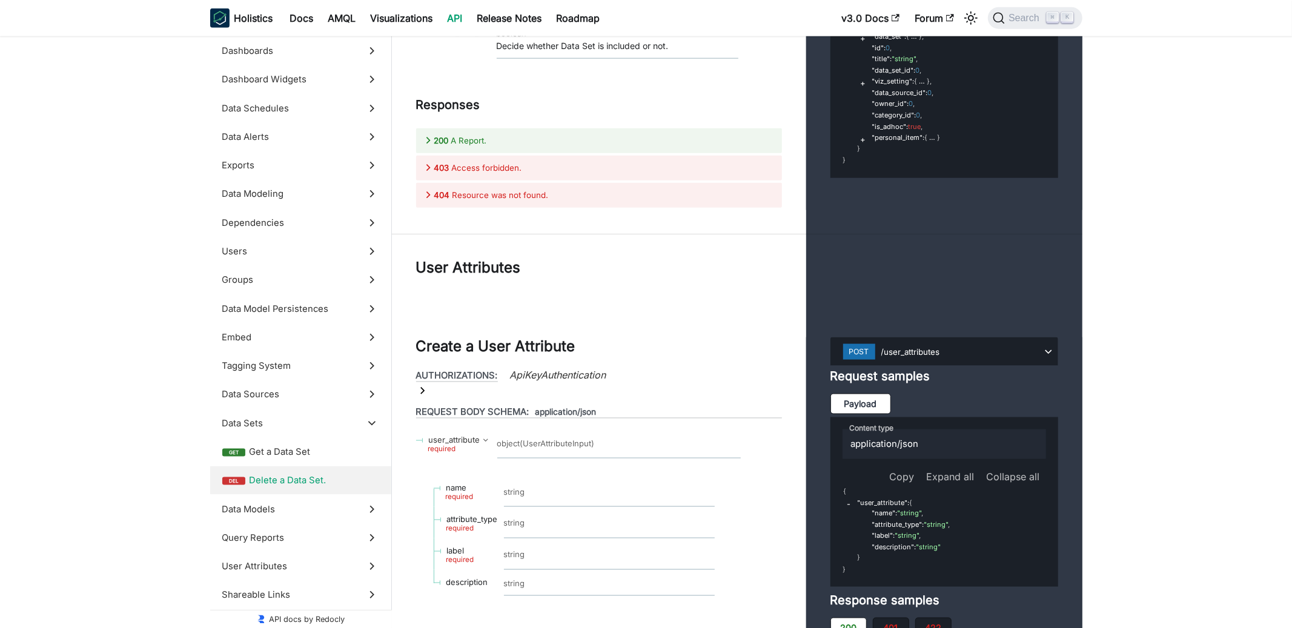
scroll to position [47793, 0]
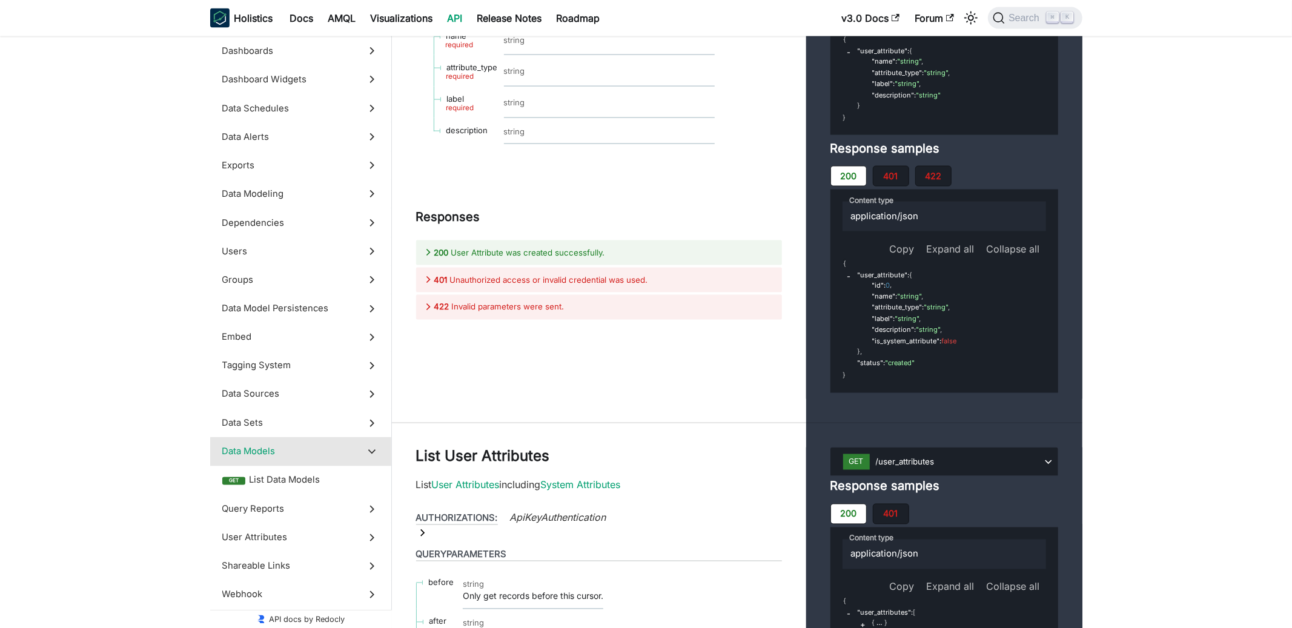
scroll to position [48195, 0]
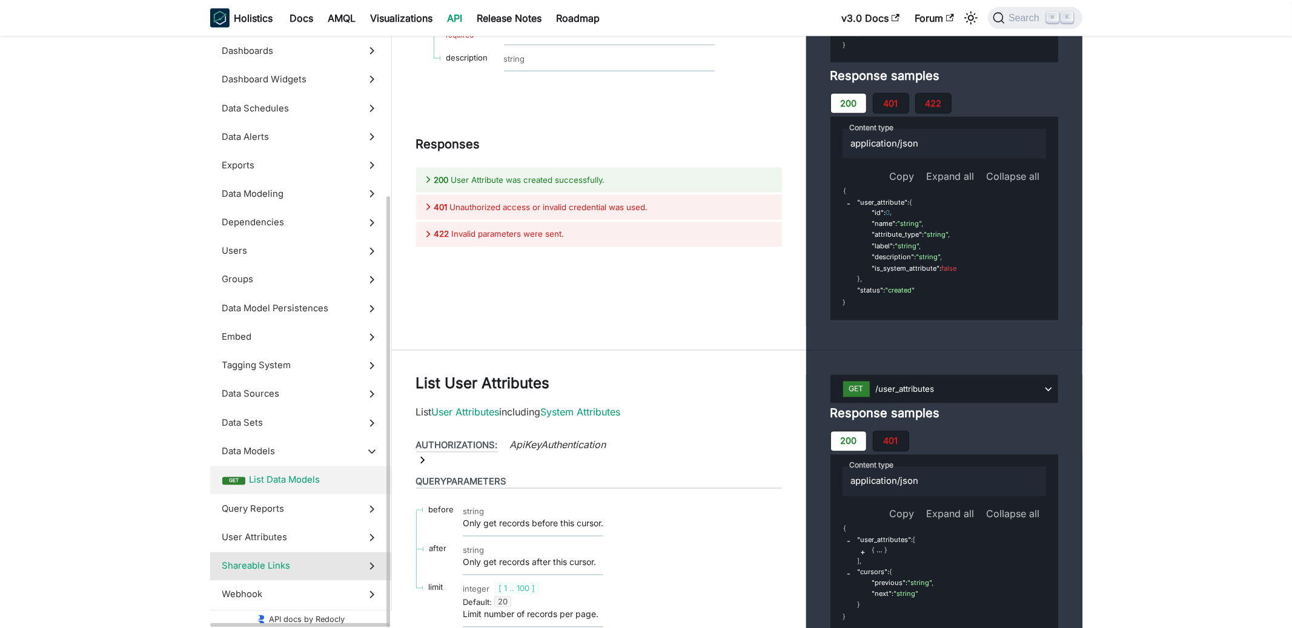
click at [235, 570] on span "Shareable Links" at bounding box center [289, 566] width 134 height 13
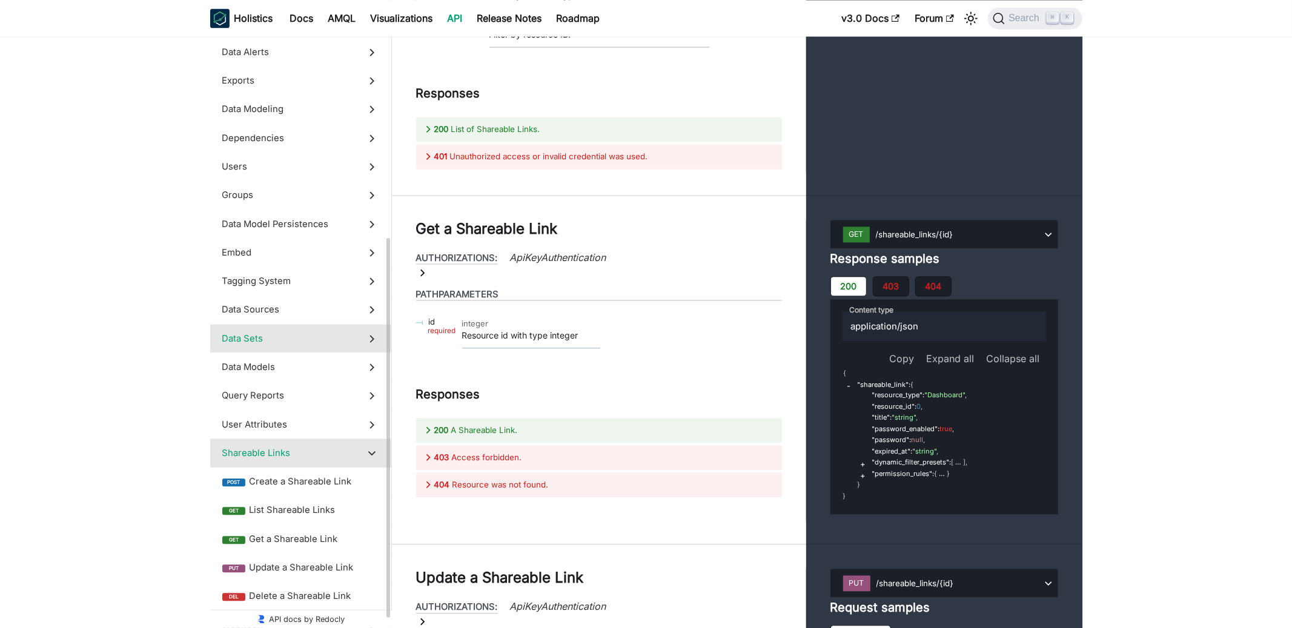
scroll to position [358, 0]
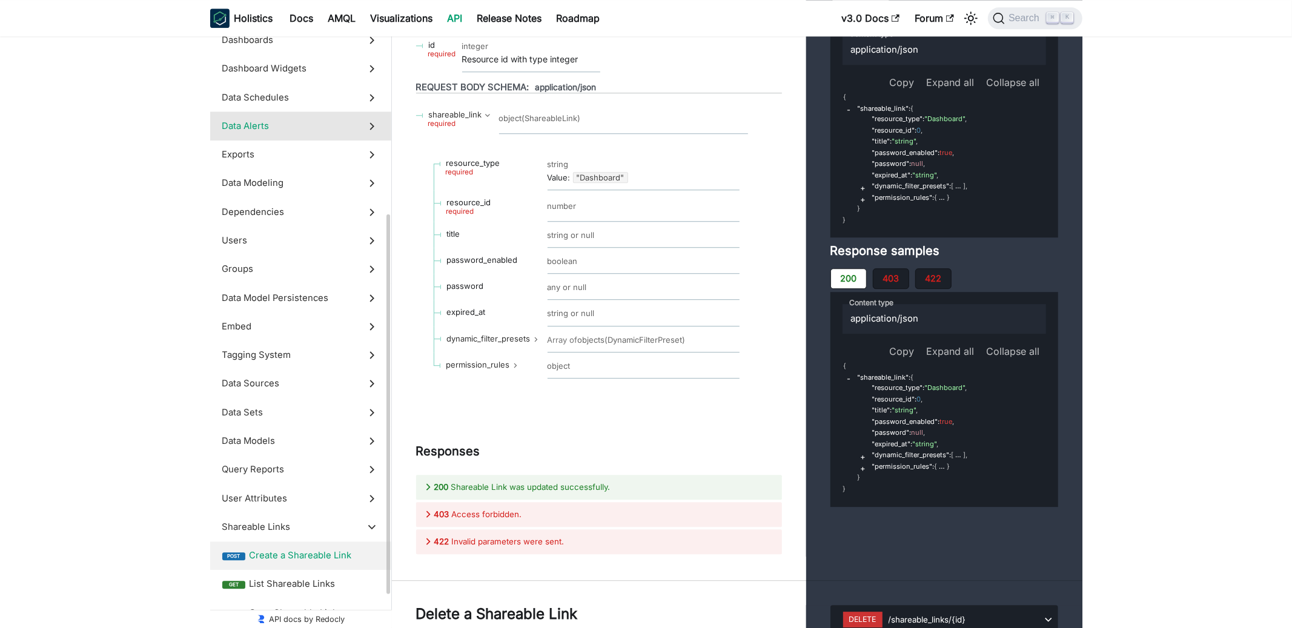
scroll to position [358, 0]
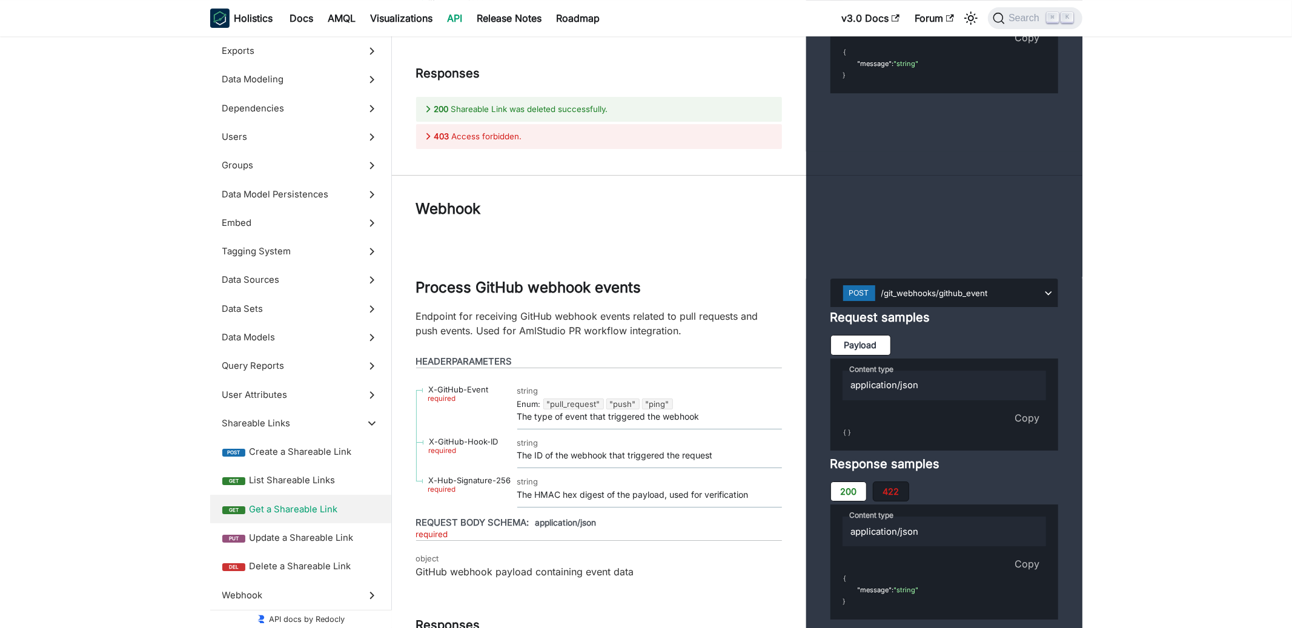
scroll to position [53761, 0]
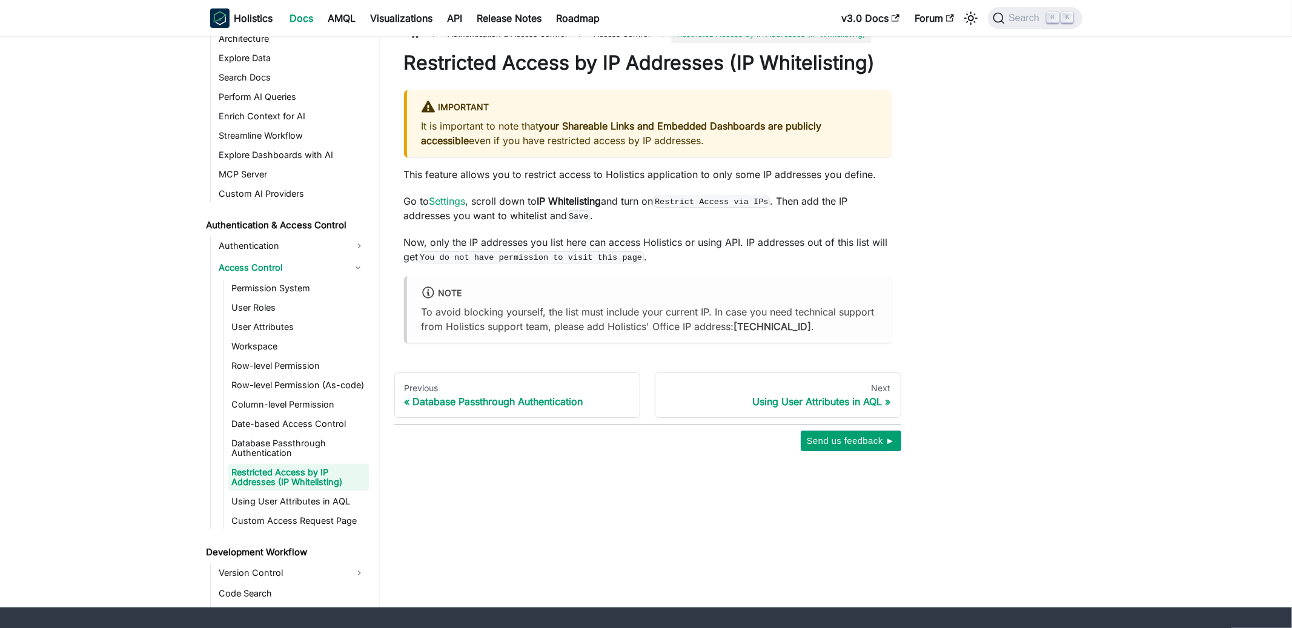
scroll to position [21, 0]
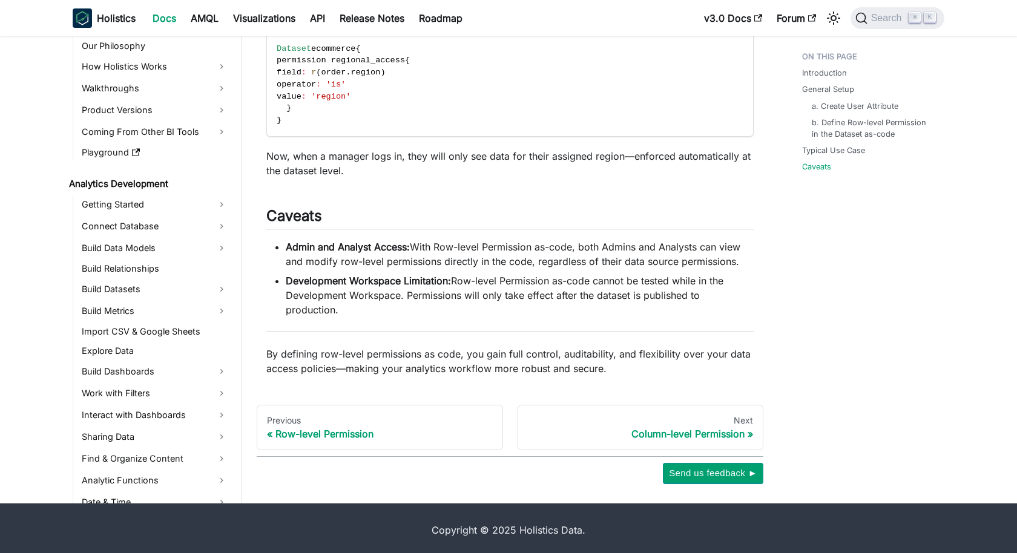
scroll to position [655, 0]
